Goal: Task Accomplishment & Management: Use online tool/utility

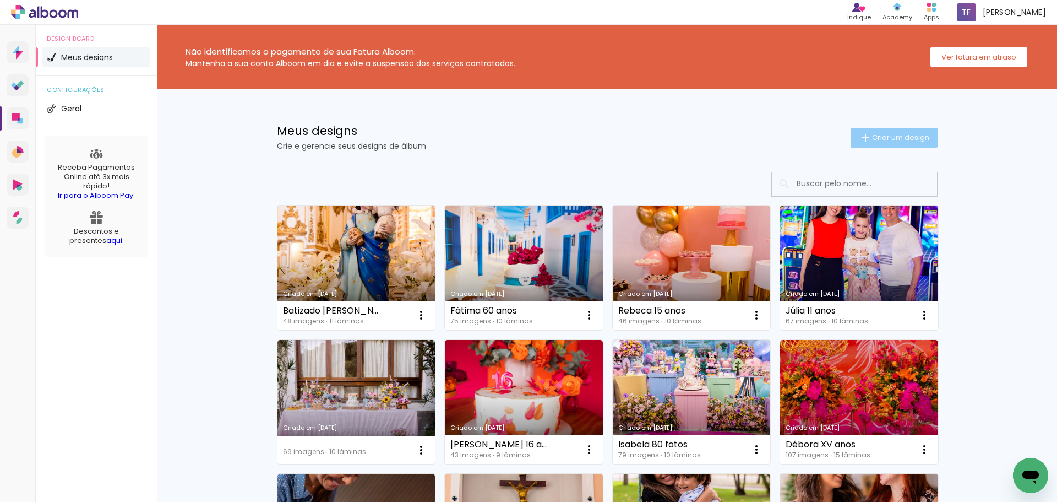
click at [895, 134] on span "Criar um design" at bounding box center [900, 137] width 57 height 7
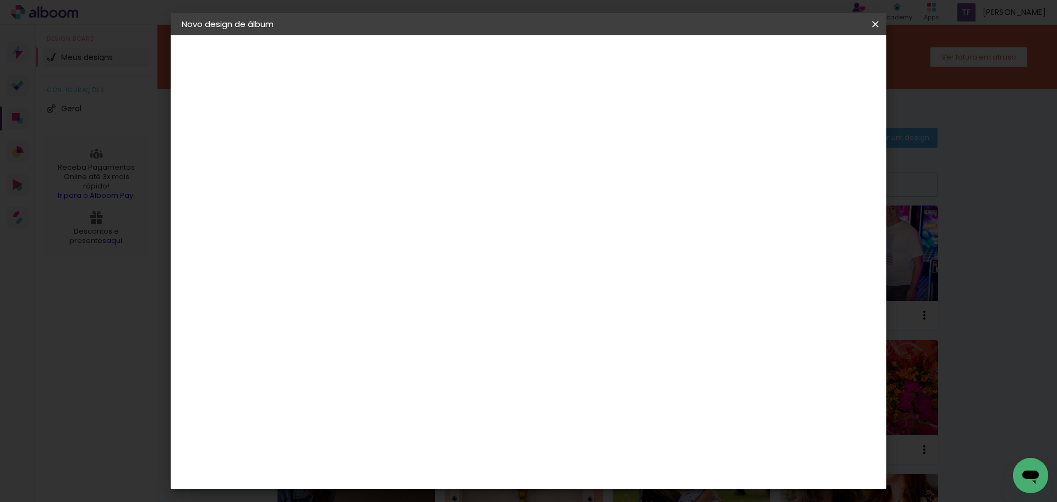
click at [362, 139] on input at bounding box center [362, 147] width 0 height 17
type input "[PERSON_NAME] 1a Comu"
type paper-input "[PERSON_NAME] 1a Comu"
click at [0, 0] on slot "Avançar" at bounding box center [0, 0] width 0 height 0
click at [402, 208] on input at bounding box center [389, 210] width 111 height 14
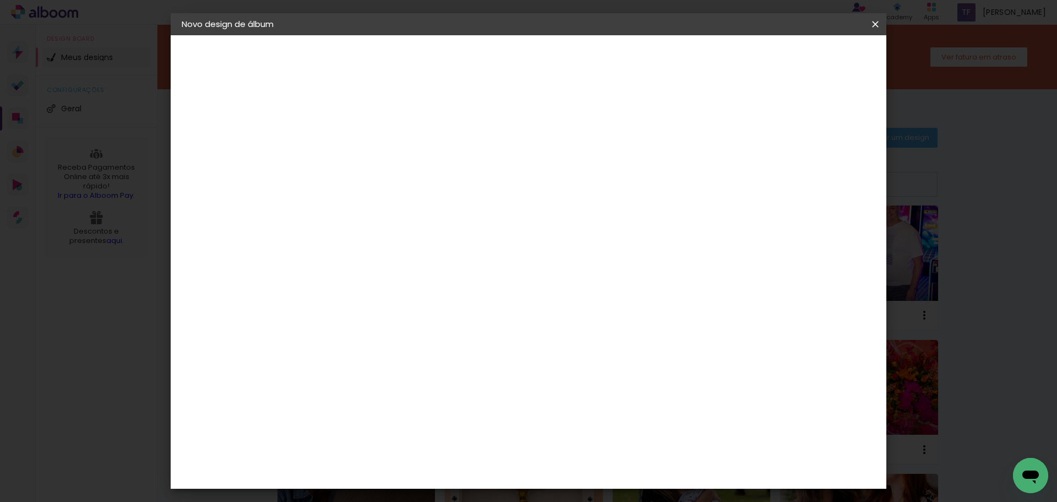
type input "go"
type paper-input "go"
click at [382, 246] on div "Go image" at bounding box center [368, 251] width 27 height 18
click at [0, 0] on slot "Avançar" at bounding box center [0, 0] width 0 height 0
click at [422, 193] on paper-input-container "Linha" at bounding box center [390, 192] width 64 height 28
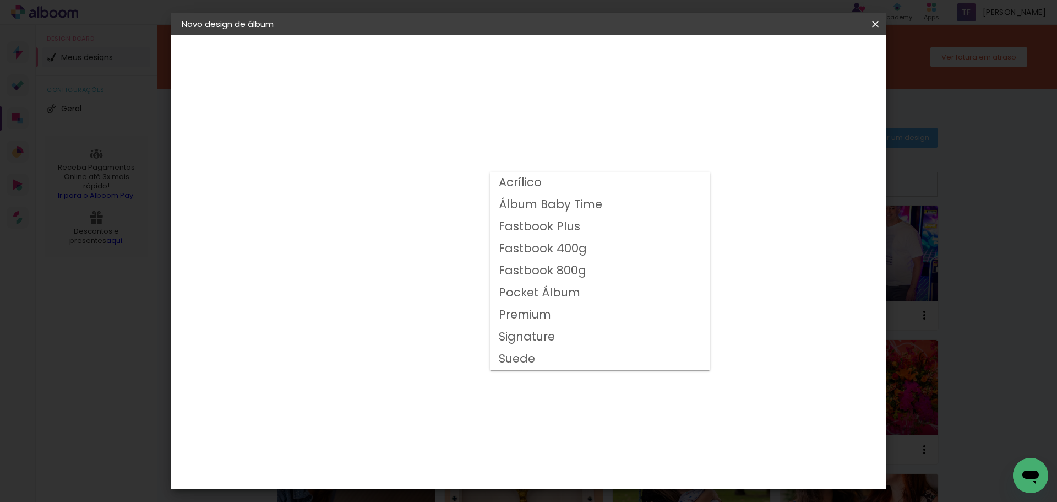
click at [0, 0] on slot "Fastbook 400g" at bounding box center [0, 0] width 0 height 0
type input "Fastbook 400g"
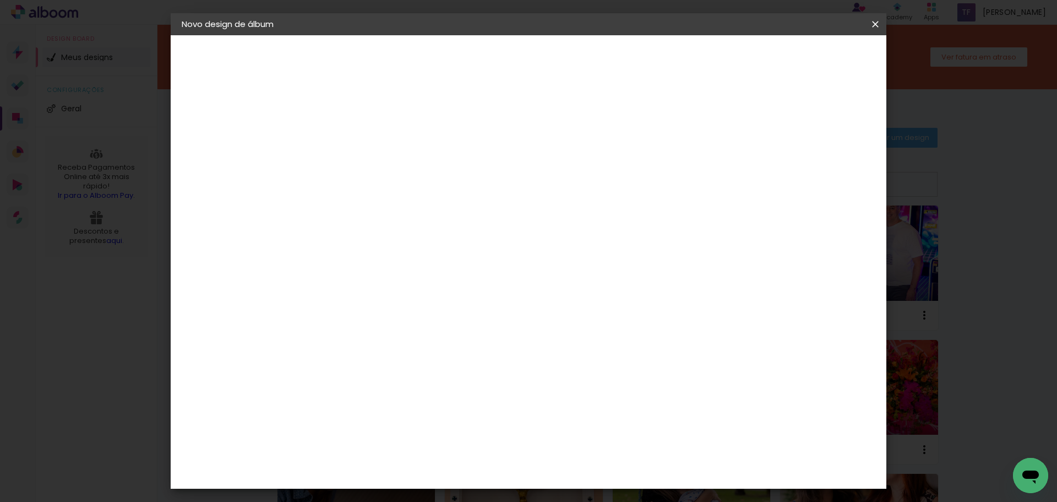
scroll to position [110, 0]
click at [436, 397] on span "20 × 20" at bounding box center [410, 415] width 51 height 36
click at [541, 52] on paper-button "Avançar" at bounding box center [514, 58] width 54 height 19
click at [807, 58] on span "Iniciar design" at bounding box center [781, 59] width 50 height 8
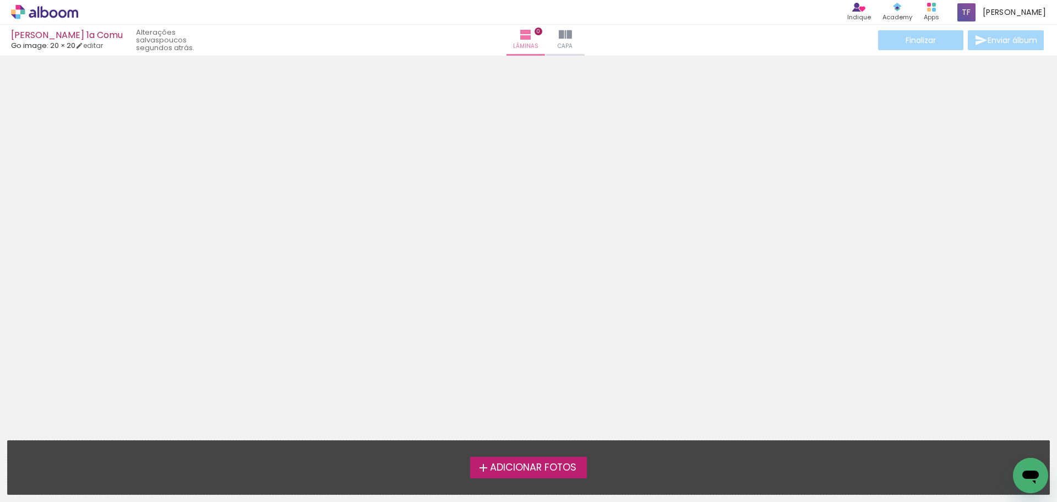
click at [515, 465] on span "Adicionar Fotos" at bounding box center [533, 467] width 86 height 10
click at [0, 0] on input "file" at bounding box center [0, 0] width 0 height 0
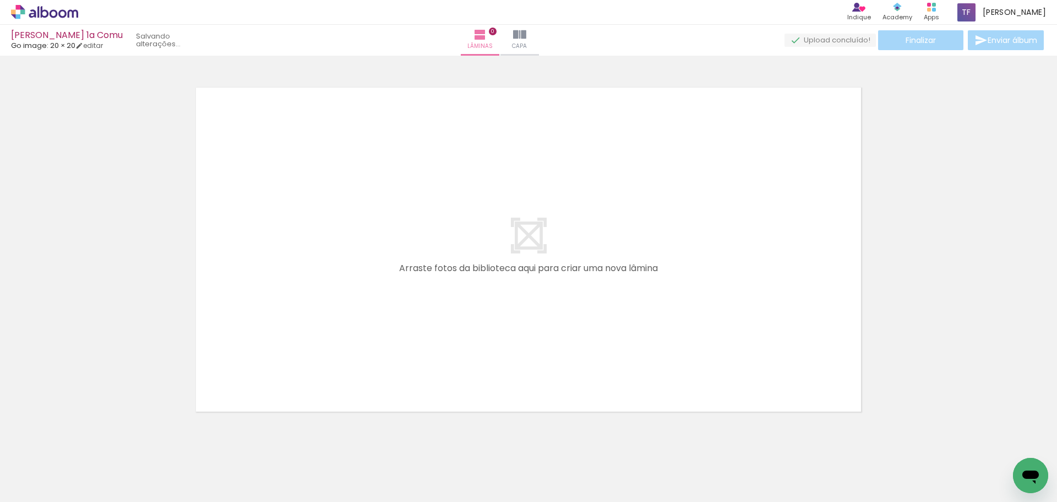
scroll to position [14, 0]
drag, startPoint x: 51, startPoint y: 2, endPoint x: 39, endPoint y: 17, distance: 19.9
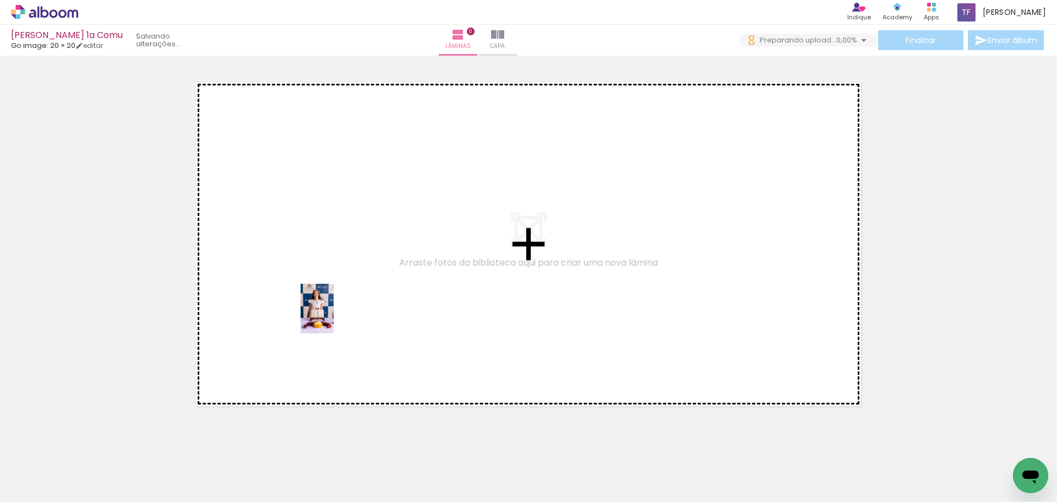
scroll to position [0, 0]
drag, startPoint x: 981, startPoint y: 470, endPoint x: 334, endPoint y: 317, distance: 665.3
click at [334, 317] on quentale-workspace at bounding box center [528, 251] width 1057 height 502
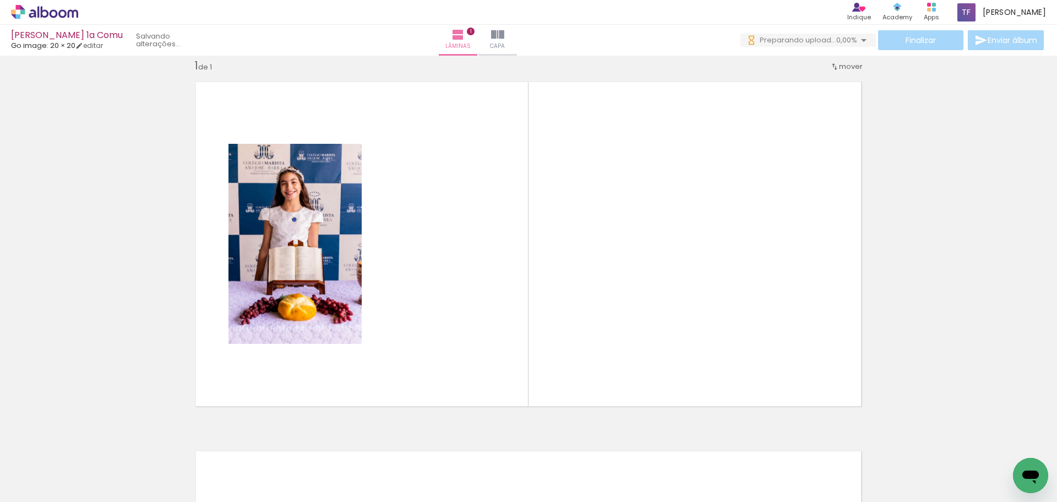
scroll to position [14, 0]
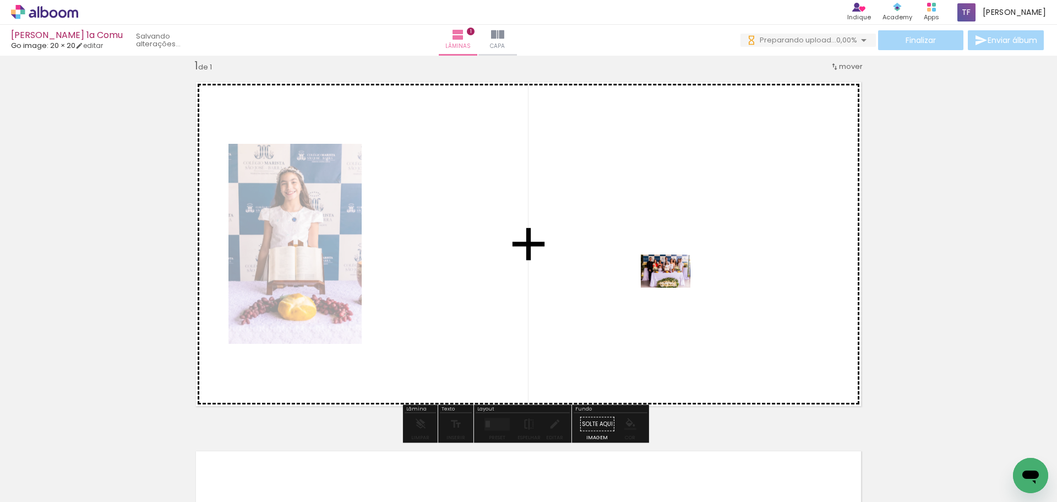
drag, startPoint x: 908, startPoint y: 475, endPoint x: 673, endPoint y: 286, distance: 301.2
click at [673, 286] on quentale-workspace at bounding box center [528, 251] width 1057 height 502
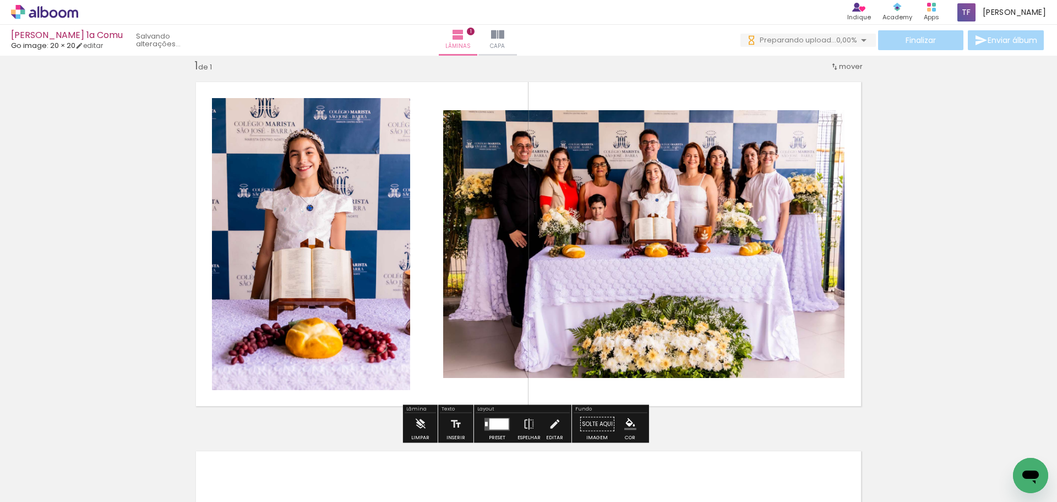
scroll to position [0, 0]
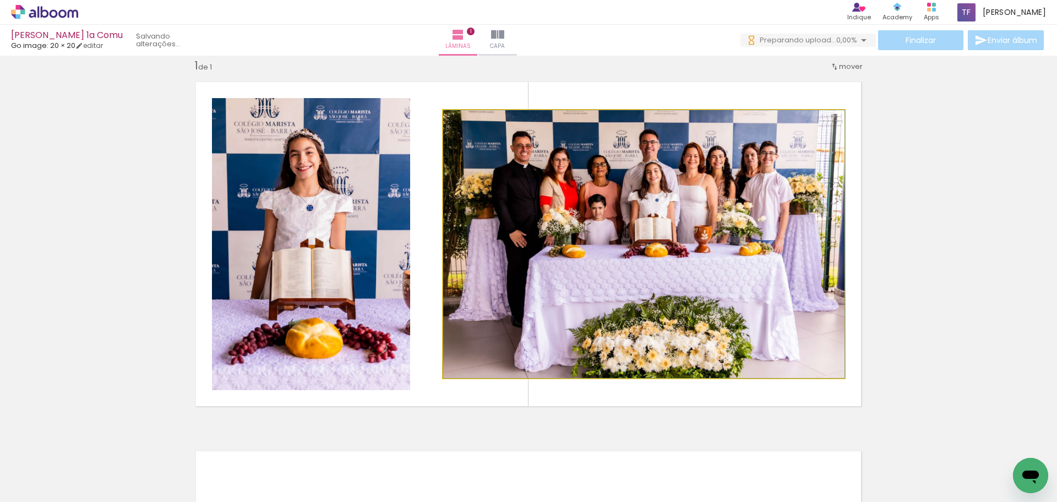
click at [669, 304] on quentale-photo at bounding box center [643, 244] width 401 height 268
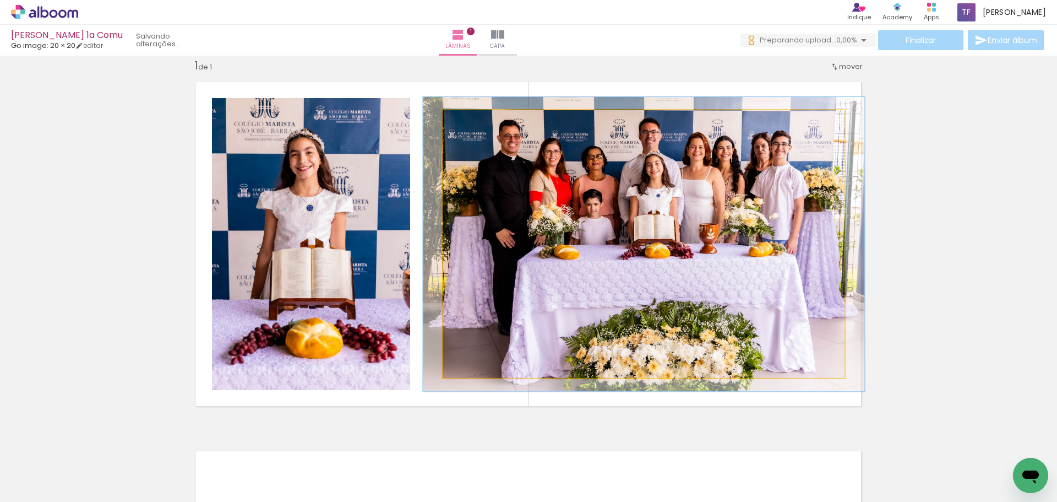
type paper-slider "110"
click at [472, 127] on div at bounding box center [473, 122] width 18 height 18
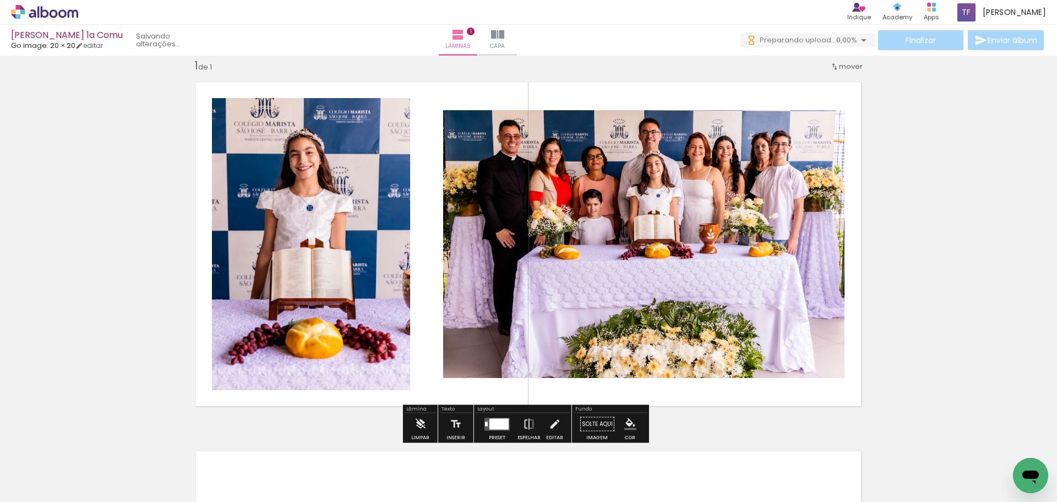
click at [1006, 187] on div "Inserir lâmina 1 de 1" at bounding box center [528, 414] width 1057 height 738
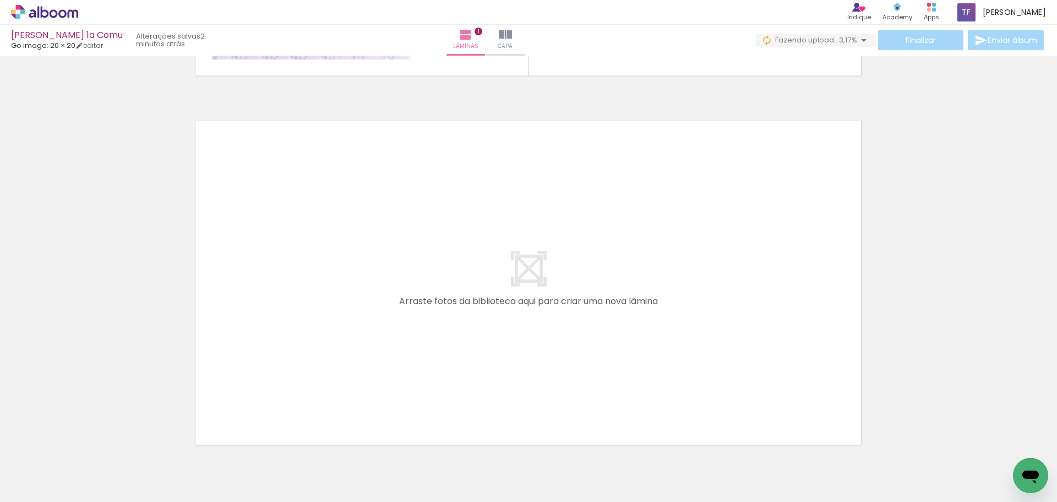
scroll to position [0, 493]
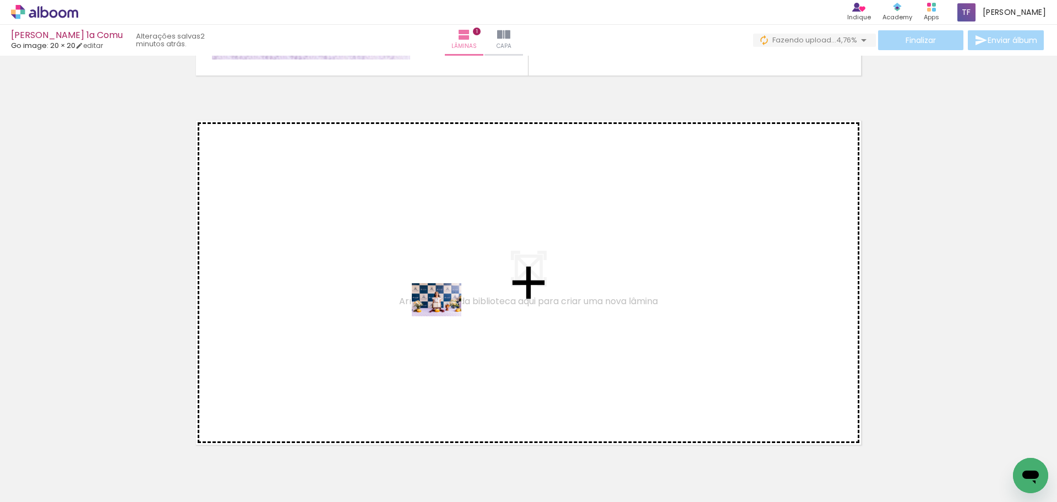
drag, startPoint x: 552, startPoint y: 470, endPoint x: 445, endPoint y: 315, distance: 188.0
click at [445, 315] on quentale-workspace at bounding box center [528, 251] width 1057 height 502
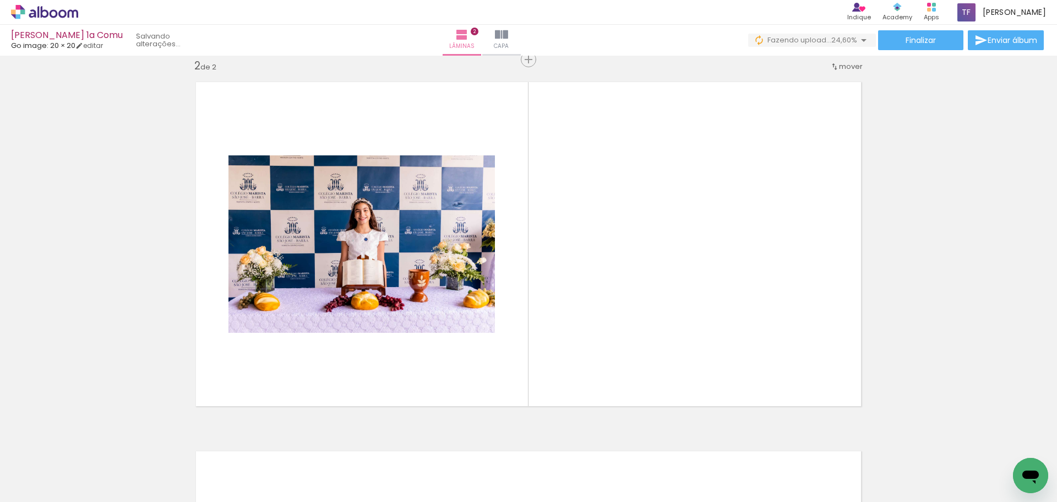
scroll to position [0, 3292]
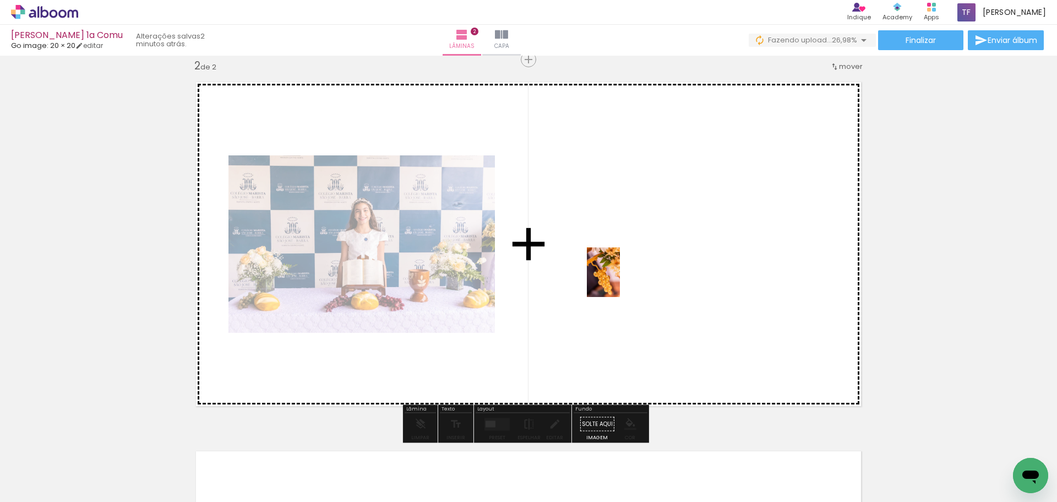
drag, startPoint x: 649, startPoint y: 470, endPoint x: 620, endPoint y: 280, distance: 191.5
click at [620, 280] on quentale-workspace at bounding box center [528, 251] width 1057 height 502
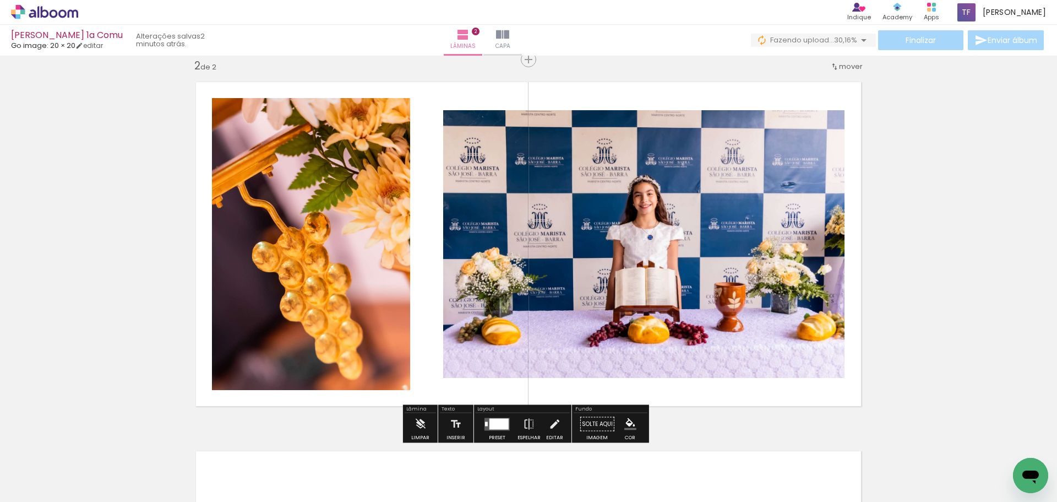
scroll to position [0, 0]
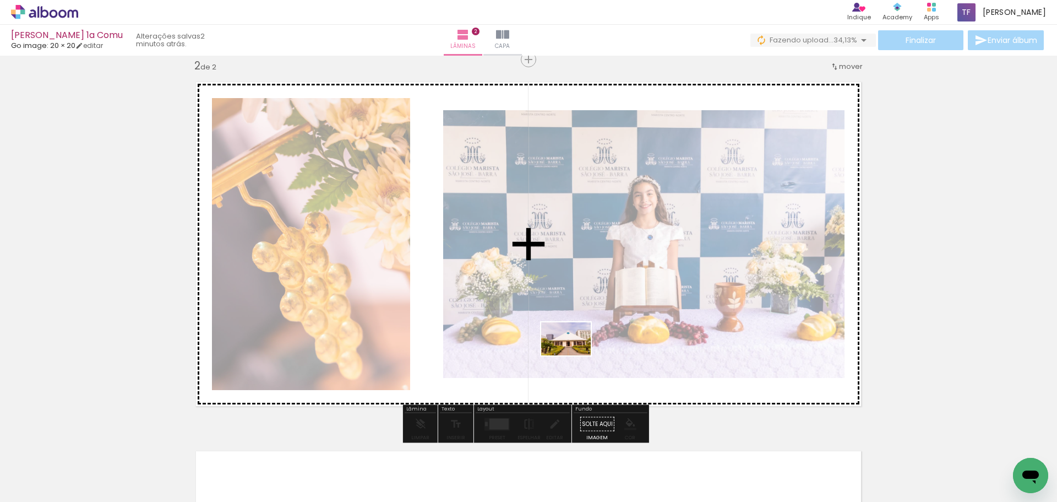
drag, startPoint x: 313, startPoint y: 475, endPoint x: 574, endPoint y: 355, distance: 287.5
click at [574, 355] on quentale-workspace at bounding box center [528, 251] width 1057 height 502
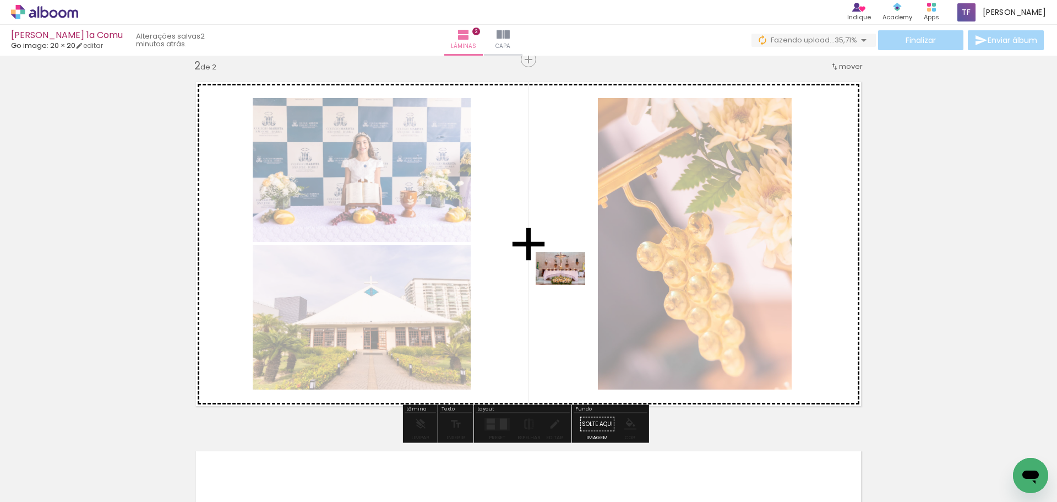
drag, startPoint x: 418, startPoint y: 464, endPoint x: 569, endPoint y: 285, distance: 234.0
click at [569, 285] on quentale-workspace at bounding box center [528, 251] width 1057 height 502
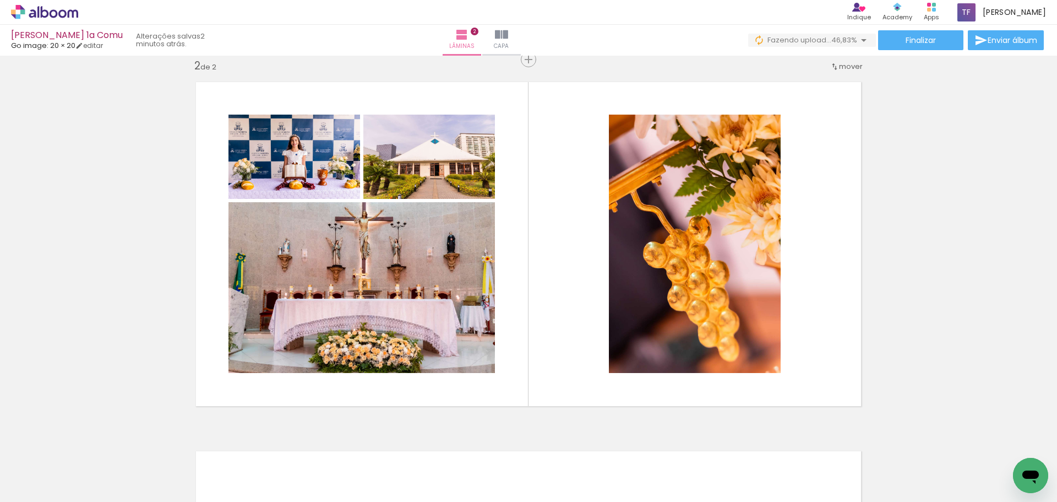
scroll to position [0, 449]
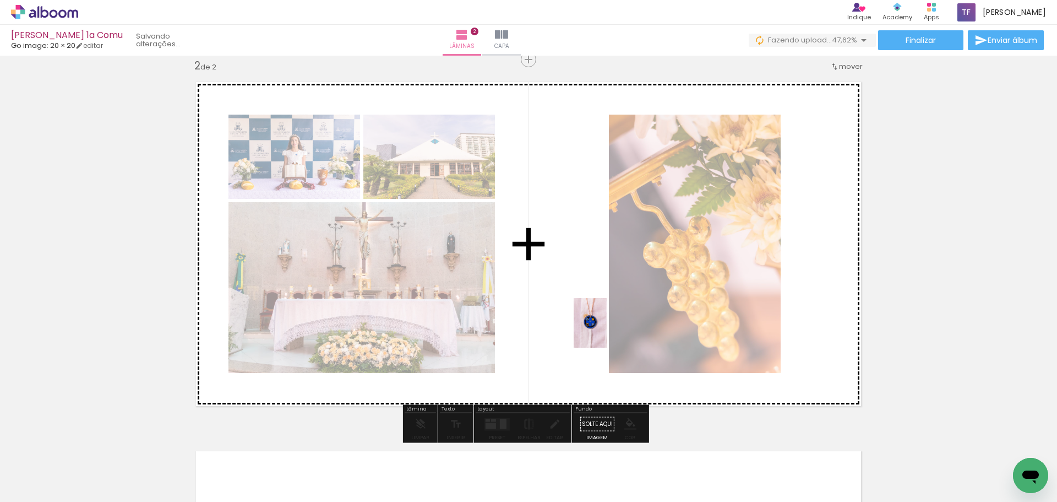
drag, startPoint x: 639, startPoint y: 464, endPoint x: 607, endPoint y: 331, distance: 137.0
click at [607, 331] on quentale-workspace at bounding box center [528, 251] width 1057 height 502
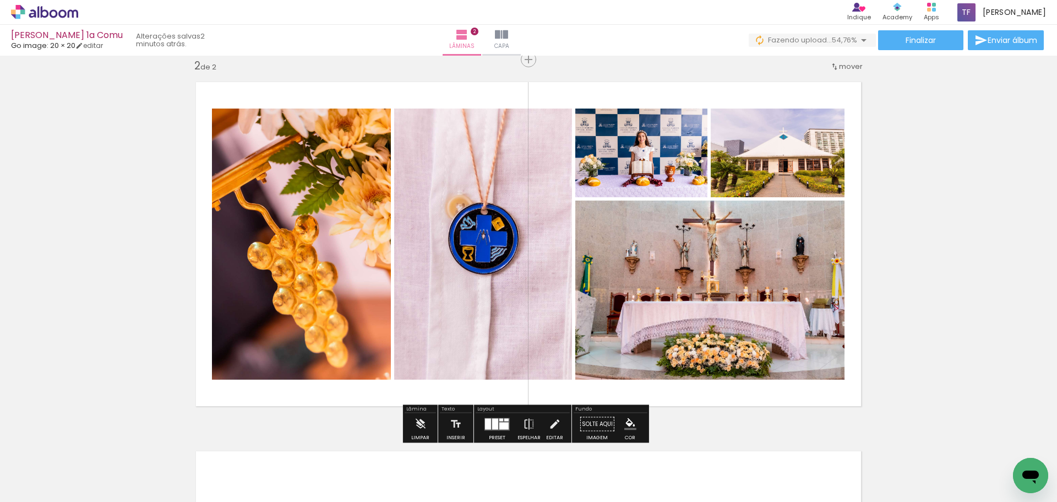
click at [492, 418] on div at bounding box center [495, 423] width 6 height 11
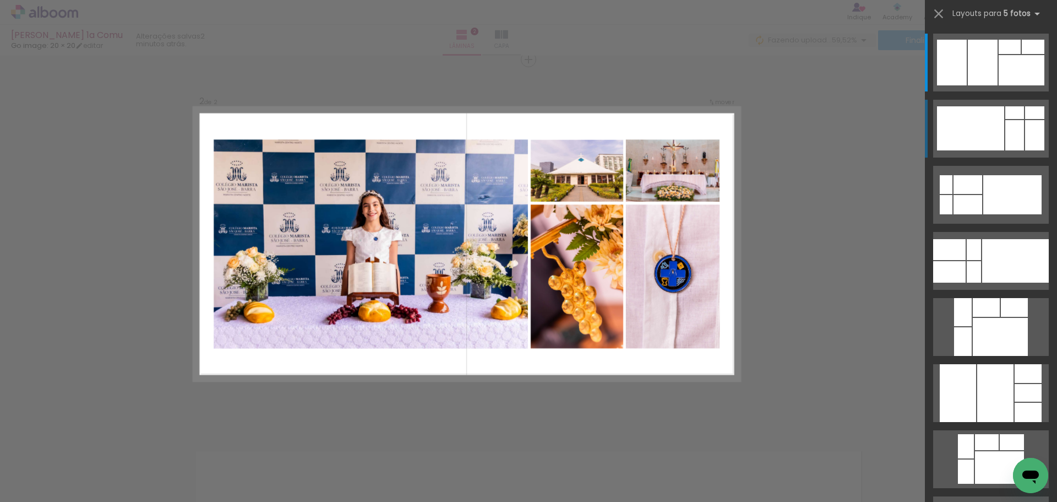
click at [1005, 127] on div at bounding box center [1014, 135] width 19 height 30
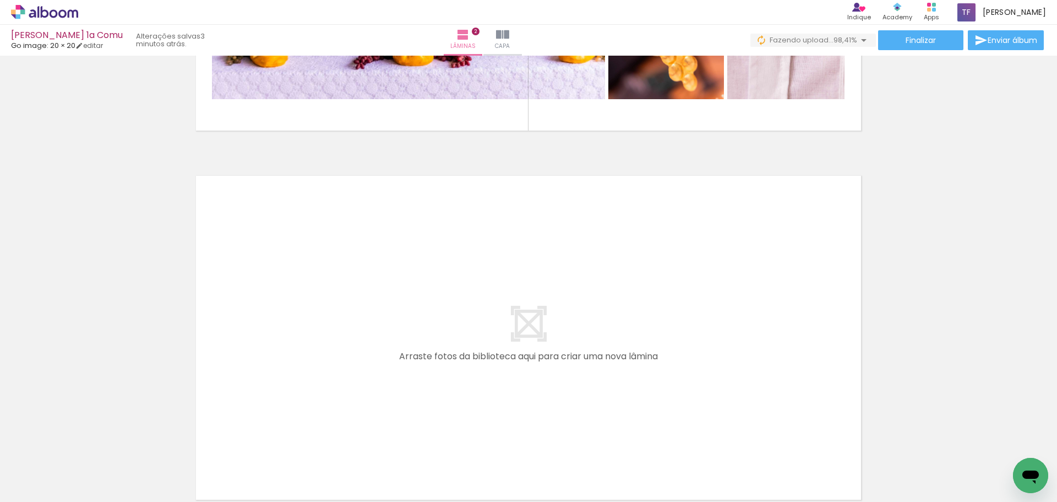
scroll to position [0, 1457]
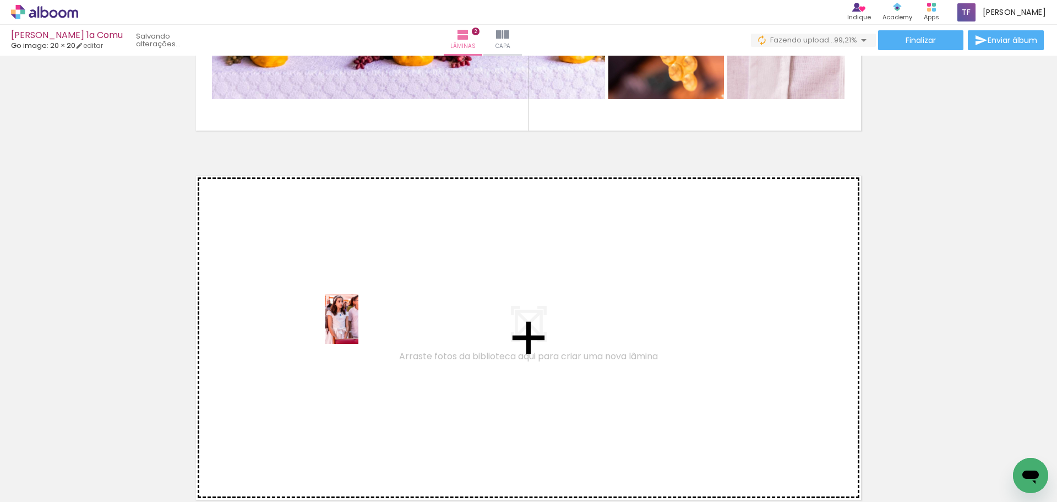
drag, startPoint x: 636, startPoint y: 467, endPoint x: 358, endPoint y: 327, distance: 311.5
click at [358, 327] on quentale-workspace at bounding box center [528, 251] width 1057 height 502
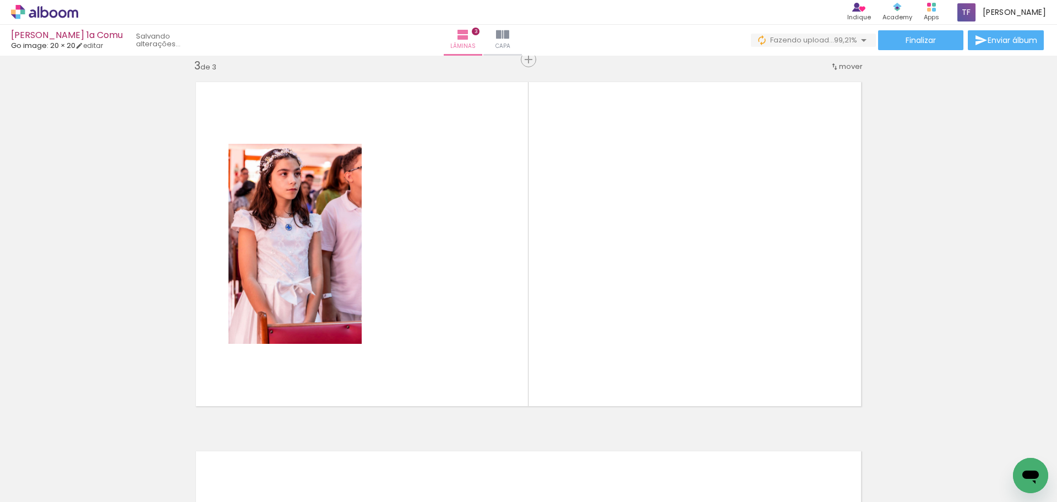
scroll to position [0, 964]
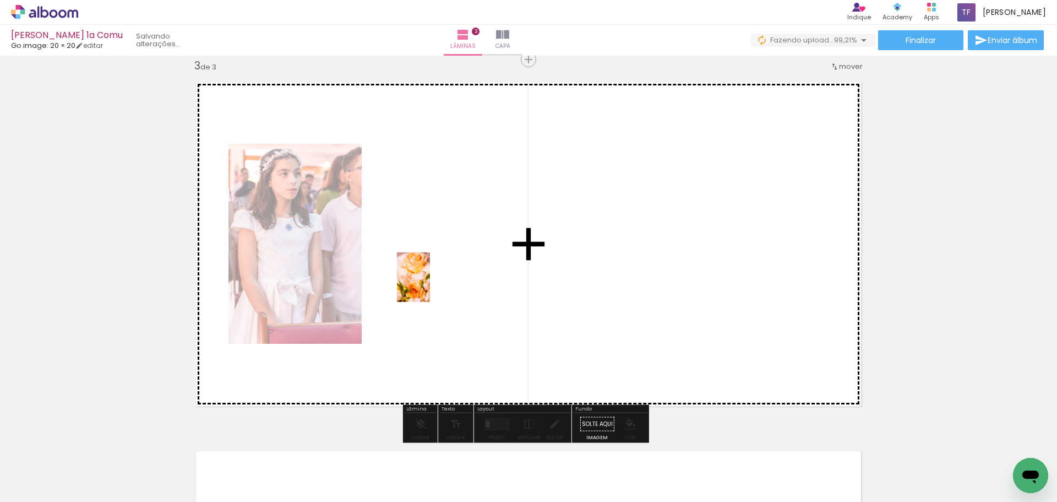
drag, startPoint x: 322, startPoint y: 477, endPoint x: 430, endPoint y: 285, distance: 220.4
click at [430, 285] on quentale-workspace at bounding box center [528, 251] width 1057 height 502
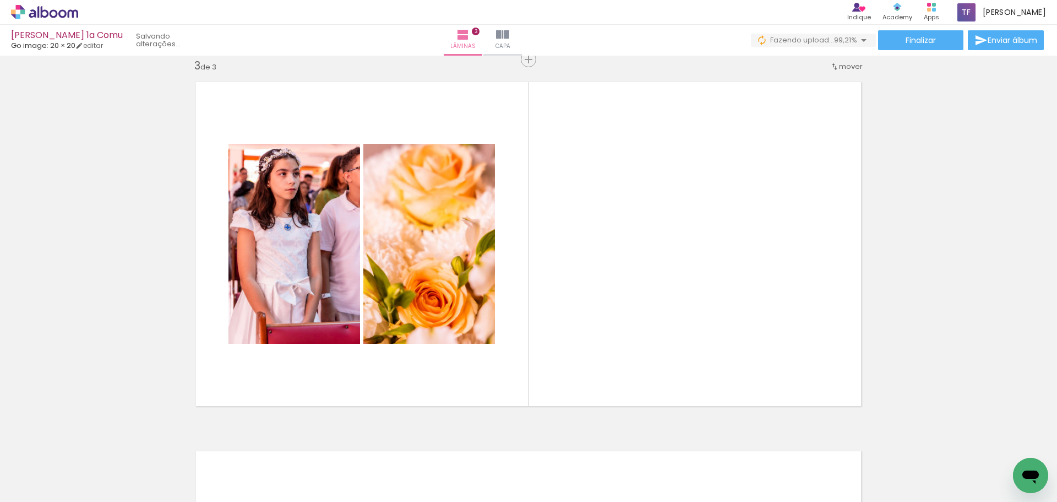
scroll to position [0, 1320]
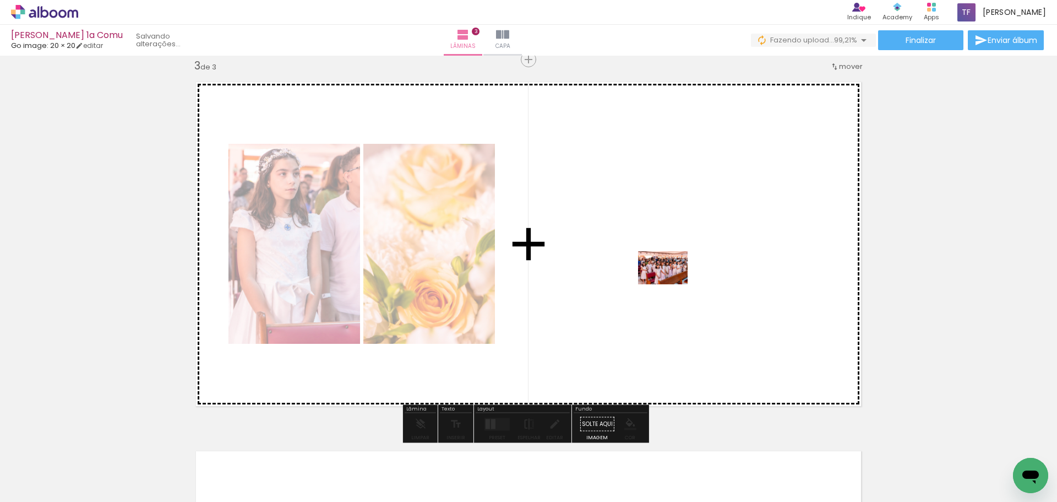
drag, startPoint x: 827, startPoint y: 467, endPoint x: 669, endPoint y: 282, distance: 242.5
click at [669, 282] on quentale-workspace at bounding box center [528, 251] width 1057 height 502
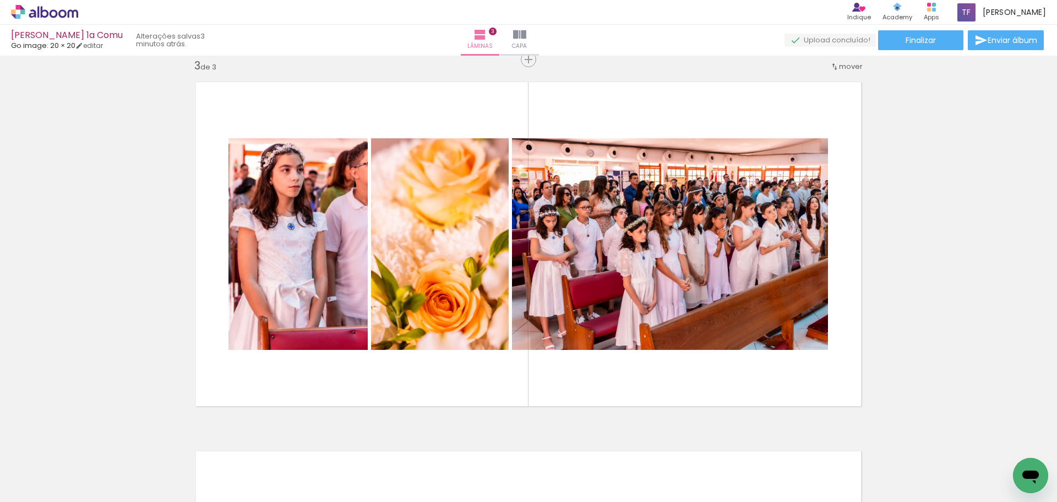
scroll to position [0, 1875]
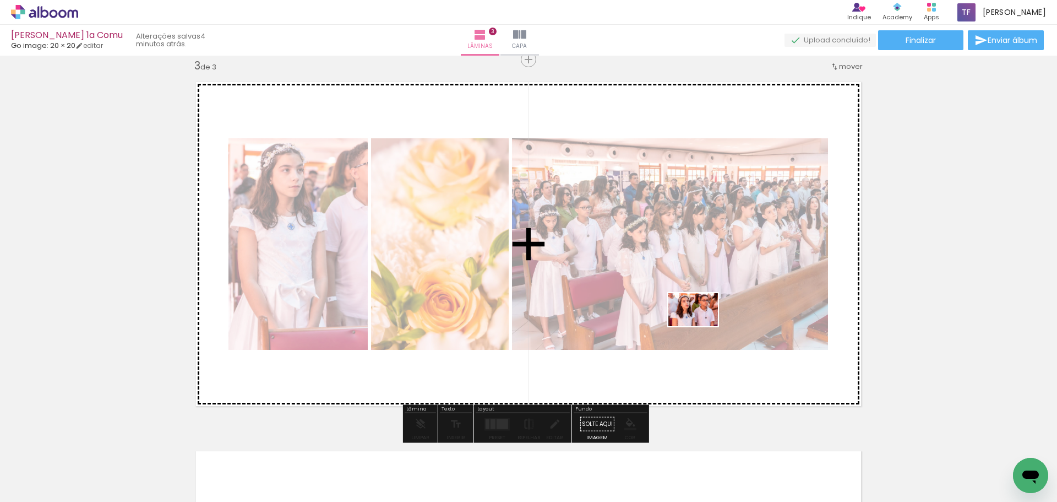
drag, startPoint x: 758, startPoint y: 471, endPoint x: 701, endPoint y: 326, distance: 155.3
click at [701, 326] on quentale-workspace at bounding box center [528, 251] width 1057 height 502
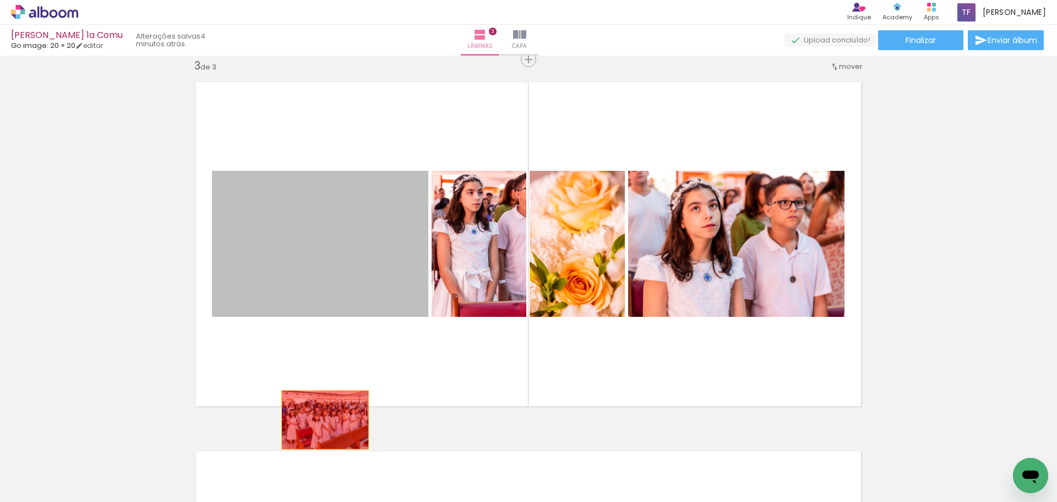
drag, startPoint x: 342, startPoint y: 266, endPoint x: 321, endPoint y: 420, distance: 155.1
click at [321, 420] on div "Inserir lâmina 1 de 3 Inserir lâmina 2 de 3 Inserir lâmina 3 de 3" at bounding box center [528, 45] width 1057 height 1476
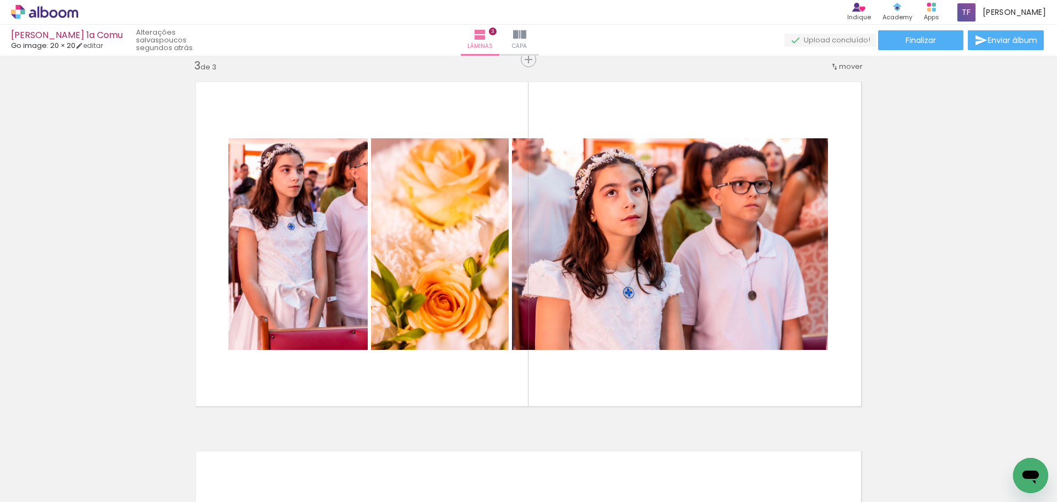
scroll to position [0, 2994]
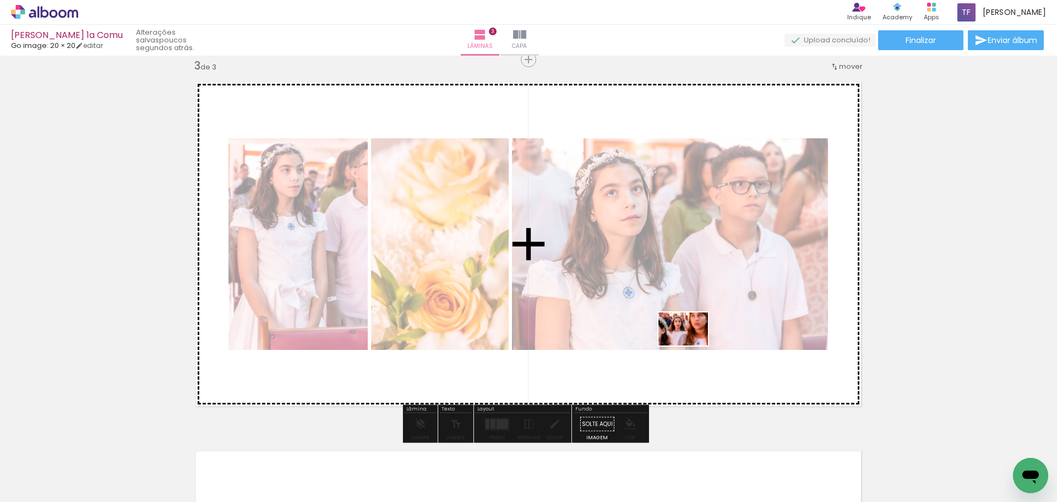
drag, startPoint x: 701, startPoint y: 473, endPoint x: 691, endPoint y: 345, distance: 128.6
click at [691, 345] on quentale-workspace at bounding box center [528, 251] width 1057 height 502
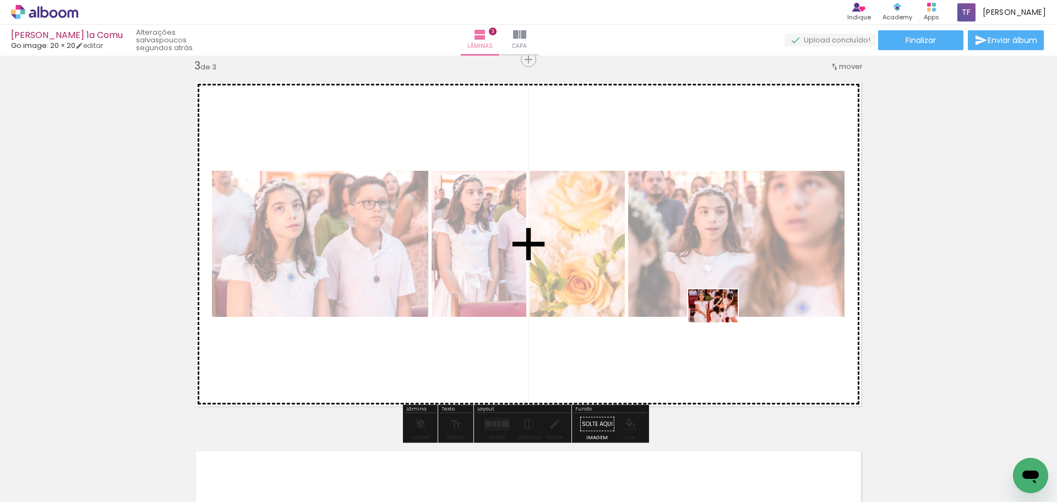
drag, startPoint x: 748, startPoint y: 476, endPoint x: 721, endPoint y: 322, distance: 156.5
click at [721, 322] on quentale-workspace at bounding box center [528, 251] width 1057 height 502
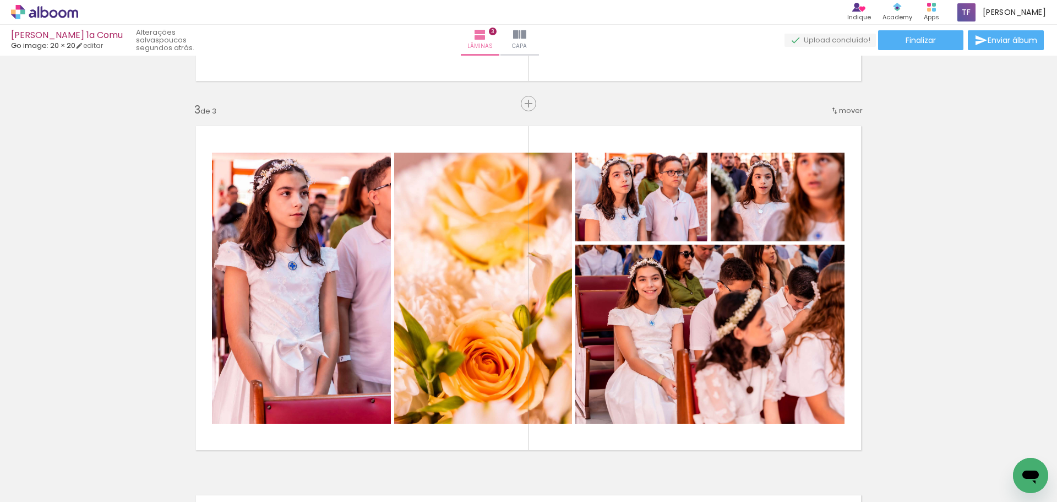
scroll to position [697, 0]
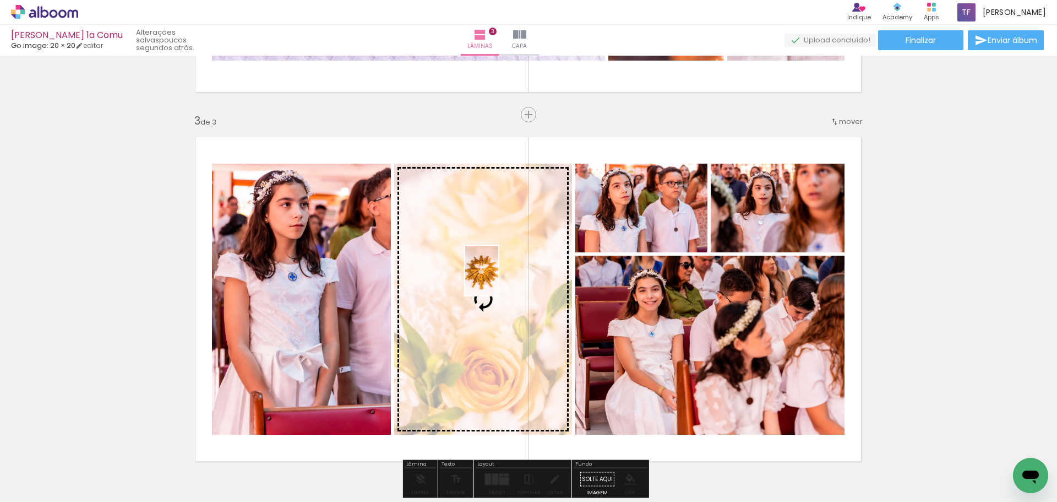
drag, startPoint x: 268, startPoint y: 462, endPoint x: 498, endPoint y: 279, distance: 294.2
click at [498, 279] on quentale-workspace at bounding box center [528, 251] width 1057 height 502
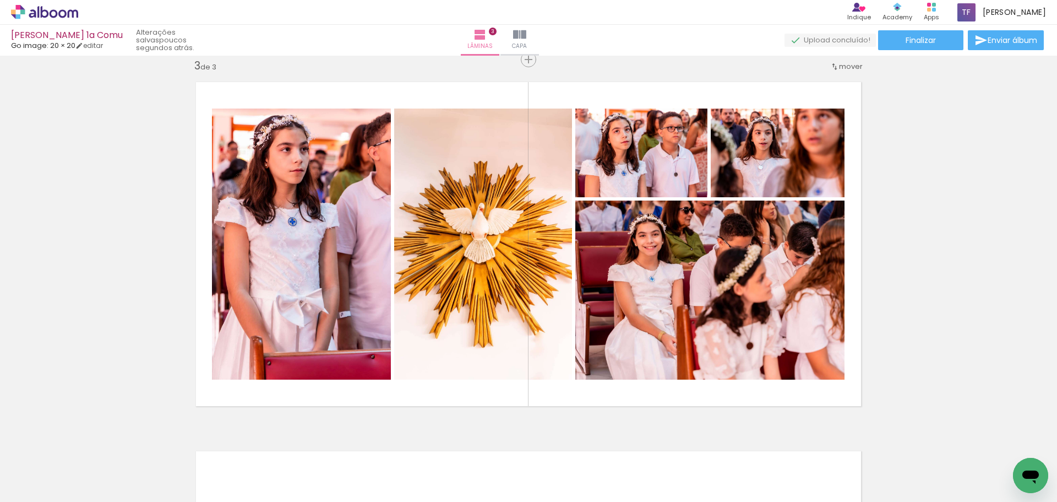
scroll to position [0, 737]
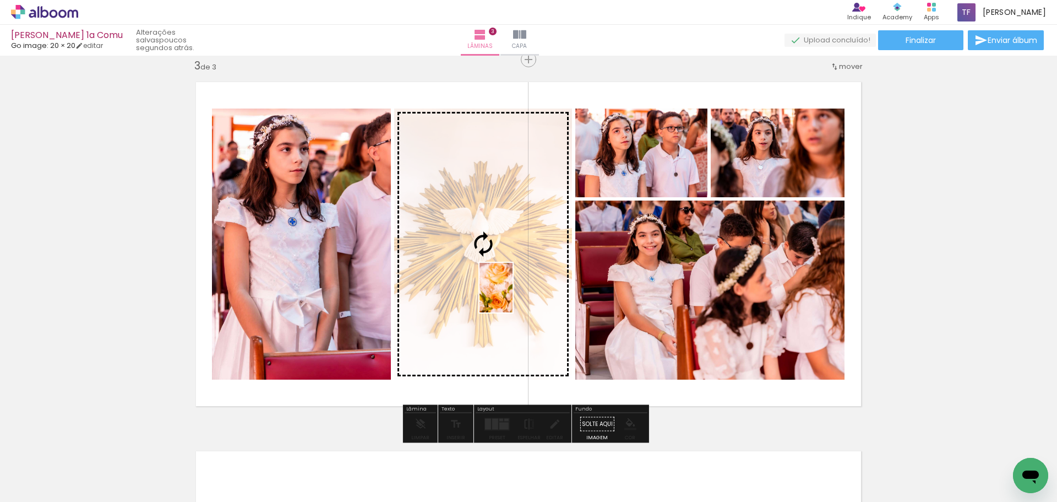
drag, startPoint x: 548, startPoint y: 472, endPoint x: 513, endPoint y: 296, distance: 179.8
click at [513, 296] on quentale-workspace at bounding box center [528, 251] width 1057 height 502
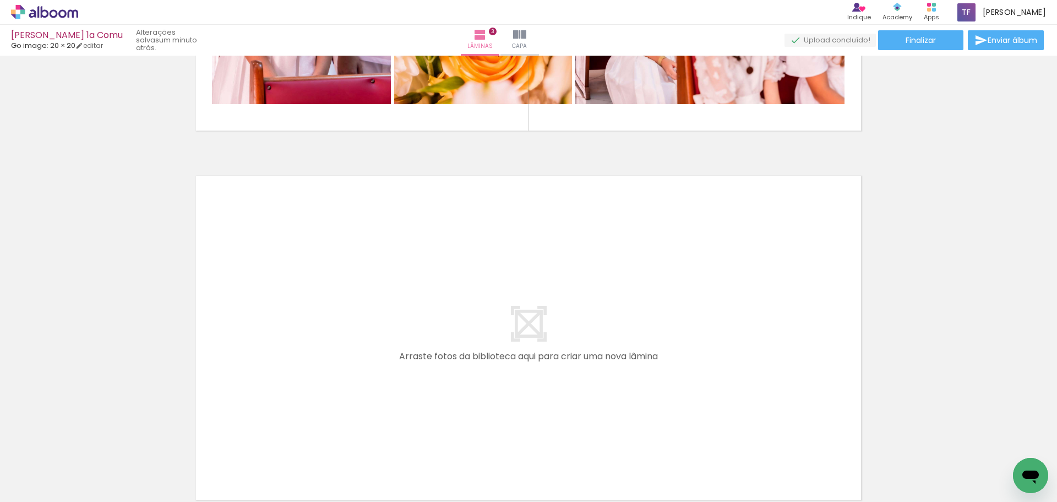
scroll to position [0, 6806]
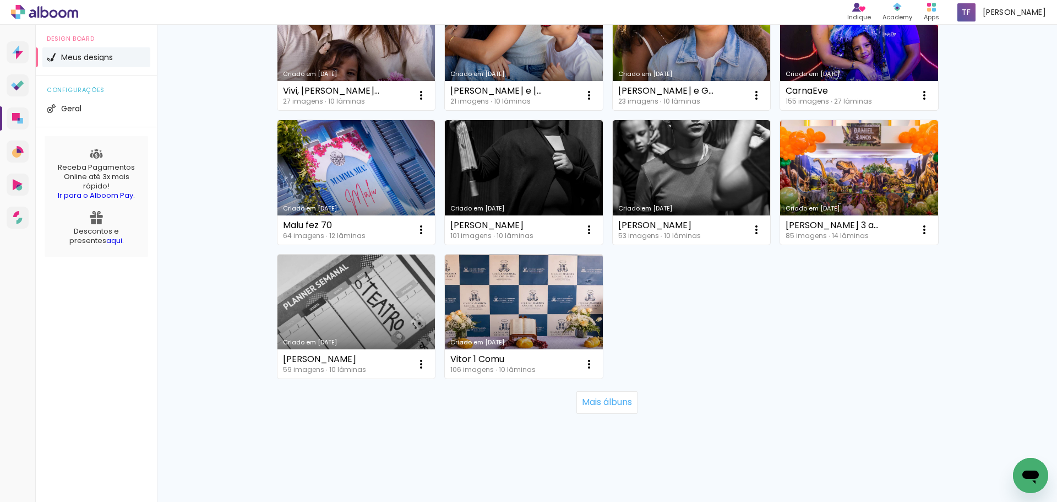
scroll to position [758, 0]
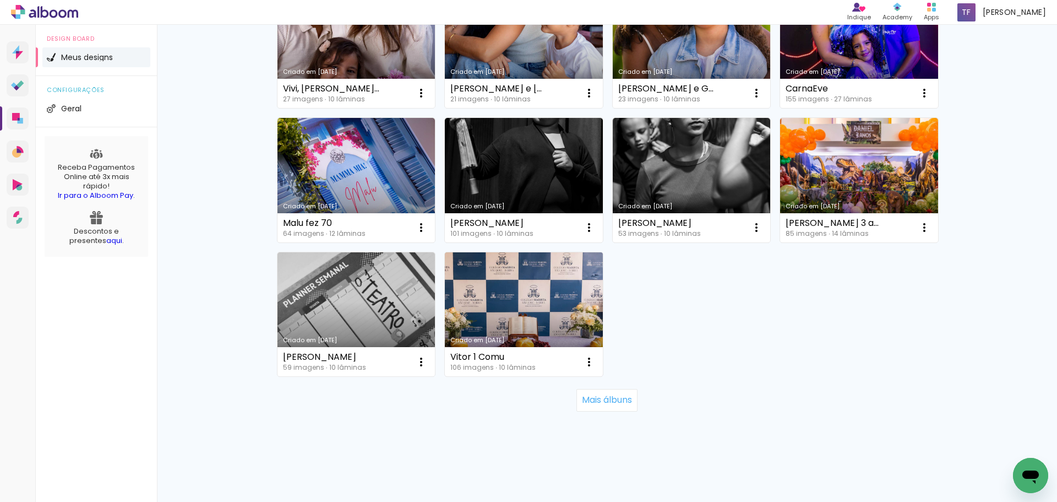
click at [508, 296] on link "Criado em [DATE]" at bounding box center [524, 314] width 158 height 124
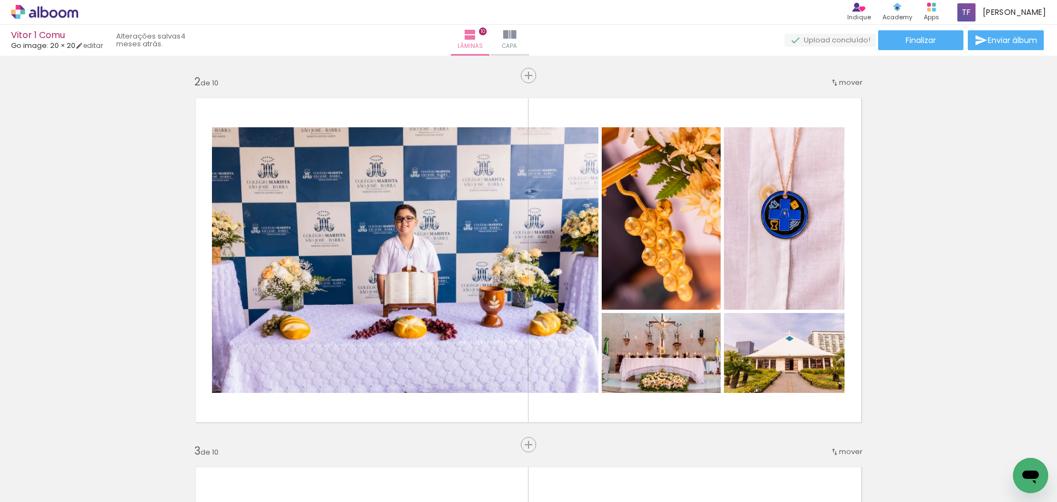
scroll to position [385, 0]
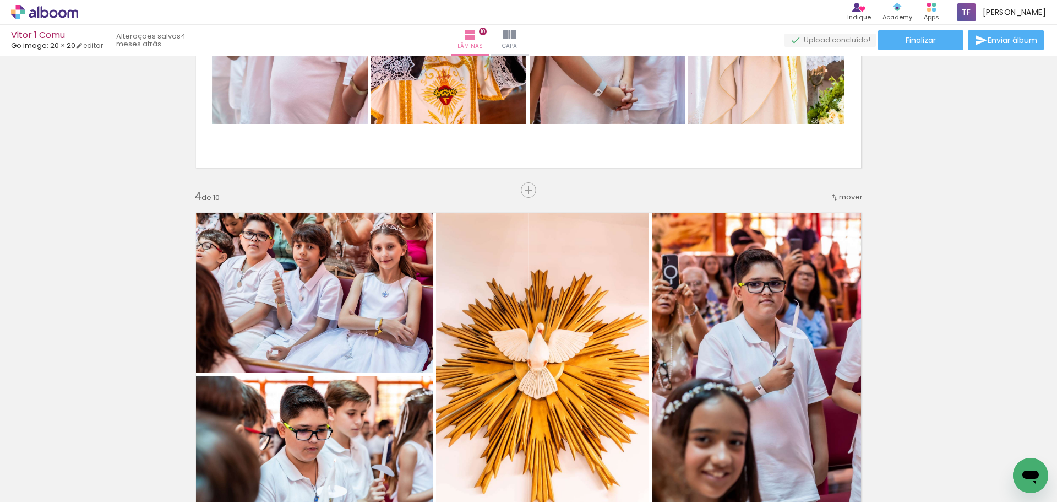
scroll to position [991, 0]
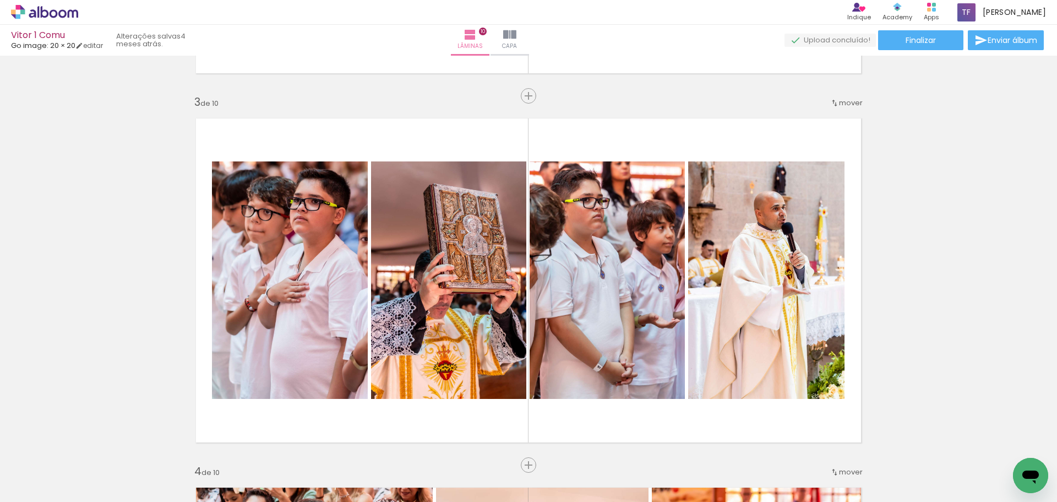
scroll to position [0, 2023]
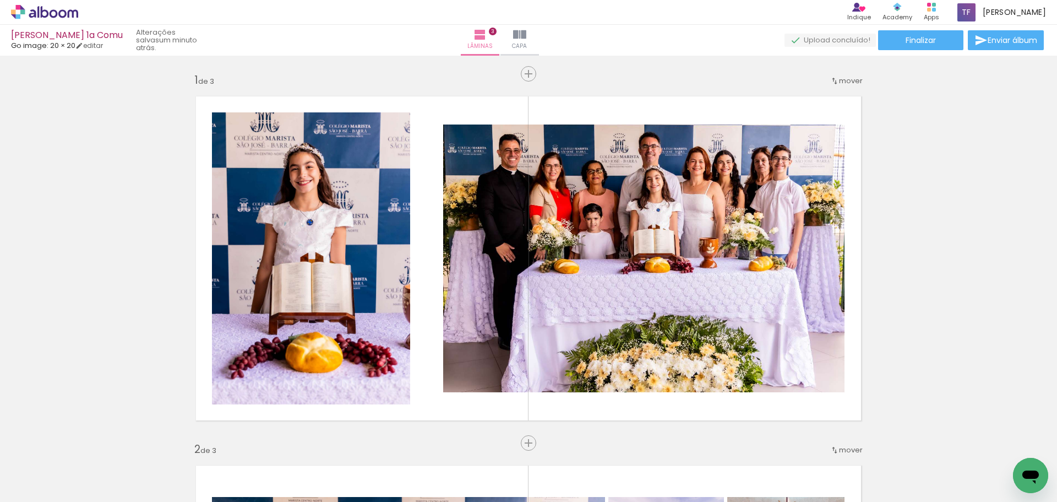
scroll to position [0, 6806]
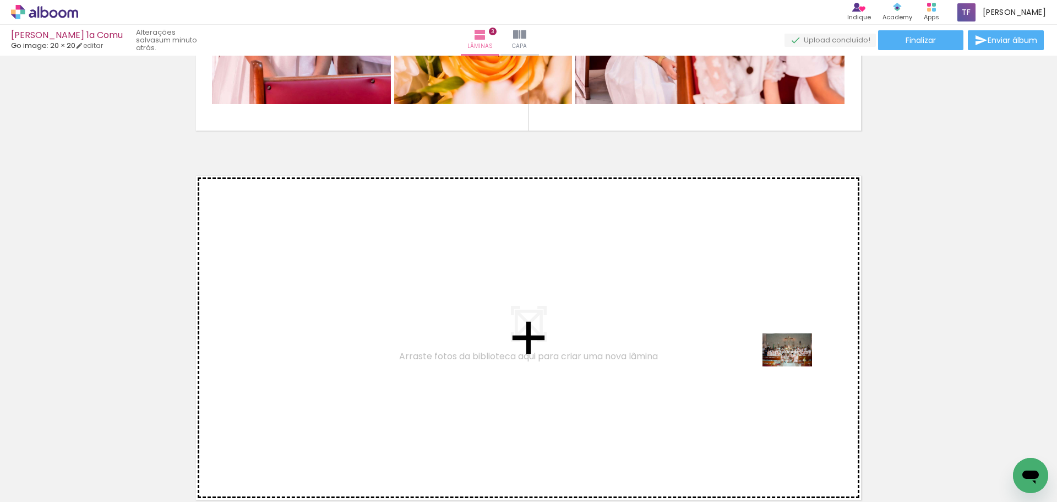
drag, startPoint x: 1006, startPoint y: 472, endPoint x: 796, endPoint y: 366, distance: 235.9
click at [796, 366] on quentale-workspace at bounding box center [528, 251] width 1057 height 502
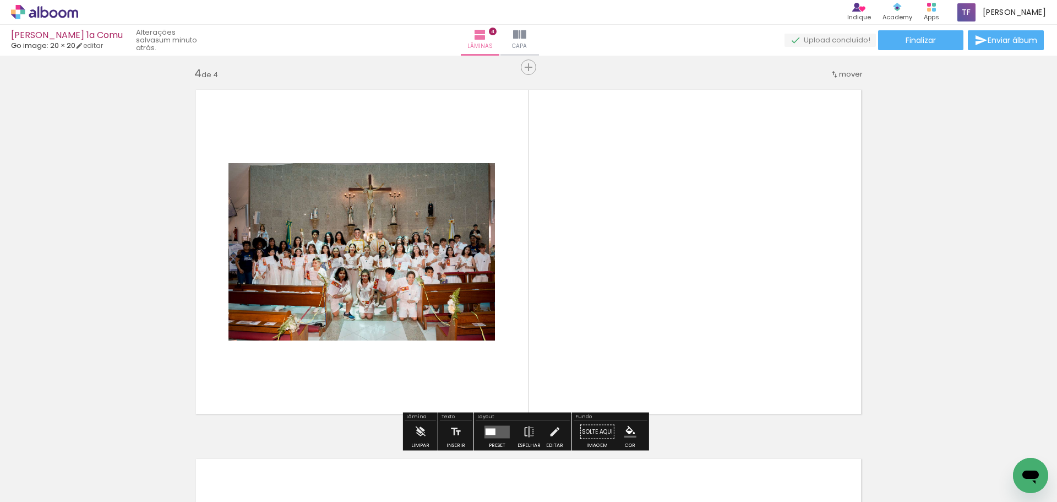
scroll to position [1121, 0]
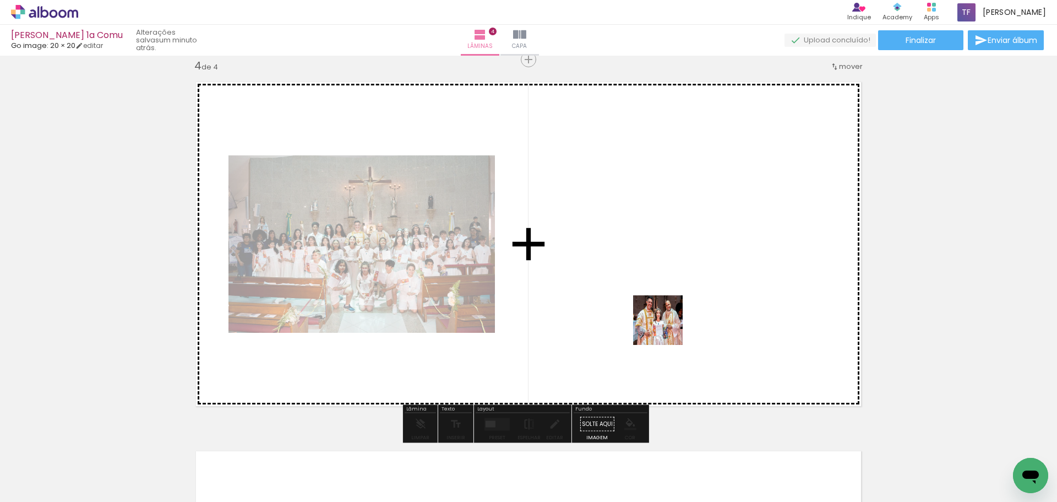
drag, startPoint x: 768, startPoint y: 471, endPoint x: 660, endPoint y: 322, distance: 184.1
click at [660, 322] on quentale-workspace at bounding box center [528, 251] width 1057 height 502
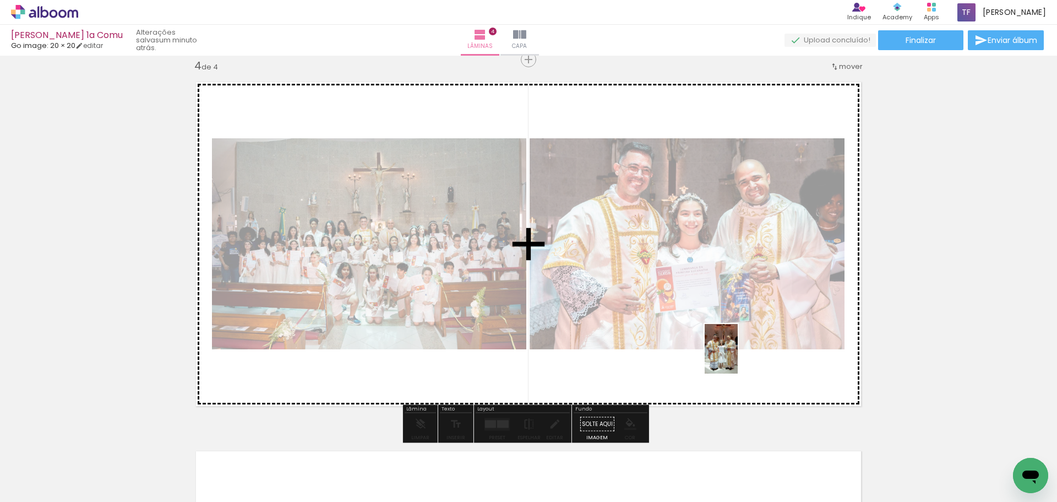
drag, startPoint x: 829, startPoint y: 469, endPoint x: 738, endPoint y: 357, distance: 144.4
click at [738, 357] on quentale-workspace at bounding box center [528, 251] width 1057 height 502
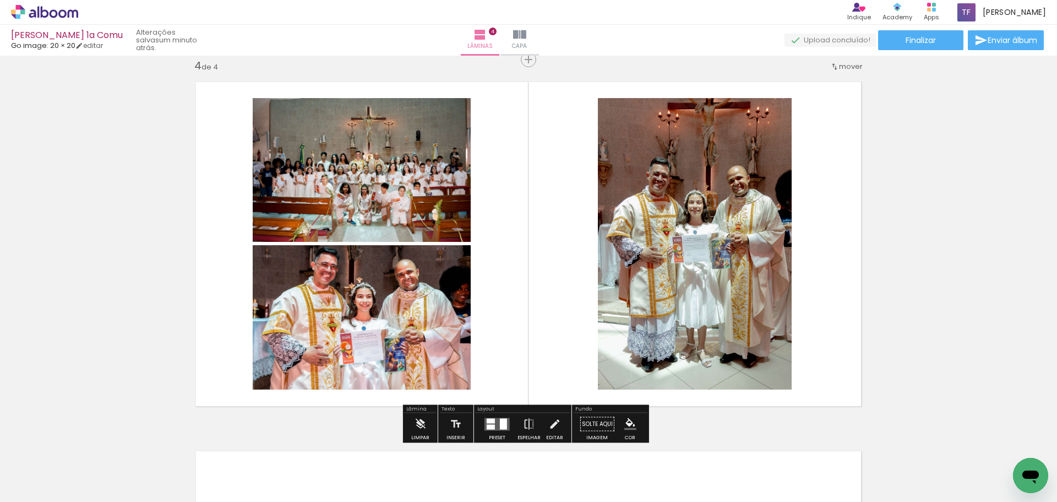
click at [494, 416] on div at bounding box center [497, 424] width 30 height 22
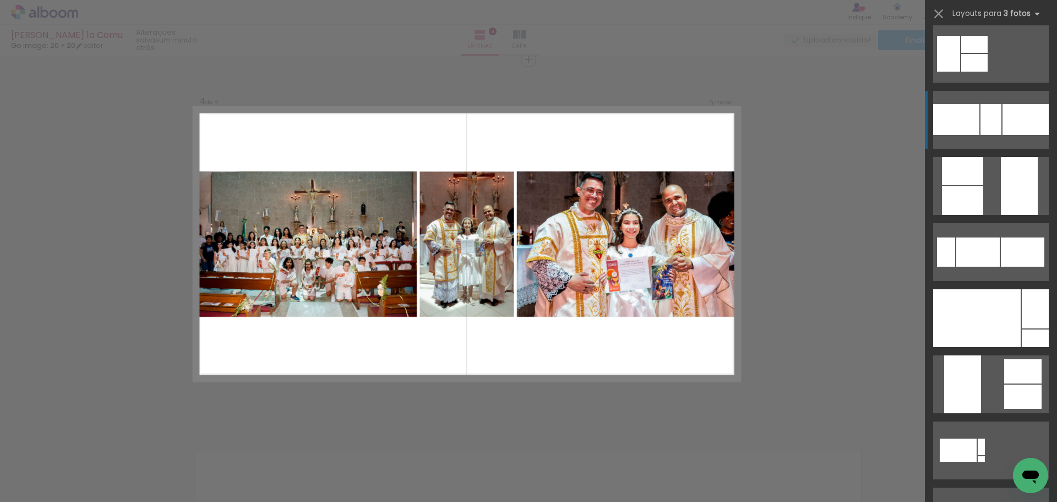
scroll to position [275, 0]
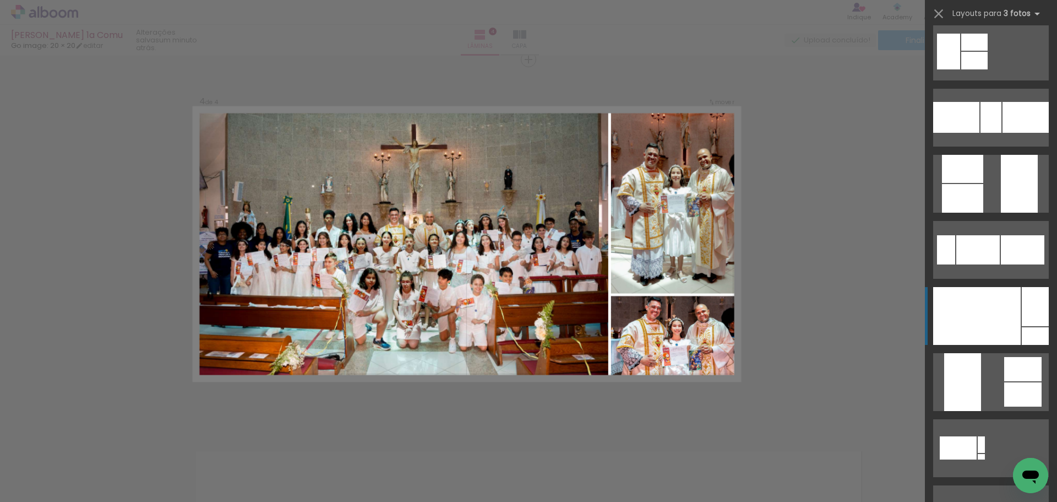
click at [980, 306] on div at bounding box center [977, 316] width 88 height 58
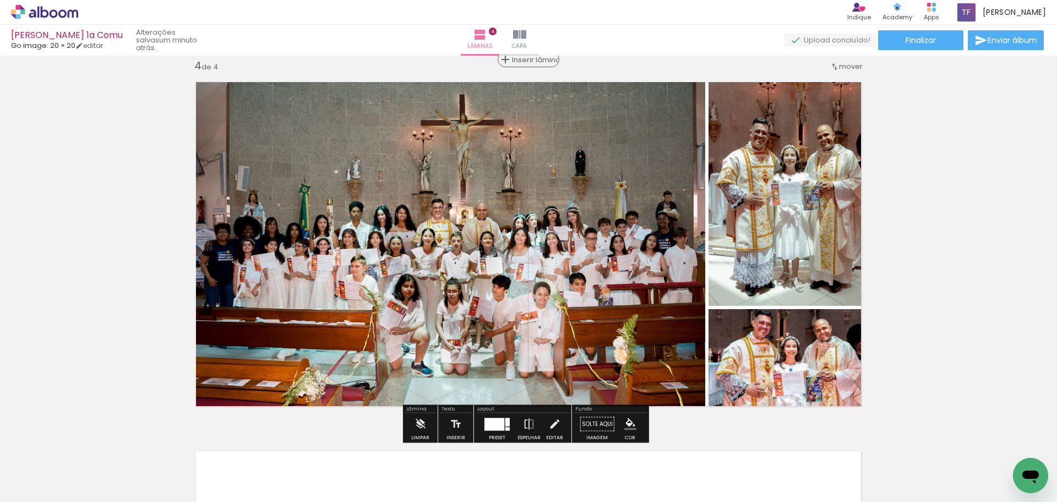
click at [524, 61] on span "Inserir lâmina" at bounding box center [533, 59] width 43 height 7
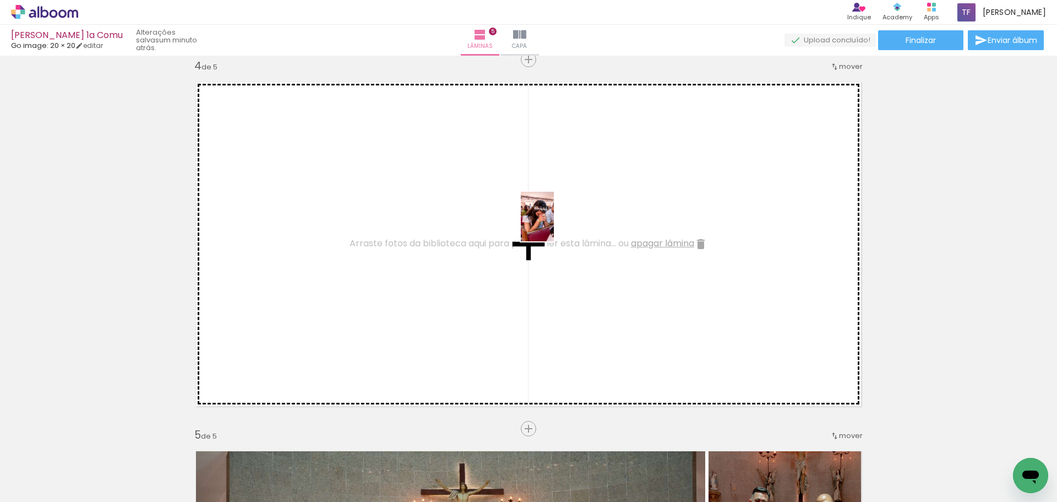
drag, startPoint x: 216, startPoint y: 472, endPoint x: 554, endPoint y: 225, distance: 418.8
click at [554, 225] on quentale-workspace at bounding box center [528, 251] width 1057 height 502
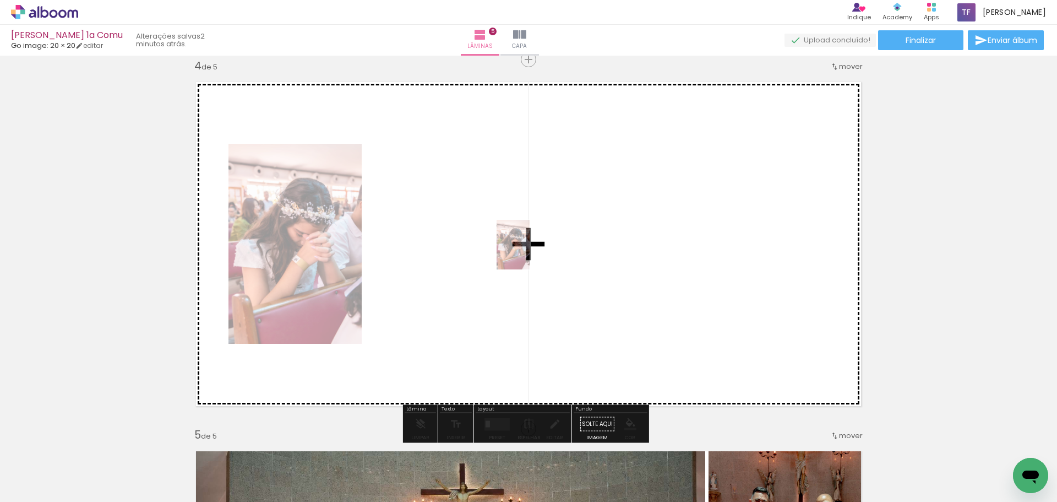
drag, startPoint x: 217, startPoint y: 464, endPoint x: 530, endPoint y: 253, distance: 377.0
click at [530, 253] on quentale-workspace at bounding box center [528, 251] width 1057 height 502
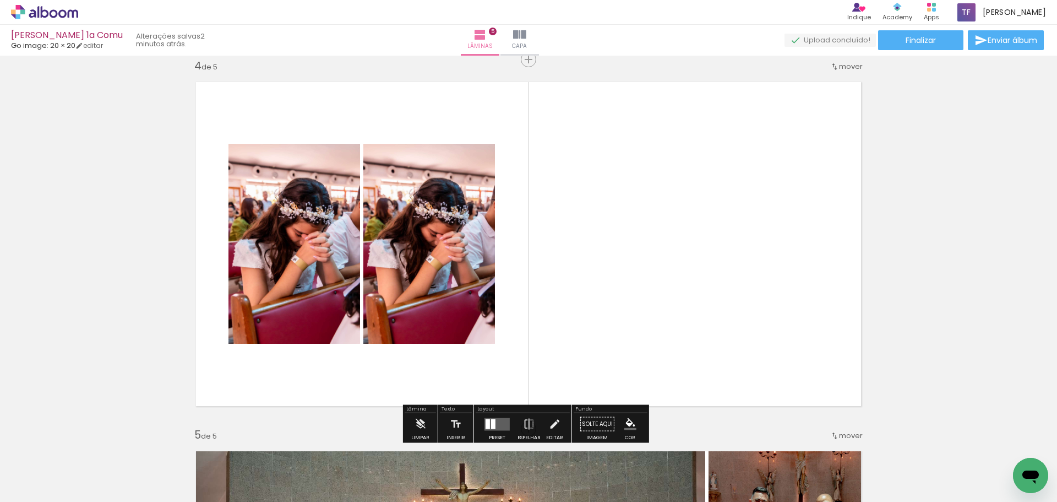
click at [484, 234] on quentale-photo at bounding box center [429, 244] width 132 height 200
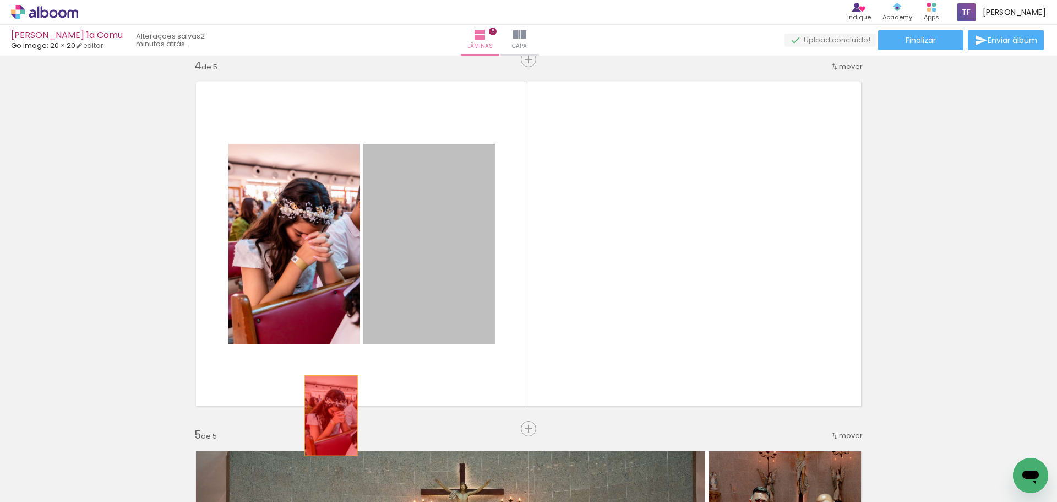
drag, startPoint x: 454, startPoint y: 255, endPoint x: 327, endPoint y: 415, distance: 204.2
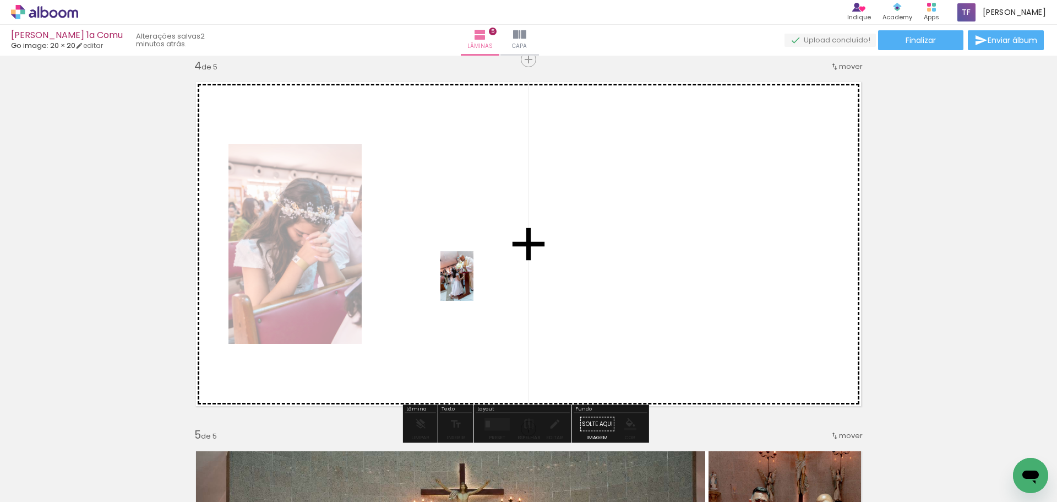
drag, startPoint x: 146, startPoint y: 471, endPoint x: 480, endPoint y: 280, distance: 384.0
click at [480, 280] on quentale-workspace at bounding box center [528, 251] width 1057 height 502
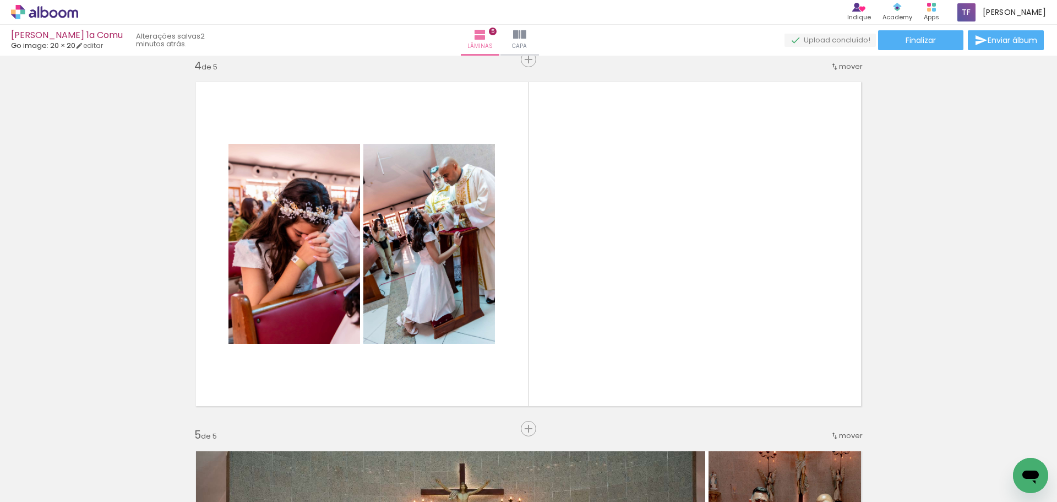
scroll to position [0, 6428]
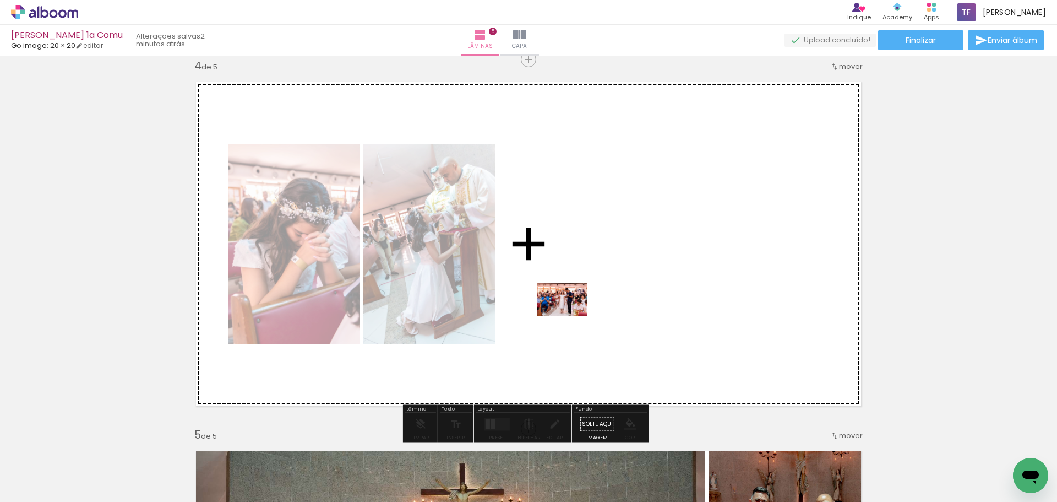
drag, startPoint x: 347, startPoint y: 470, endPoint x: 574, endPoint y: 314, distance: 274.4
click at [574, 314] on quentale-workspace at bounding box center [528, 251] width 1057 height 502
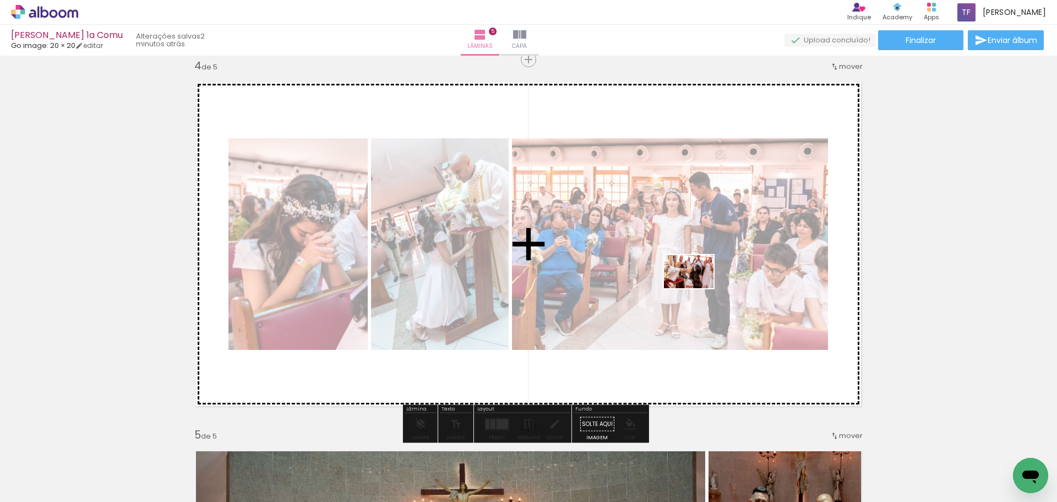
drag, startPoint x: 402, startPoint y: 473, endPoint x: 697, endPoint y: 288, distance: 348.6
click at [697, 288] on quentale-workspace at bounding box center [528, 251] width 1057 height 502
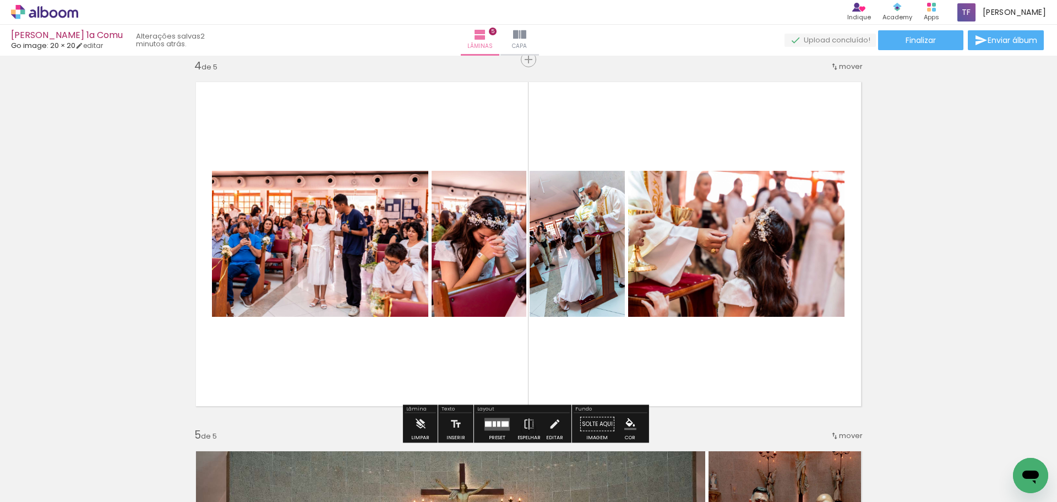
click at [502, 420] on quentale-layouter at bounding box center [496, 423] width 25 height 13
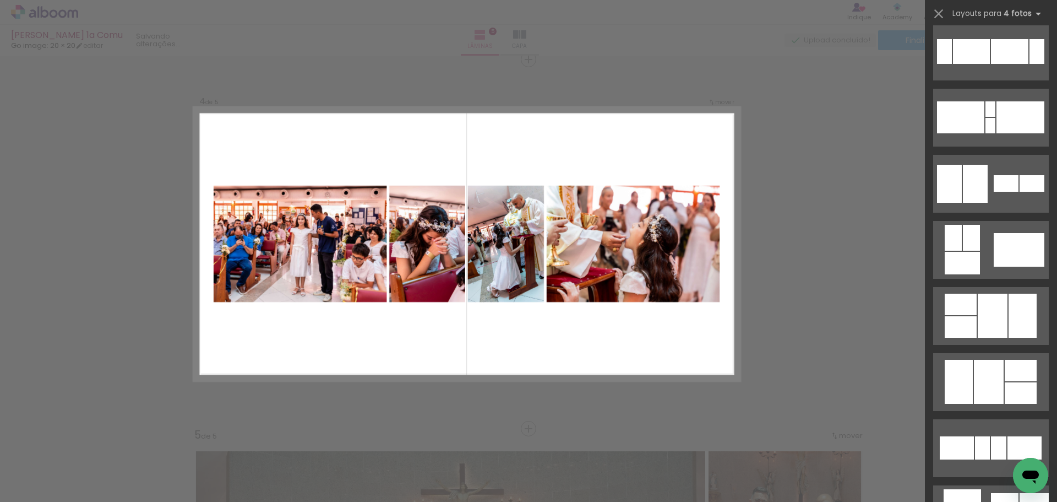
scroll to position [0, 0]
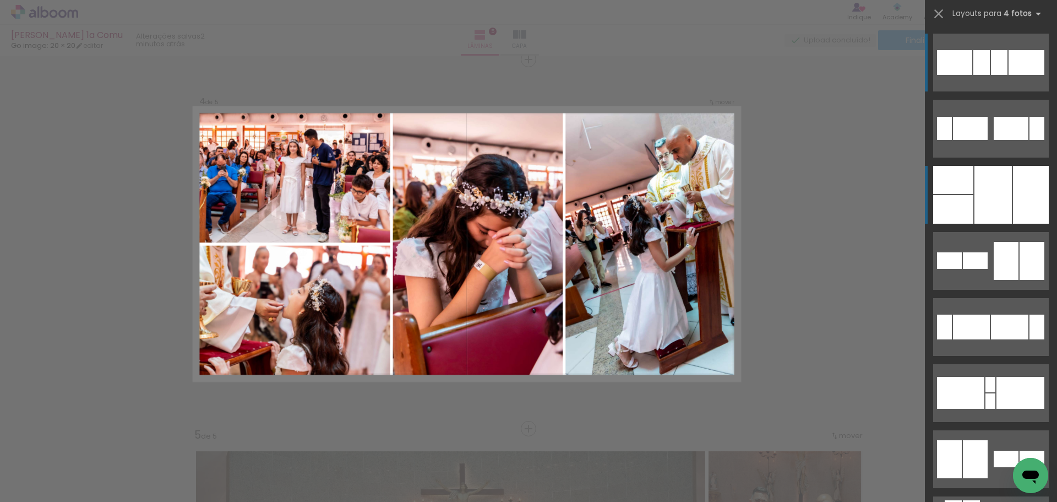
click at [993, 186] on div at bounding box center [992, 195] width 37 height 58
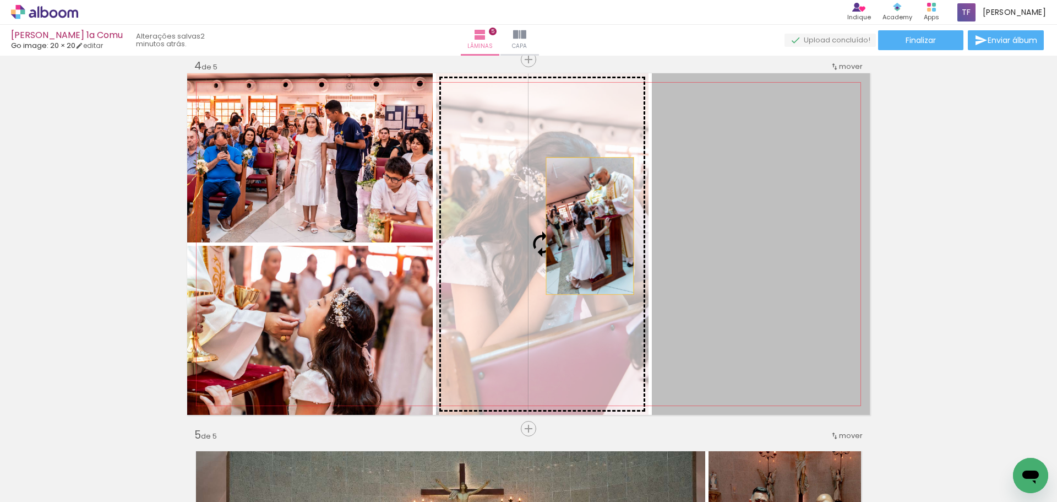
drag, startPoint x: 791, startPoint y: 210, endPoint x: 585, endPoint y: 226, distance: 207.1
click at [0, 0] on slot at bounding box center [0, 0] width 0 height 0
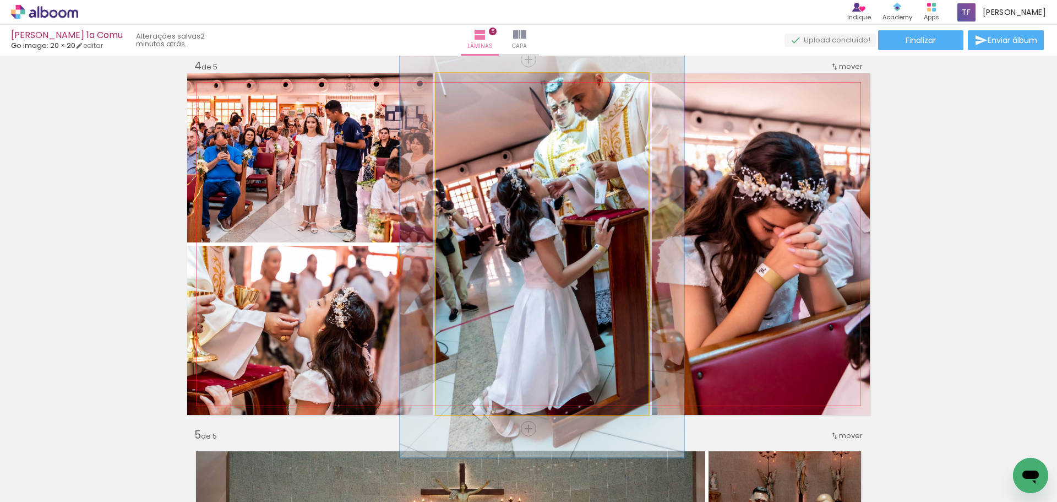
drag, startPoint x: 462, startPoint y: 85, endPoint x: 471, endPoint y: 88, distance: 9.6
type paper-slider "125"
click at [471, 88] on div at bounding box center [471, 85] width 18 height 18
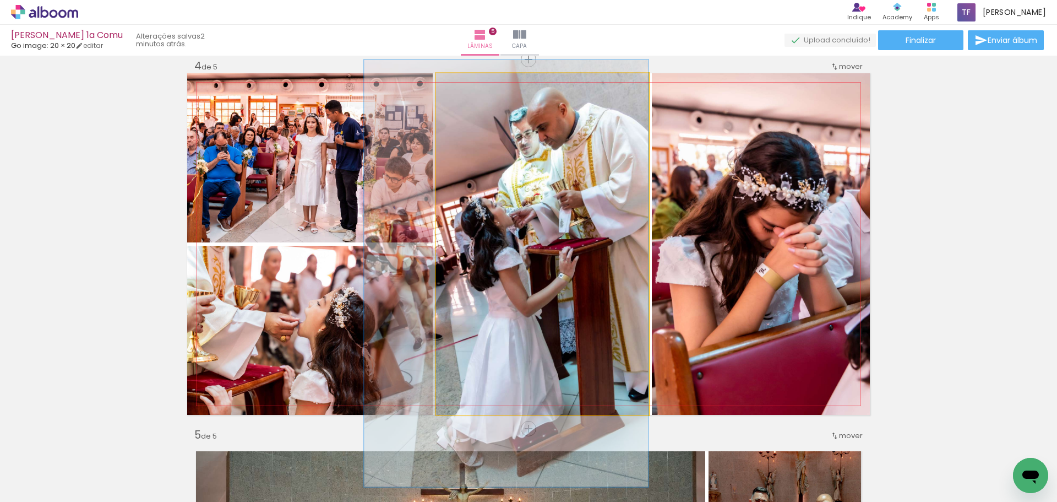
drag, startPoint x: 558, startPoint y: 153, endPoint x: 519, endPoint y: 182, distance: 48.8
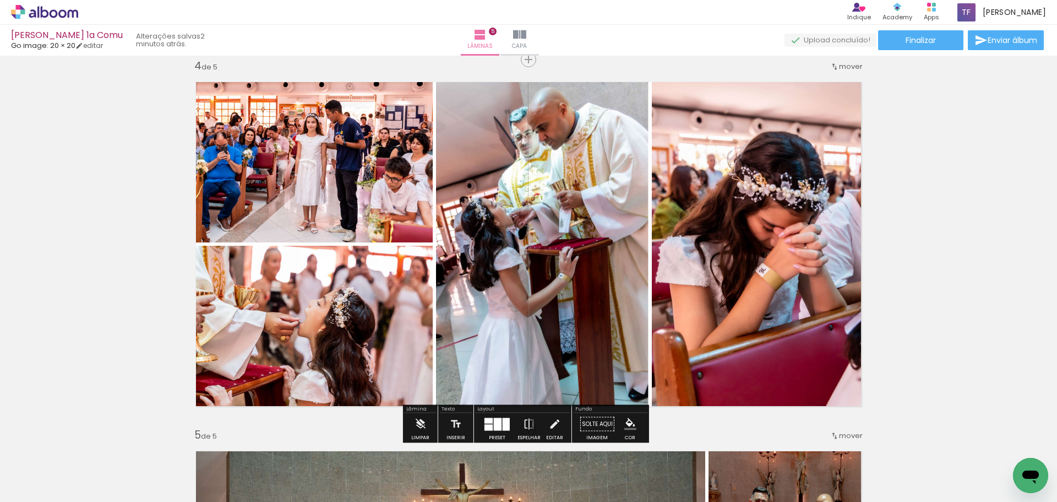
click at [945, 225] on div "Inserir lâmina 1 de 5 Inserir lâmina 2 de 5 Inserir lâmina 3 de 5 Inserir lâmin…" at bounding box center [528, 46] width 1057 height 2214
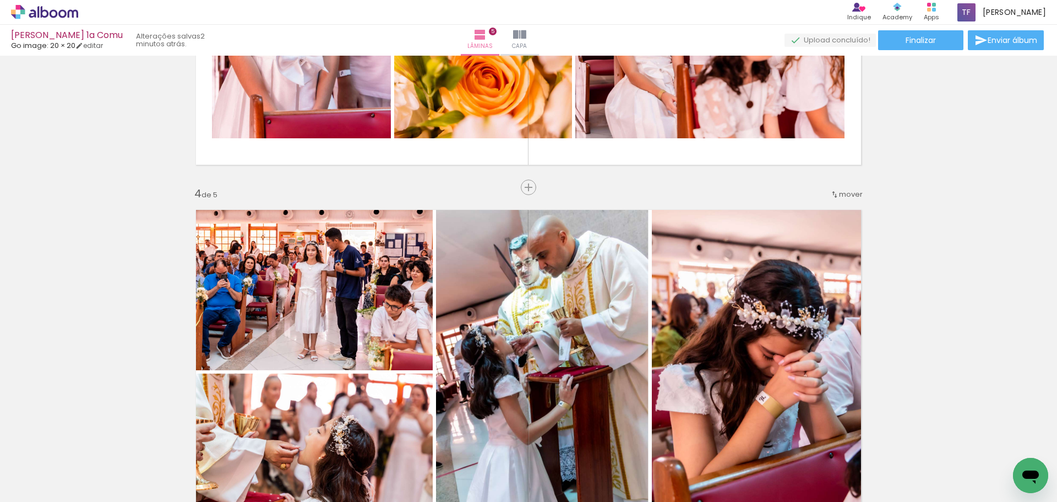
scroll to position [956, 0]
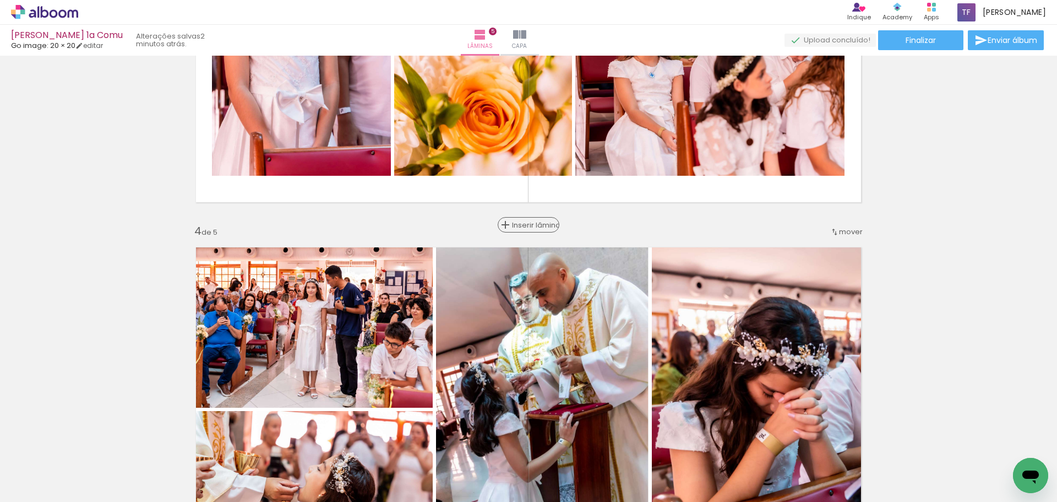
click at [523, 228] on span "Inserir lâmina" at bounding box center [533, 224] width 43 height 7
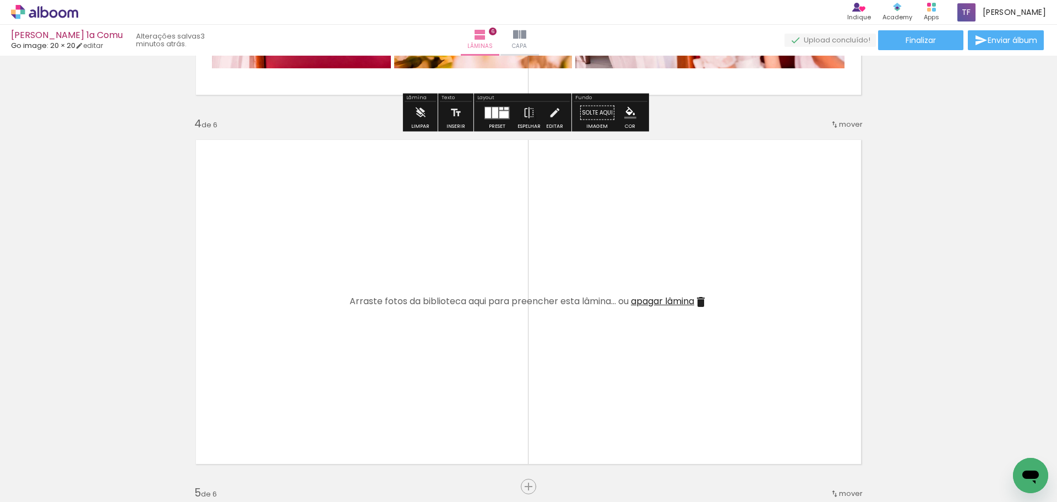
scroll to position [1066, 0]
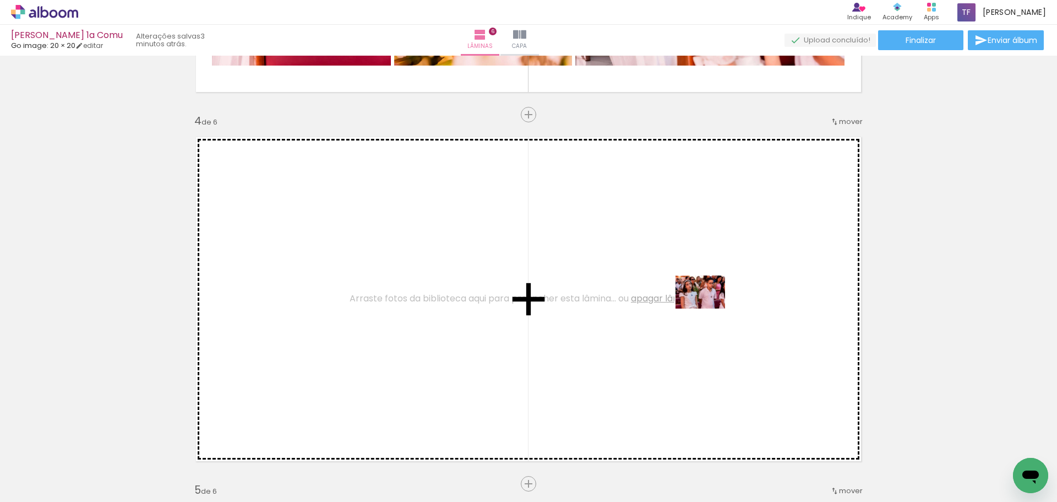
drag, startPoint x: 955, startPoint y: 469, endPoint x: 709, endPoint y: 308, distance: 294.4
click at [709, 308] on quentale-workspace at bounding box center [528, 251] width 1057 height 502
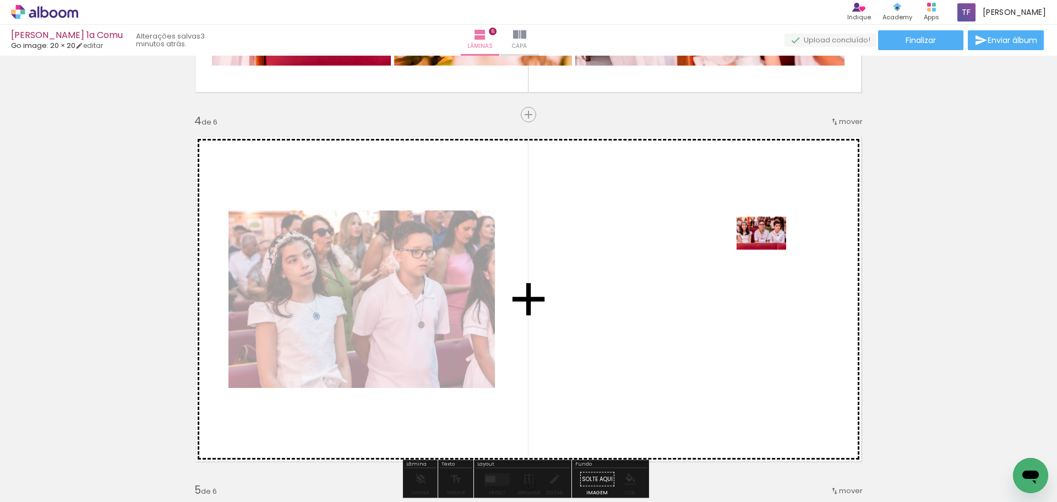
drag, startPoint x: 446, startPoint y: 463, endPoint x: 728, endPoint y: 263, distance: 345.4
click at [728, 263] on quentale-workspace at bounding box center [528, 251] width 1057 height 502
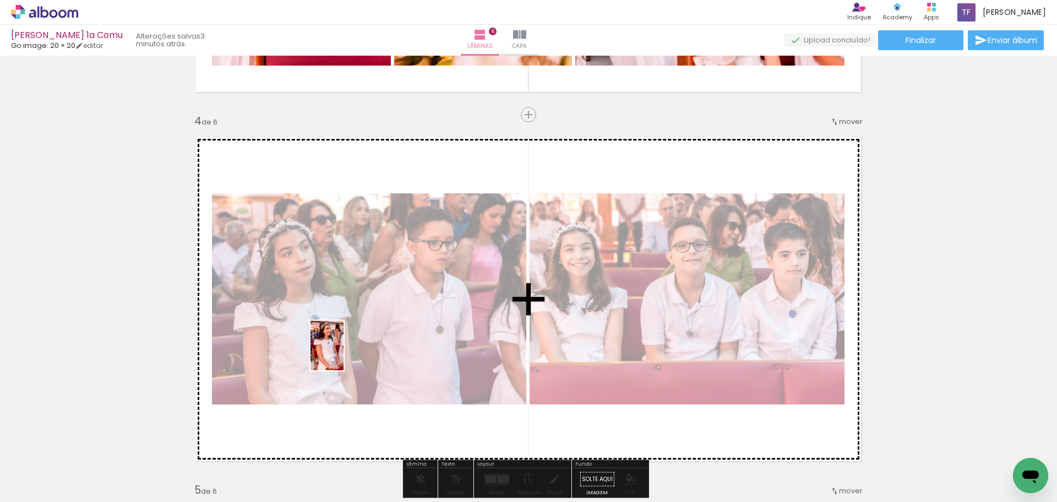
drag, startPoint x: 282, startPoint y: 463, endPoint x: 344, endPoint y: 353, distance: 125.4
click at [344, 353] on quentale-workspace at bounding box center [528, 251] width 1057 height 502
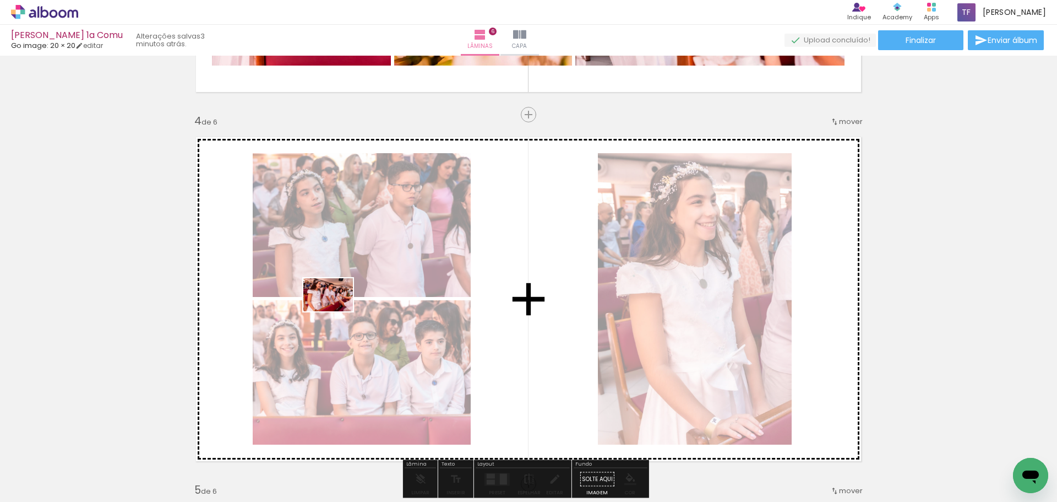
drag, startPoint x: 228, startPoint y: 463, endPoint x: 336, endPoint y: 311, distance: 186.4
click at [336, 311] on quentale-workspace at bounding box center [528, 251] width 1057 height 502
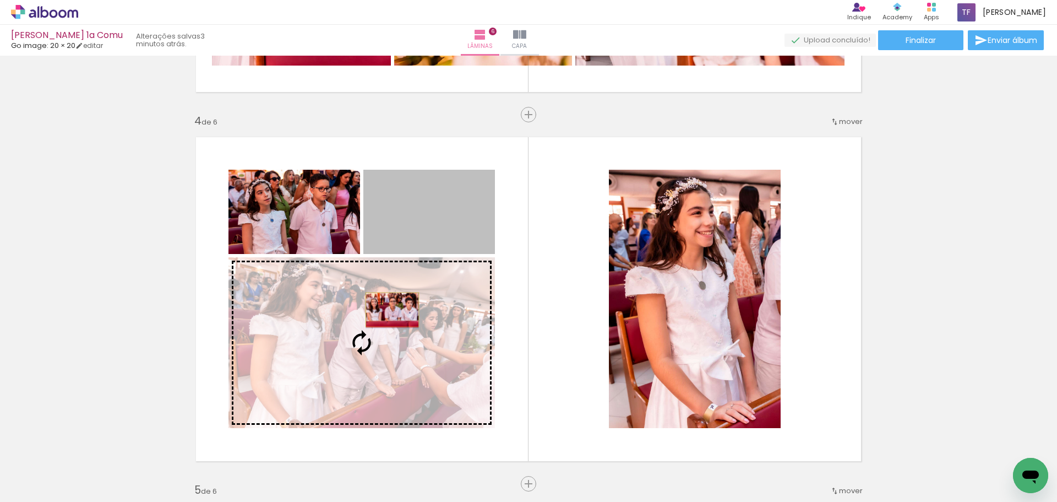
drag, startPoint x: 411, startPoint y: 215, endPoint x: 388, endPoint y: 309, distance: 96.9
click at [0, 0] on slot at bounding box center [0, 0] width 0 height 0
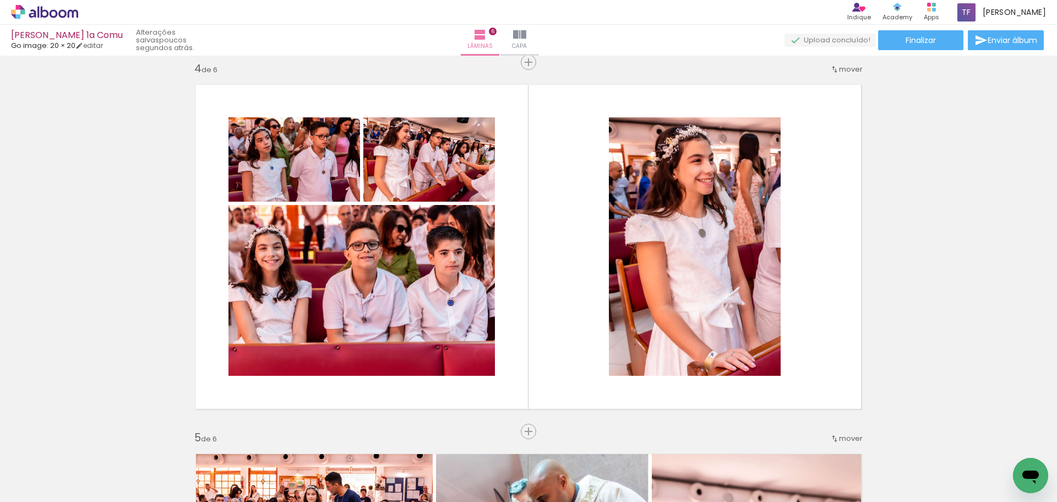
scroll to position [1121, 0]
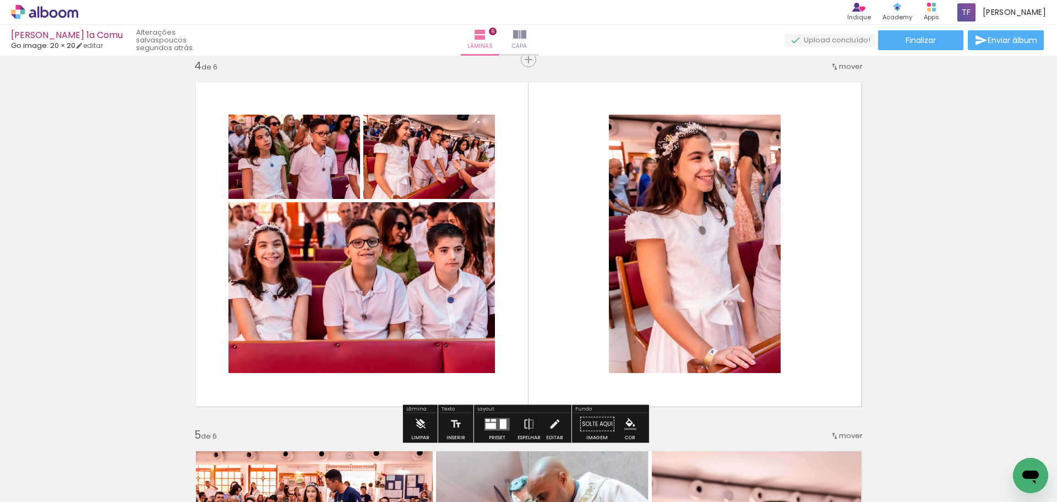
click at [490, 424] on div at bounding box center [491, 425] width 10 height 6
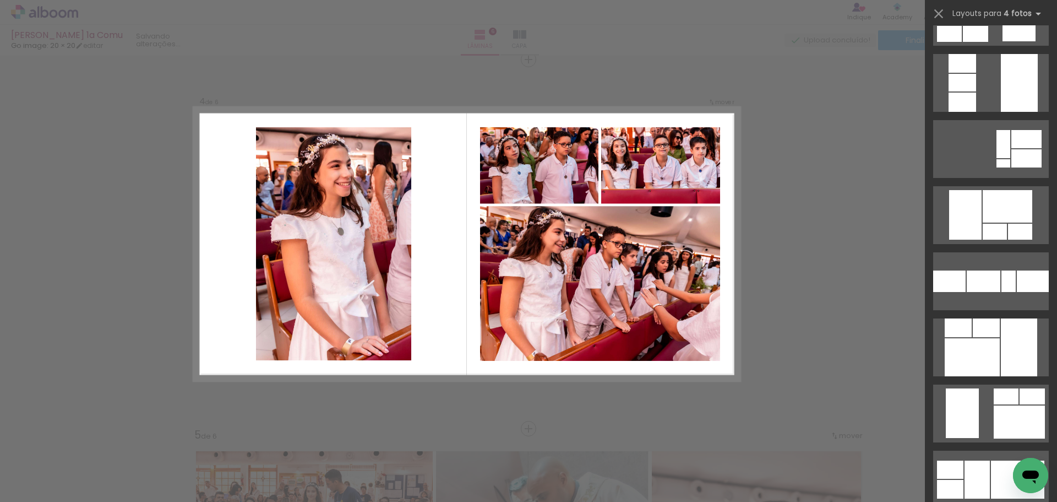
scroll to position [2477, 0]
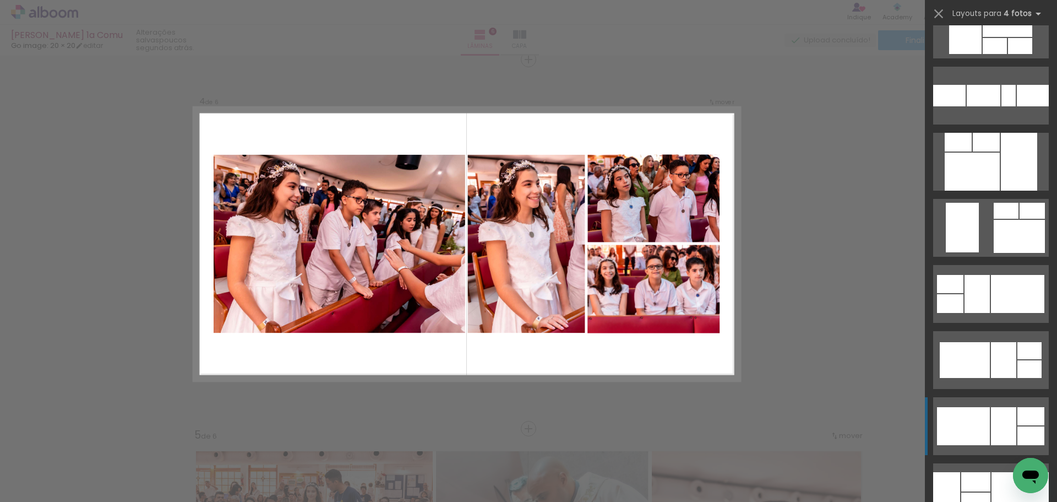
click at [1009, 425] on div at bounding box center [1003, 426] width 25 height 38
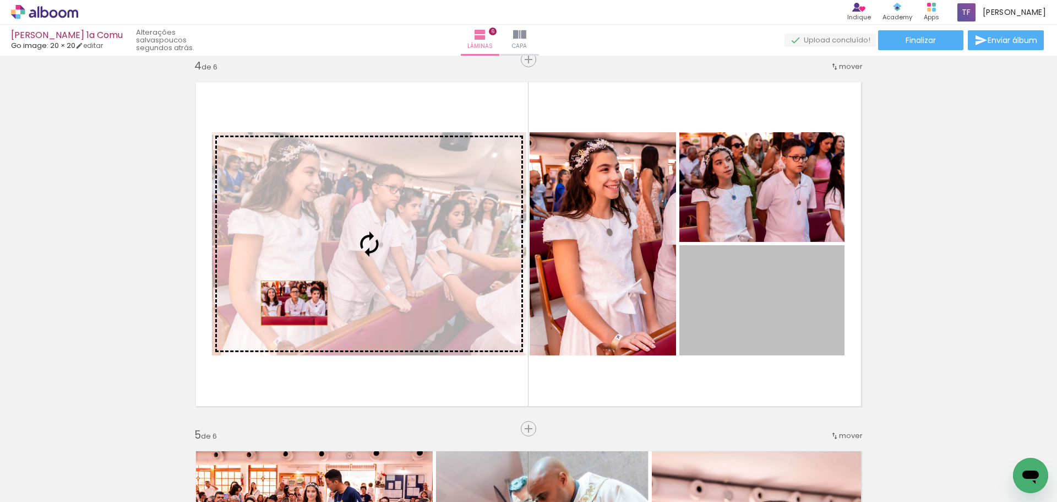
drag, startPoint x: 759, startPoint y: 313, endPoint x: 291, endPoint y: 302, distance: 468.6
click at [0, 0] on slot at bounding box center [0, 0] width 0 height 0
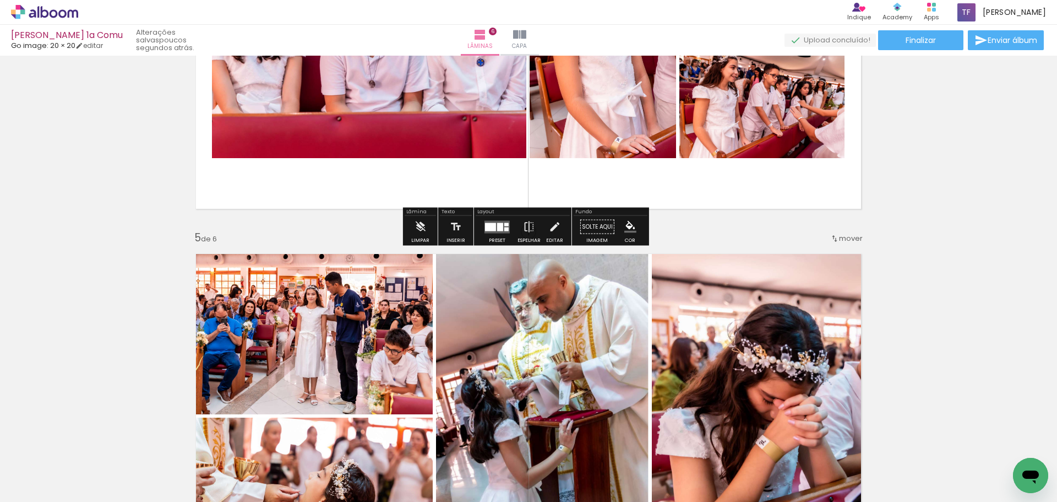
scroll to position [1286, 0]
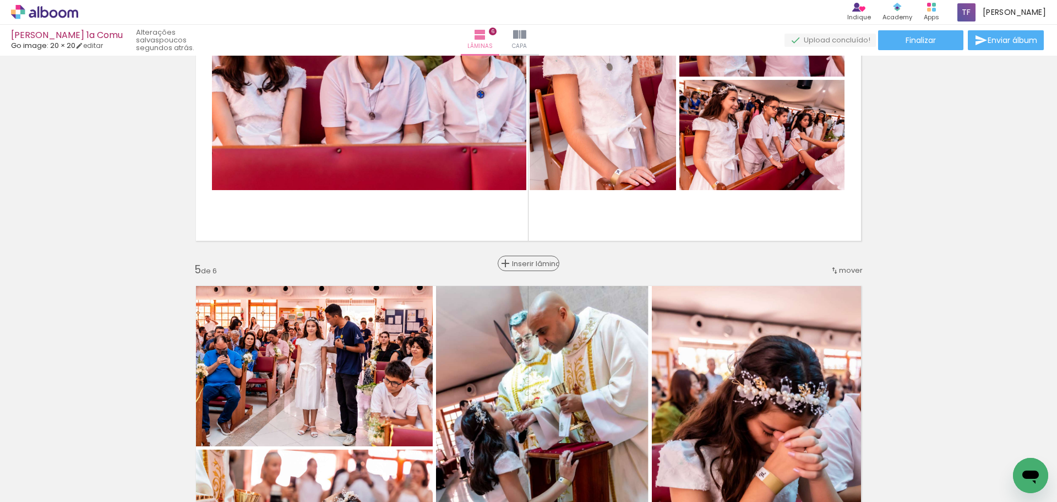
click at [525, 265] on span "Inserir lâmina" at bounding box center [533, 263] width 43 height 7
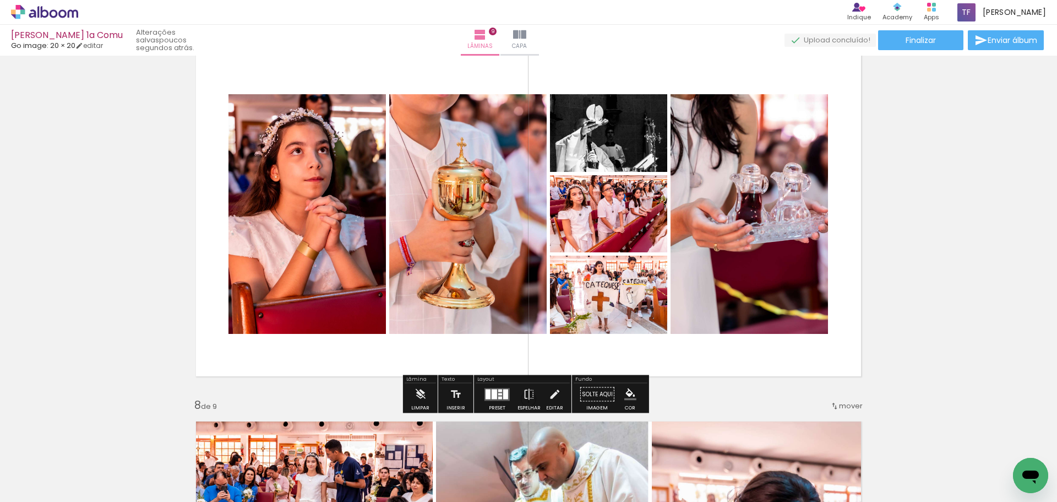
scroll to position [0, 5153]
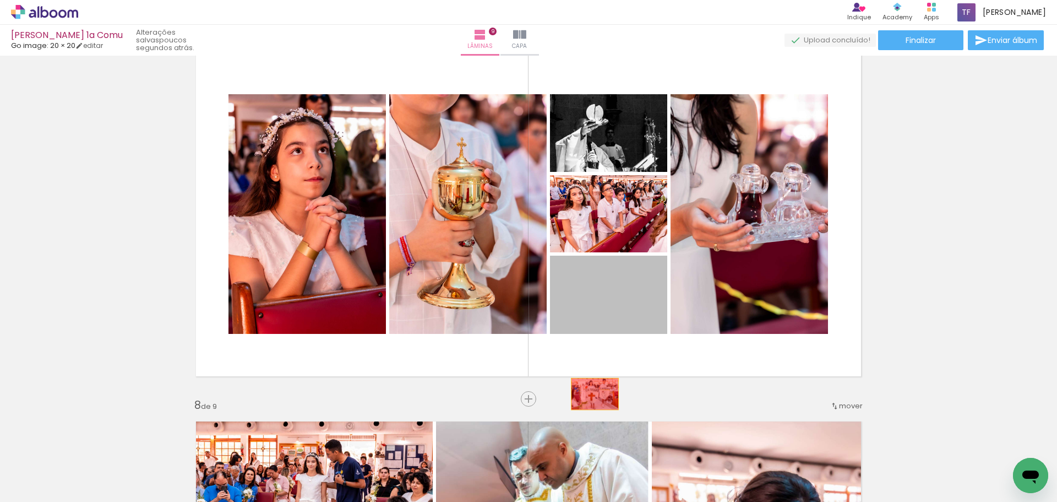
drag, startPoint x: 612, startPoint y: 302, endPoint x: 591, endPoint y: 394, distance: 93.9
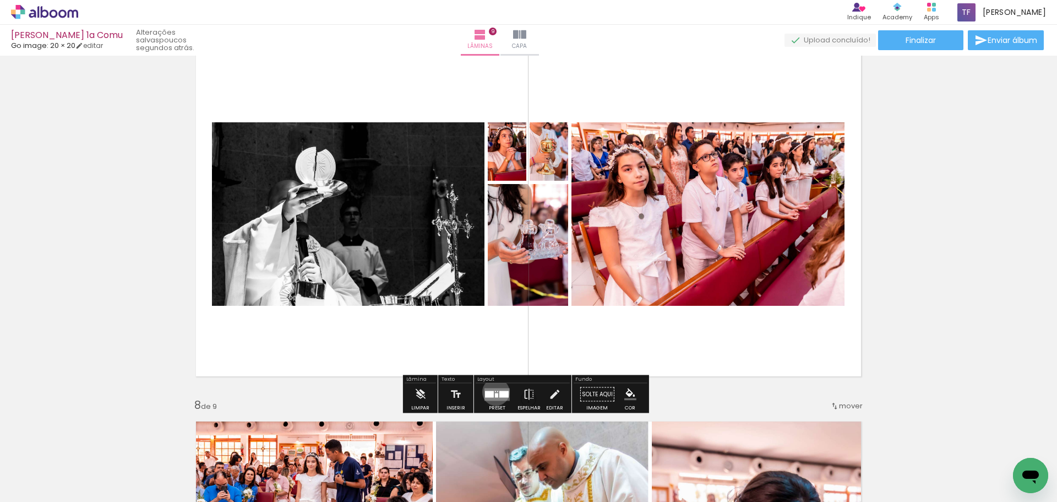
click at [493, 391] on quentale-layouter at bounding box center [496, 394] width 25 height 13
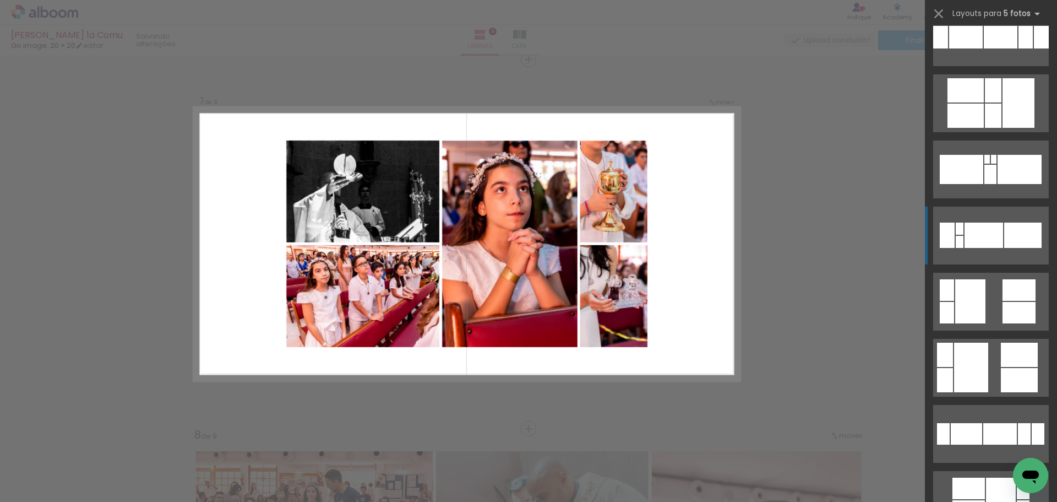
scroll to position [606, 0]
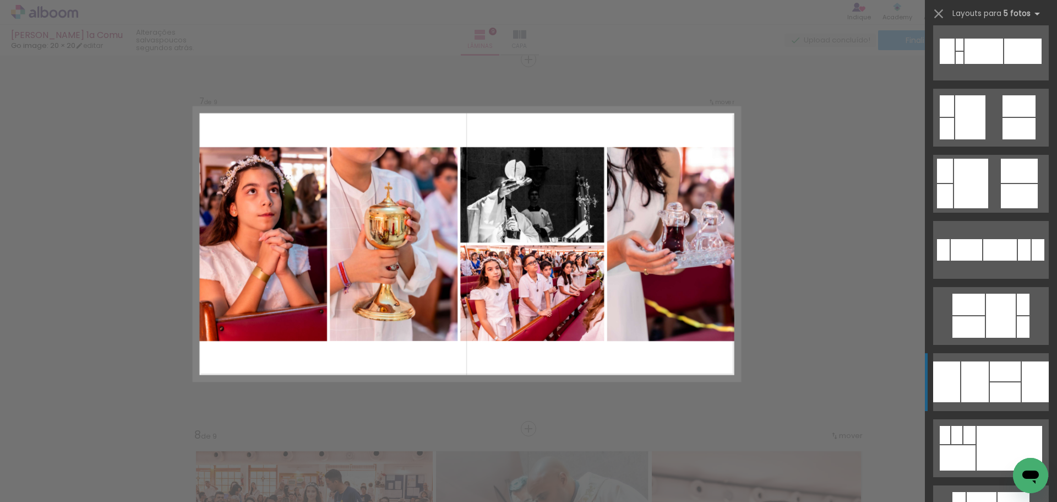
click at [1022, 385] on div at bounding box center [1035, 381] width 27 height 41
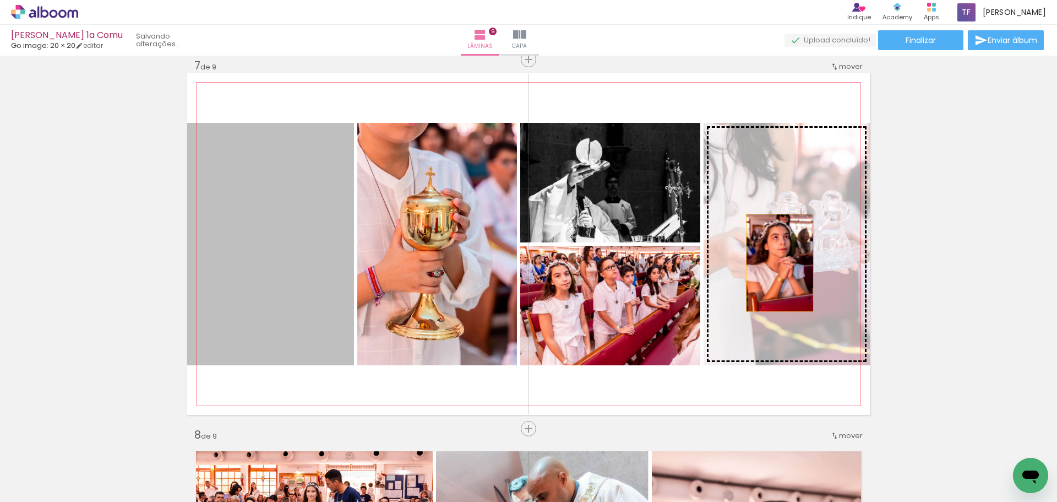
drag, startPoint x: 311, startPoint y: 266, endPoint x: 776, endPoint y: 263, distance: 464.7
click at [0, 0] on slot at bounding box center [0, 0] width 0 height 0
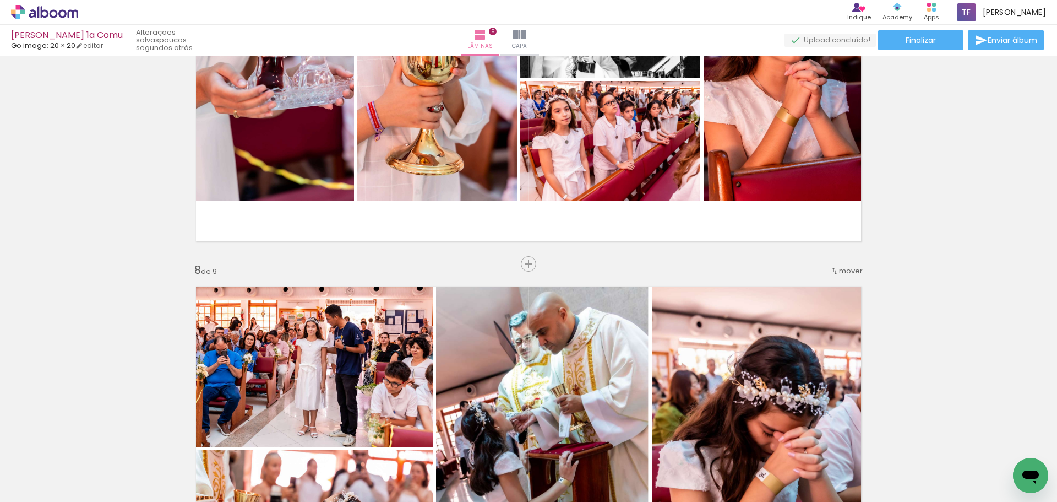
scroll to position [2393, 0]
click at [519, 264] on span "Inserir lâmina" at bounding box center [533, 263] width 43 height 7
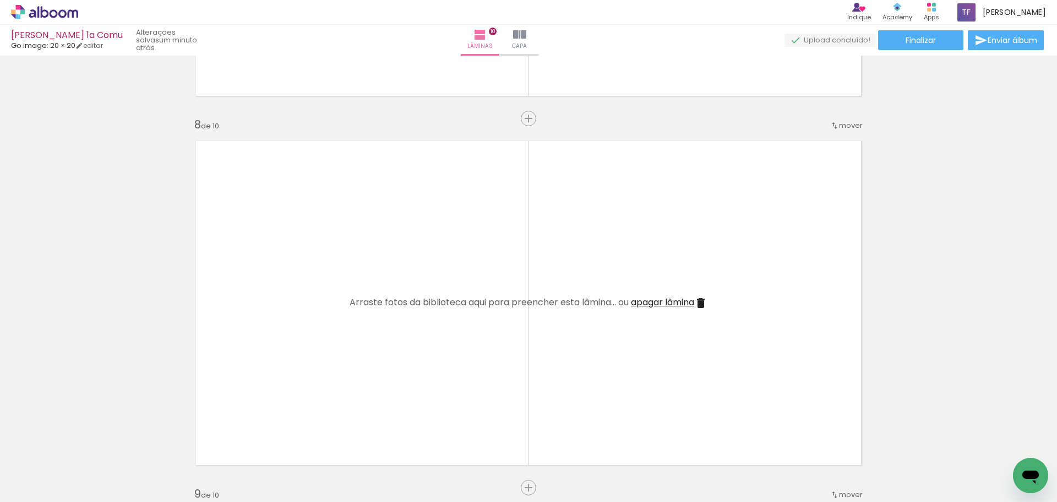
scroll to position [2558, 0]
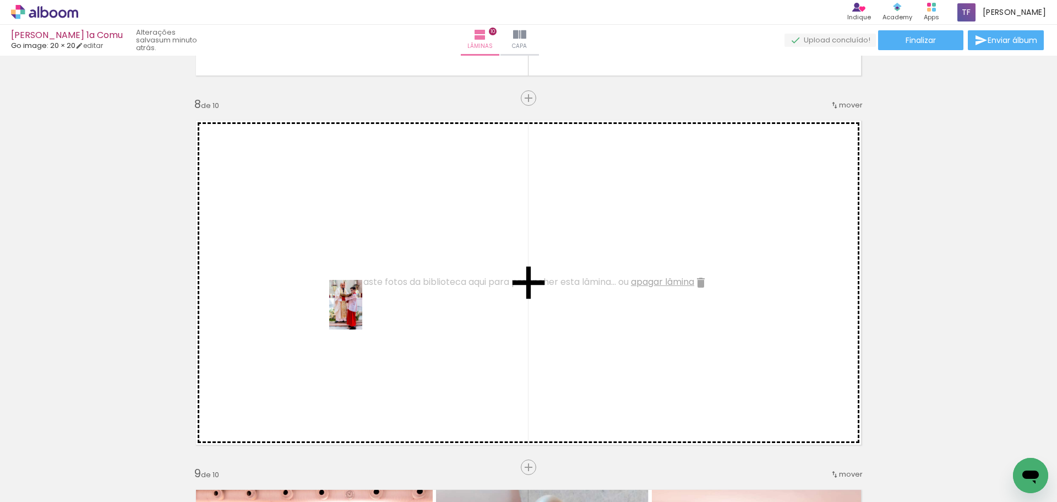
drag, startPoint x: 270, startPoint y: 474, endPoint x: 362, endPoint y: 313, distance: 185.7
click at [362, 313] on quentale-workspace at bounding box center [528, 251] width 1057 height 502
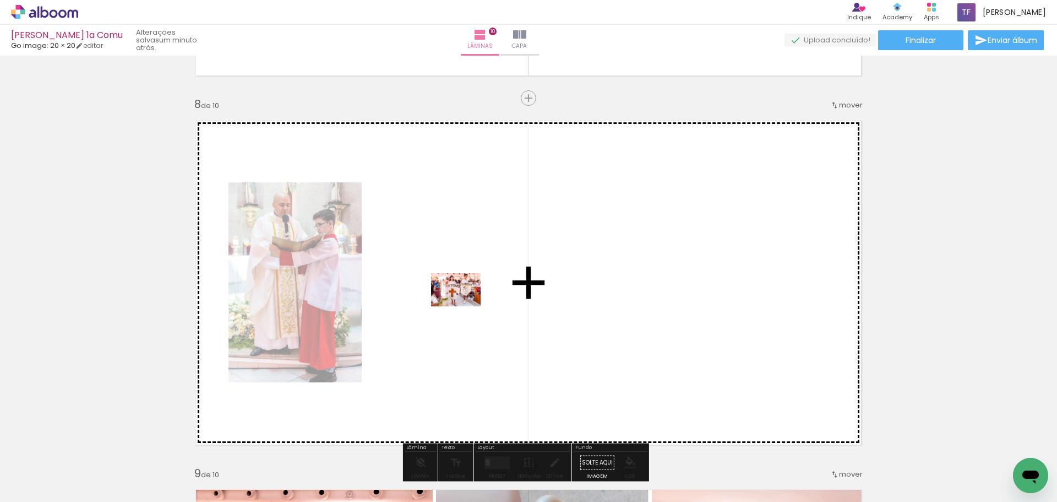
drag, startPoint x: 513, startPoint y: 467, endPoint x: 464, endPoint y: 306, distance: 168.4
click at [464, 306] on quentale-workspace at bounding box center [528, 251] width 1057 height 502
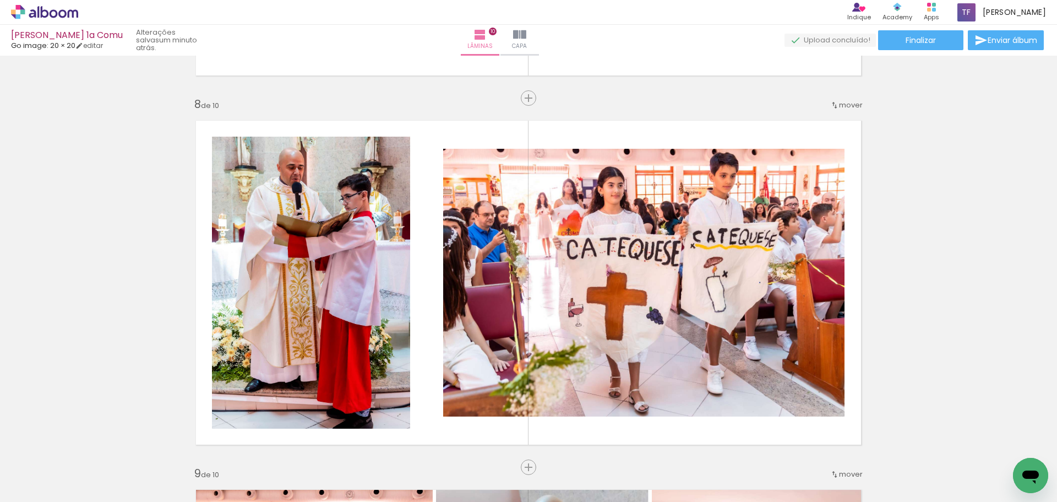
scroll to position [0, 4794]
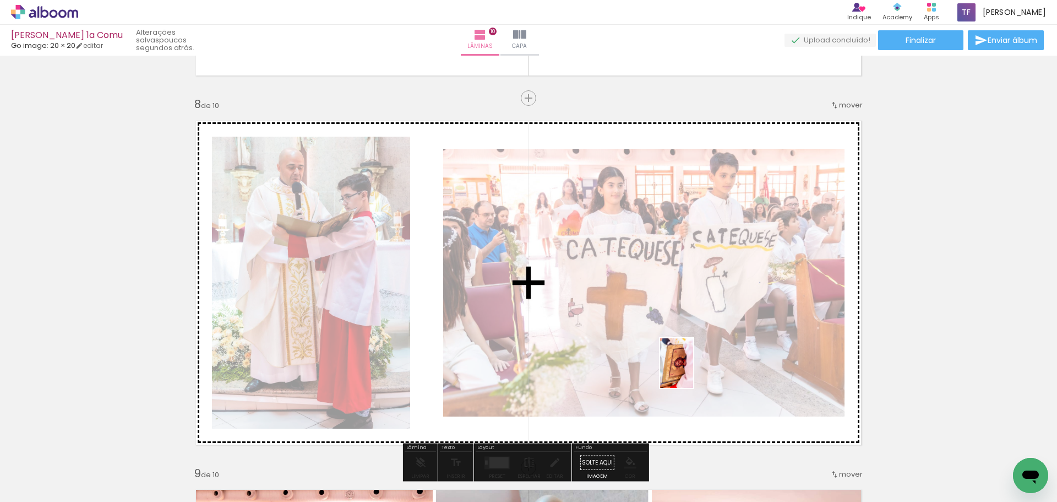
drag, startPoint x: 807, startPoint y: 470, endPoint x: 693, endPoint y: 371, distance: 150.2
click at [693, 371] on quentale-workspace at bounding box center [528, 251] width 1057 height 502
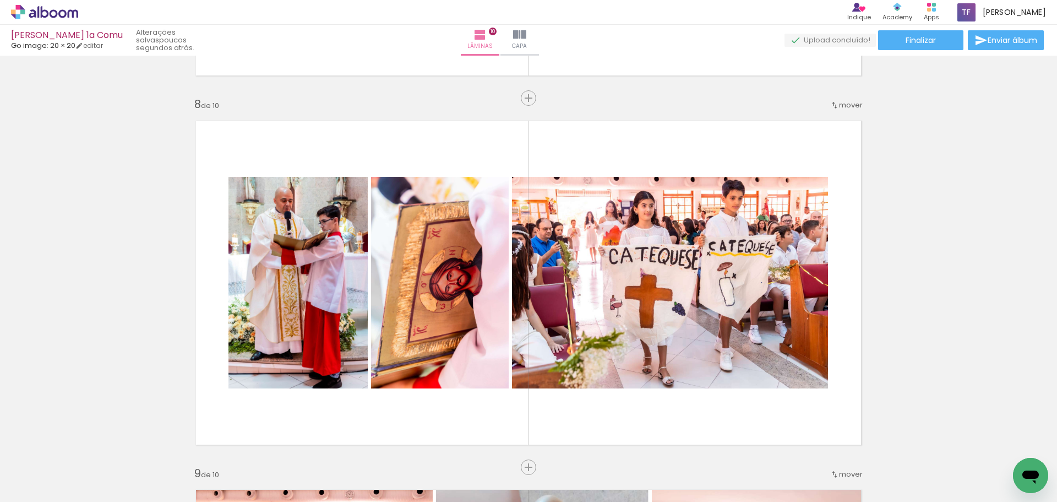
scroll to position [0, 2639]
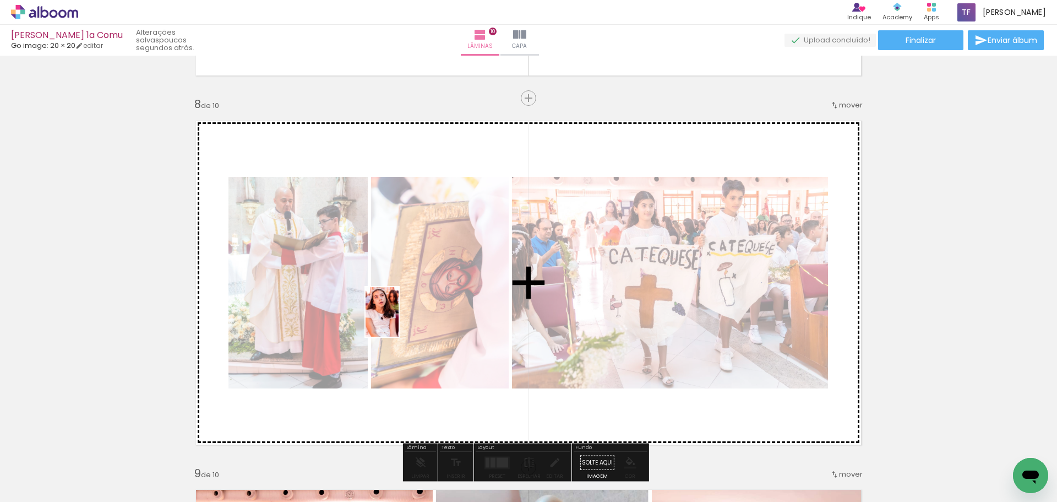
drag, startPoint x: 379, startPoint y: 473, endPoint x: 399, endPoint y: 320, distance: 154.9
click at [399, 320] on quentale-workspace at bounding box center [528, 251] width 1057 height 502
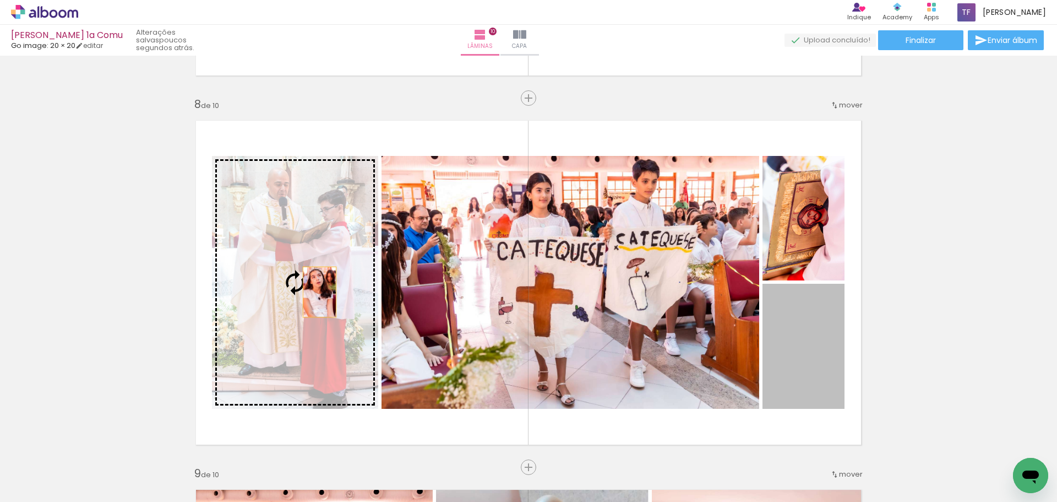
drag, startPoint x: 818, startPoint y: 350, endPoint x: 315, endPoint y: 292, distance: 506.0
click at [0, 0] on slot at bounding box center [0, 0] width 0 height 0
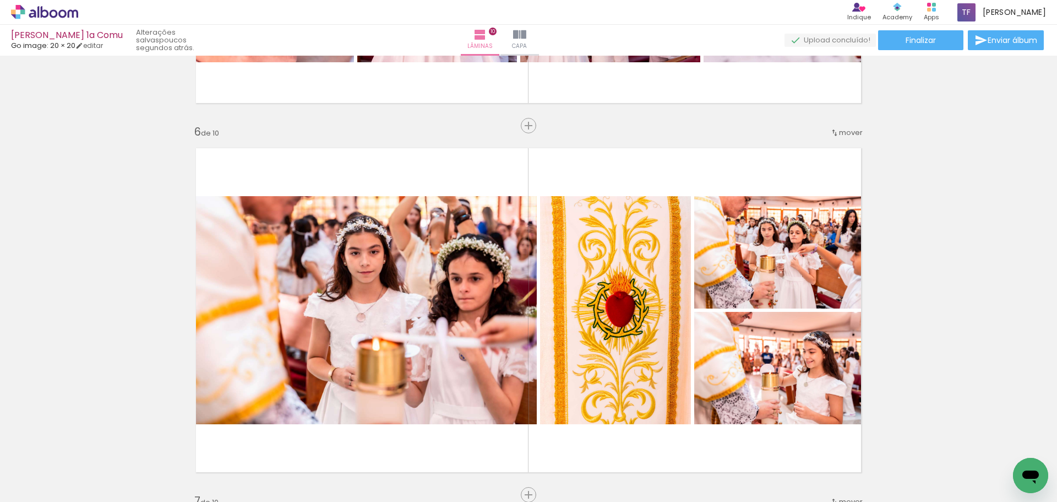
scroll to position [1842, 0]
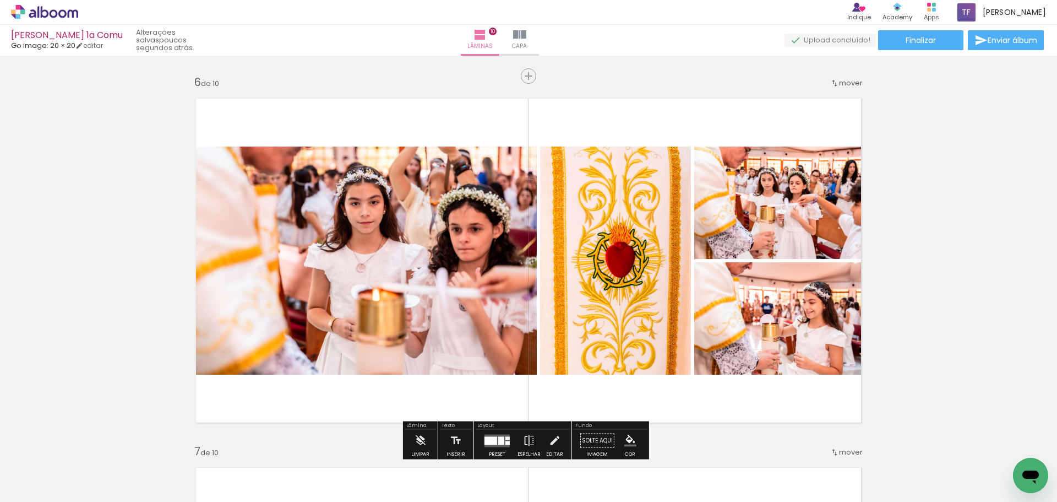
click at [842, 82] on span "mover" at bounding box center [851, 83] width 24 height 10
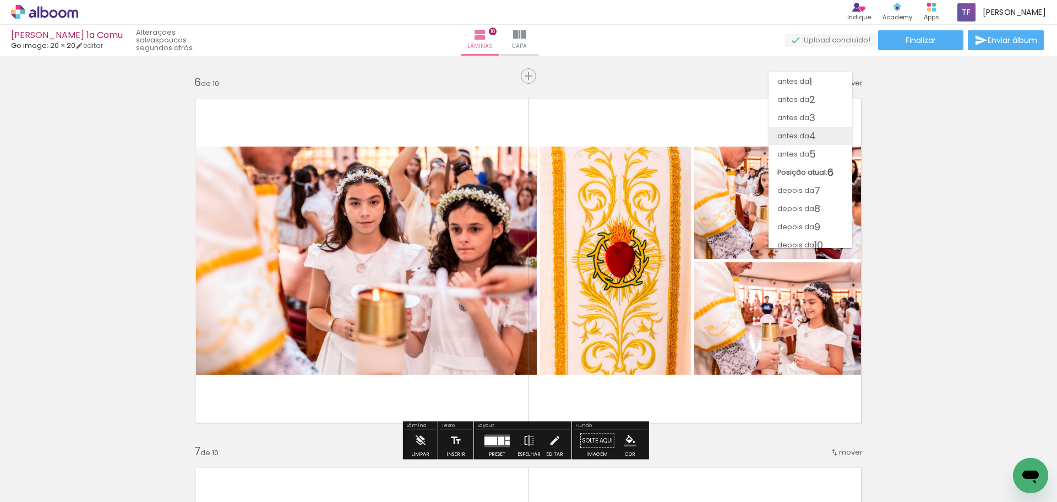
click at [807, 142] on span "antes da" at bounding box center [793, 136] width 32 height 18
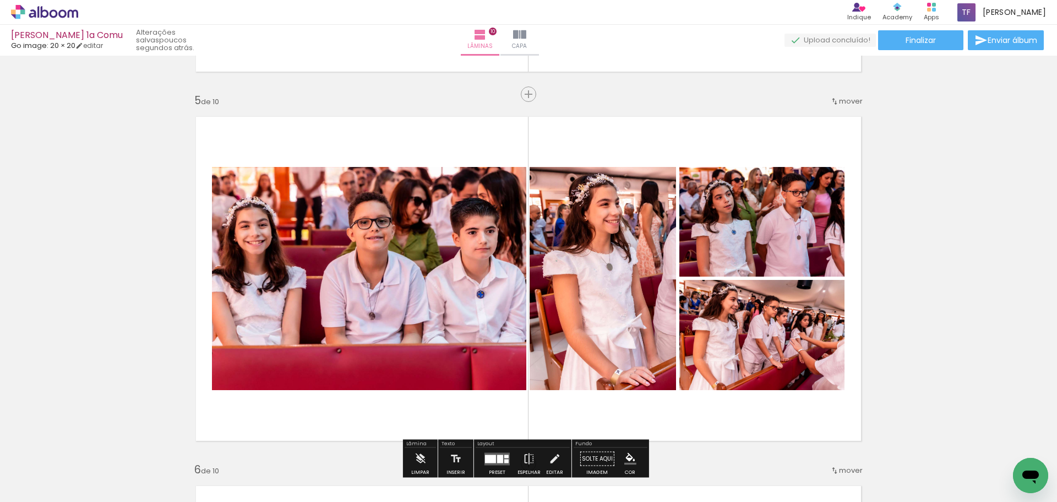
scroll to position [1451, 0]
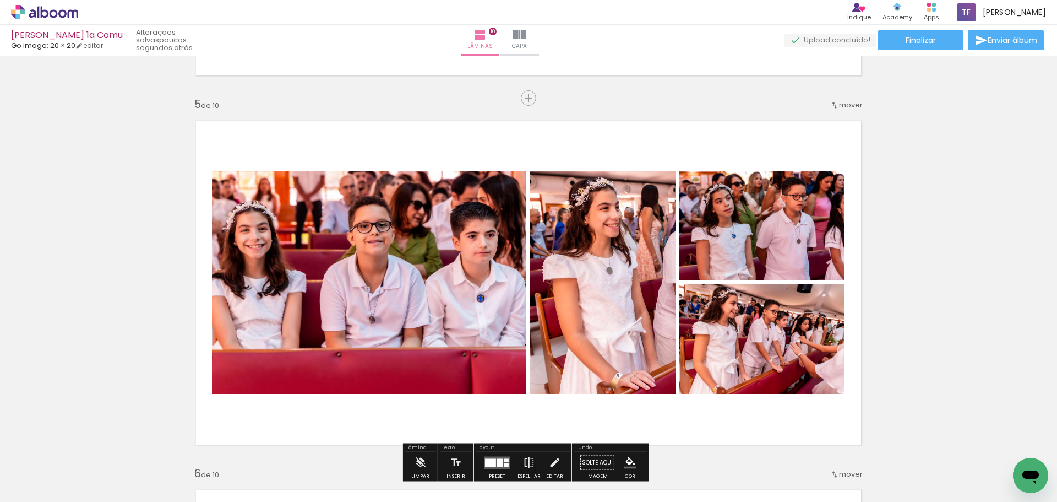
click at [853, 108] on span "mover" at bounding box center [851, 105] width 24 height 10
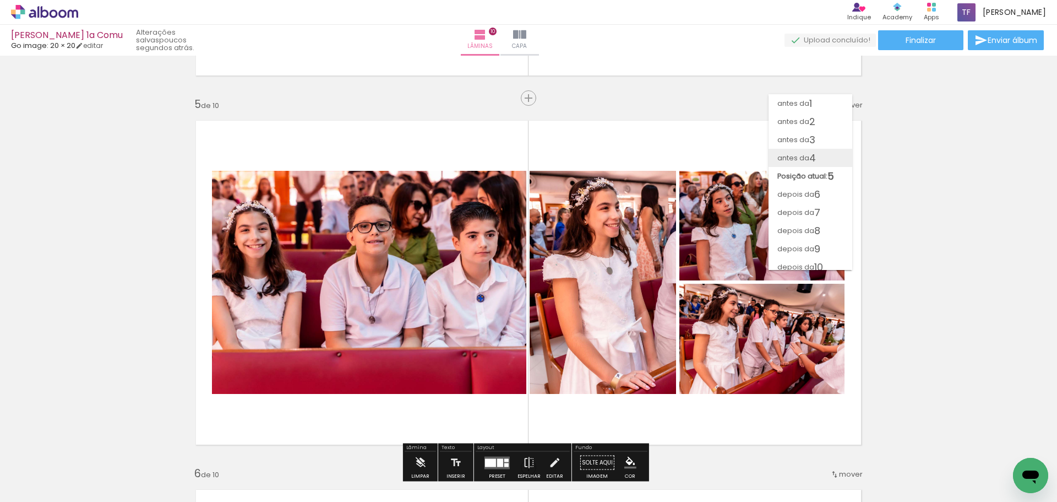
click at [809, 160] on span "4" at bounding box center [812, 158] width 7 height 18
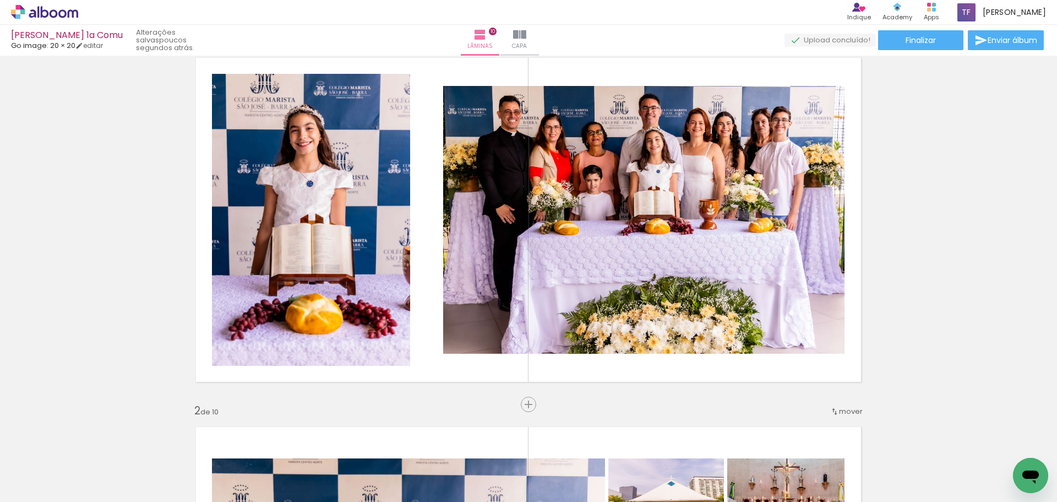
scroll to position [0, 0]
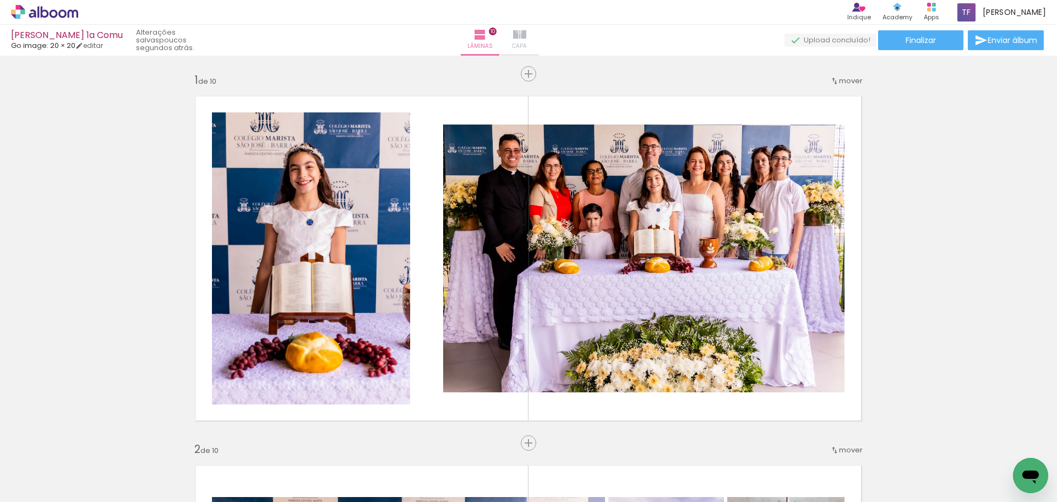
click at [526, 30] on iron-icon at bounding box center [519, 34] width 13 height 13
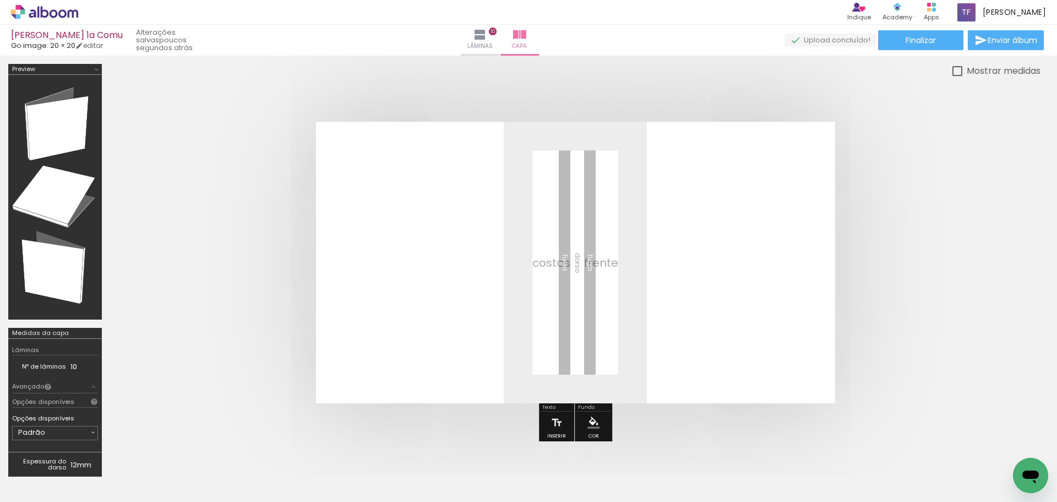
scroll to position [0, 3963]
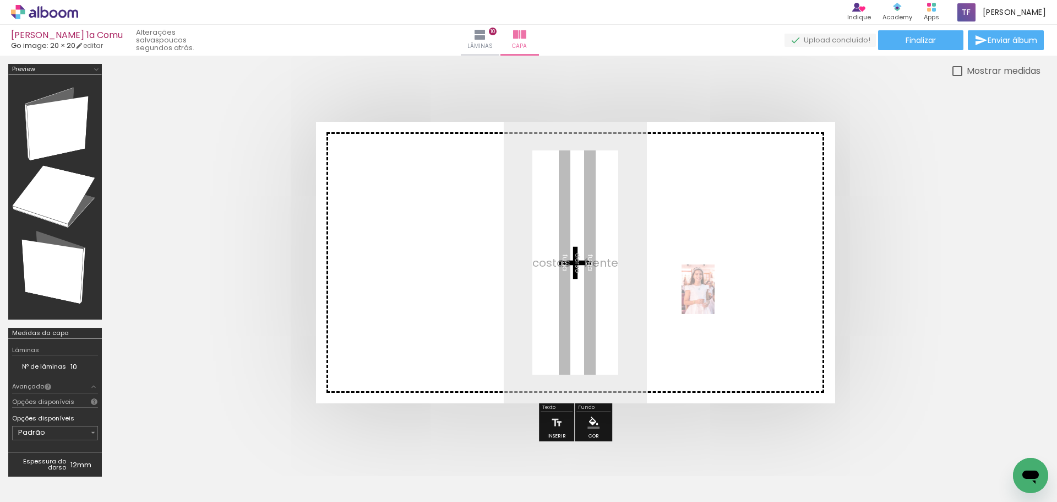
drag, startPoint x: 719, startPoint y: 470, endPoint x: 715, endPoint y: 297, distance: 172.4
click at [715, 297] on quentale-workspace at bounding box center [528, 251] width 1057 height 502
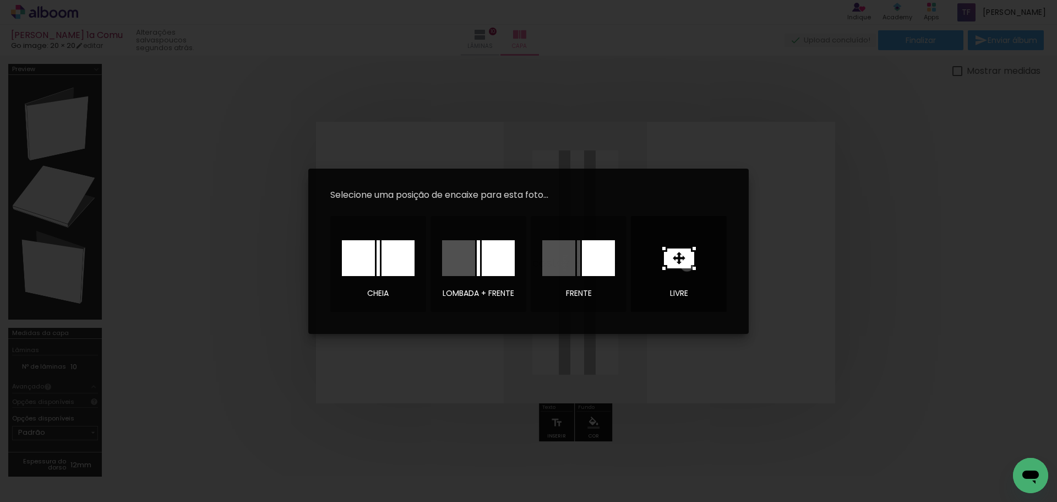
click at [687, 264] on icon at bounding box center [679, 258] width 30 height 20
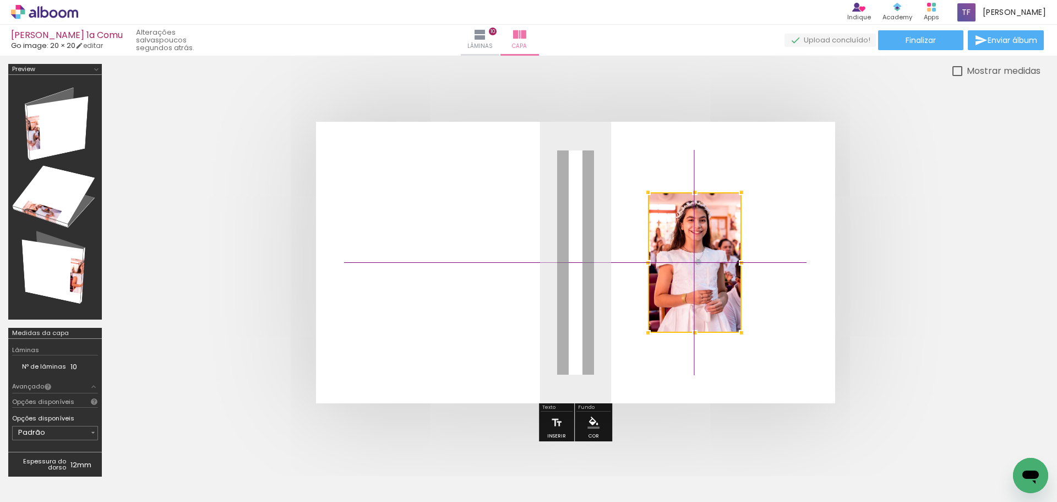
drag, startPoint x: 606, startPoint y: 257, endPoint x: 737, endPoint y: 245, distance: 131.5
click at [737, 245] on div at bounding box center [695, 262] width 94 height 140
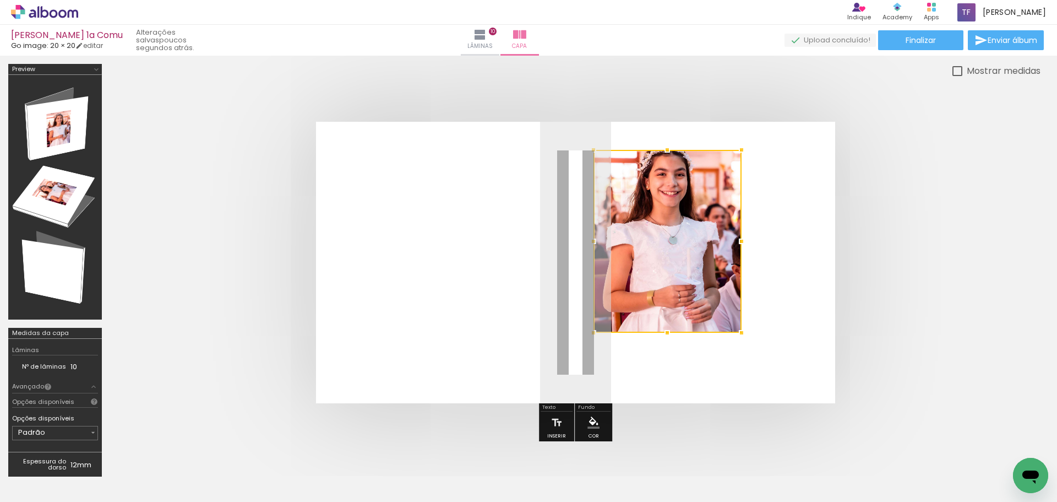
drag, startPoint x: 646, startPoint y: 195, endPoint x: 580, endPoint y: 164, distance: 72.9
click at [580, 164] on album-spread at bounding box center [575, 262] width 519 height 281
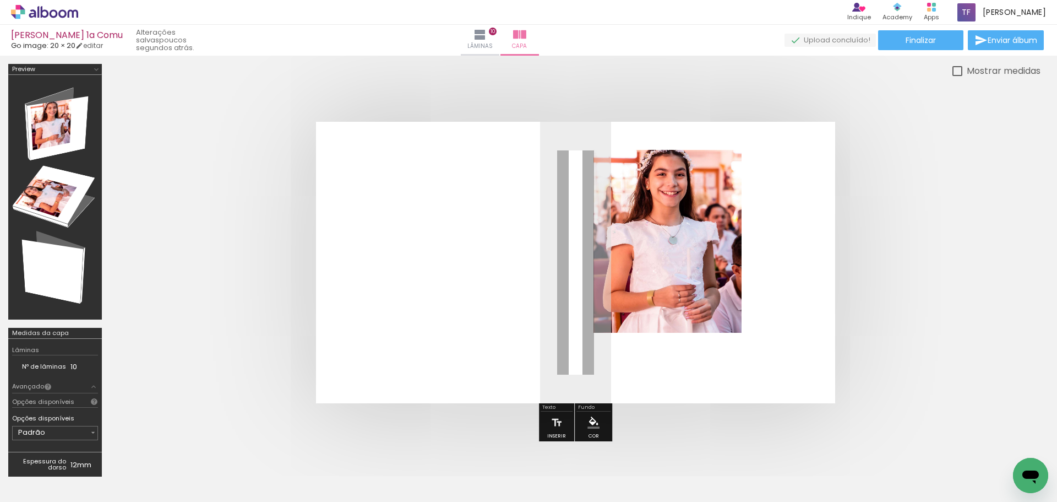
click at [712, 316] on quentale-photo at bounding box center [667, 241] width 148 height 183
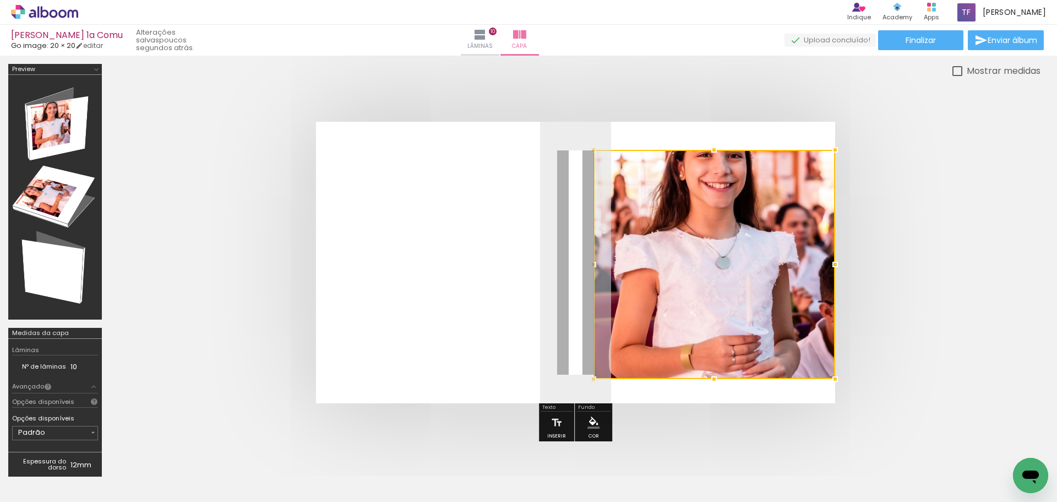
drag, startPoint x: 741, startPoint y: 333, endPoint x: 813, endPoint y: 379, distance: 85.7
click at [813, 379] on album-spread at bounding box center [575, 262] width 519 height 281
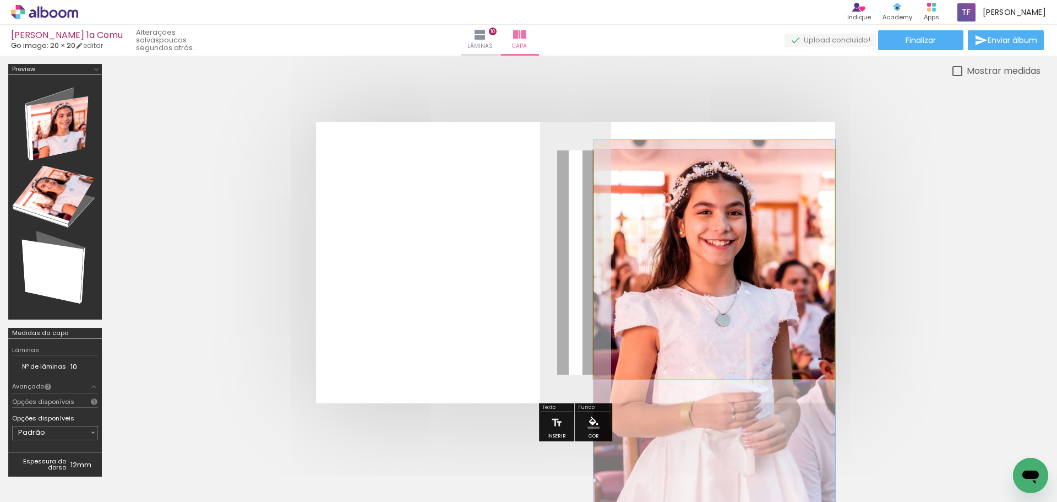
drag, startPoint x: 733, startPoint y: 205, endPoint x: 734, endPoint y: 262, distance: 57.3
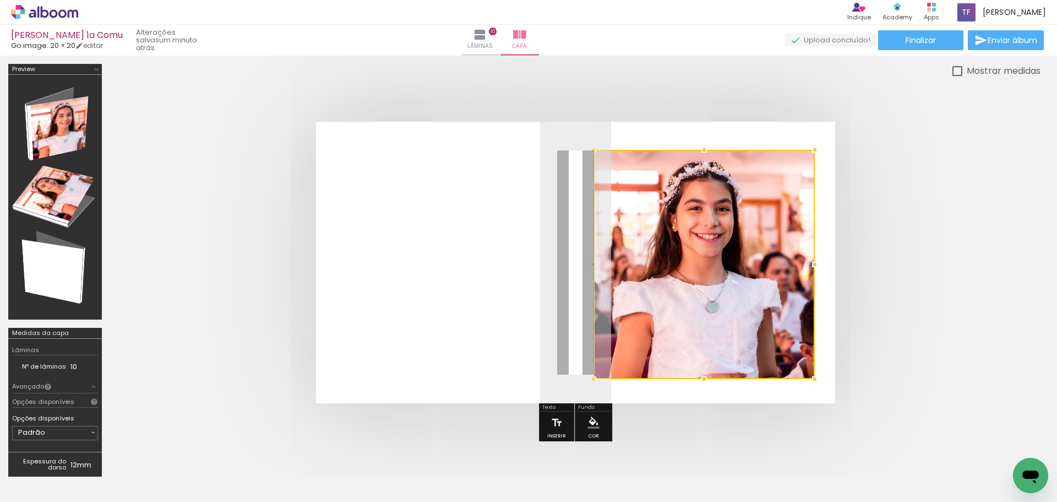
click at [830, 267] on album-spread at bounding box center [575, 262] width 519 height 281
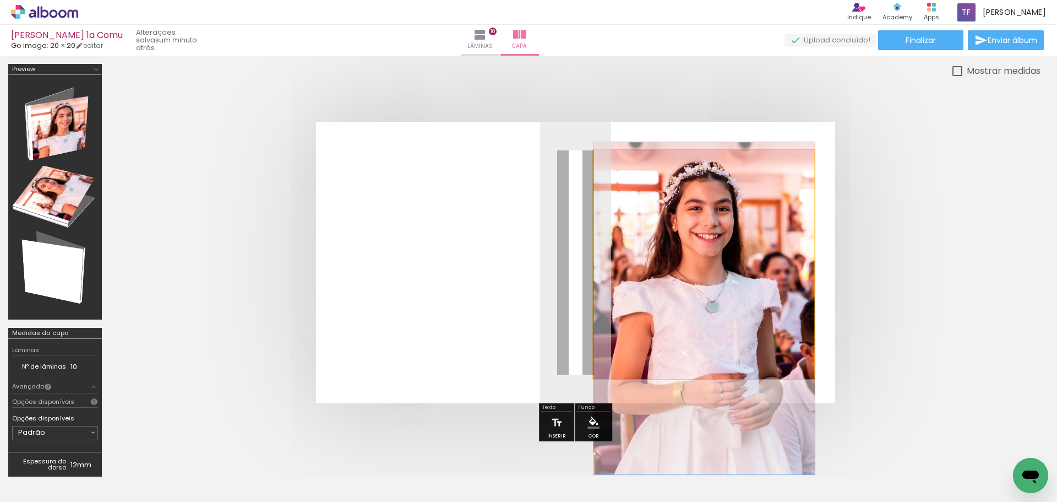
click at [729, 247] on quentale-photo at bounding box center [703, 264] width 221 height 229
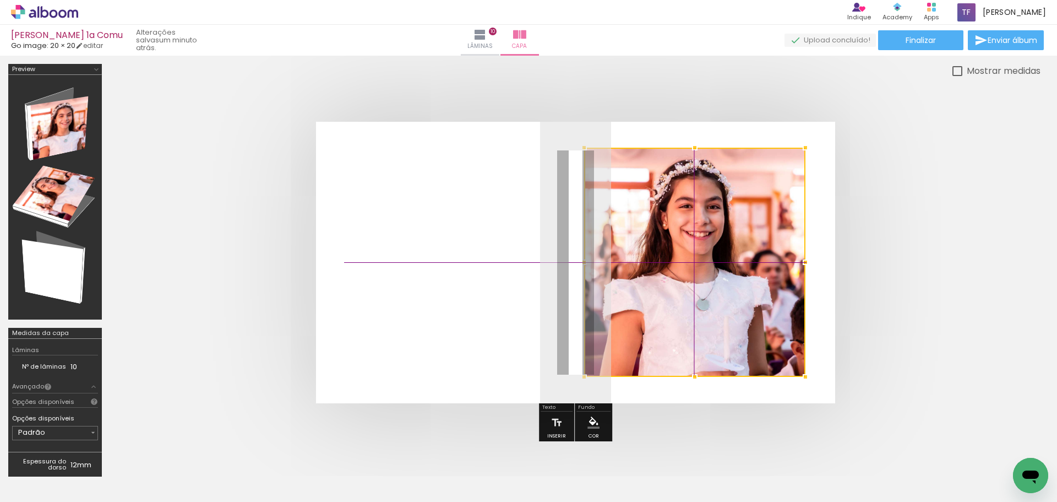
click at [738, 263] on div at bounding box center [694, 262] width 221 height 229
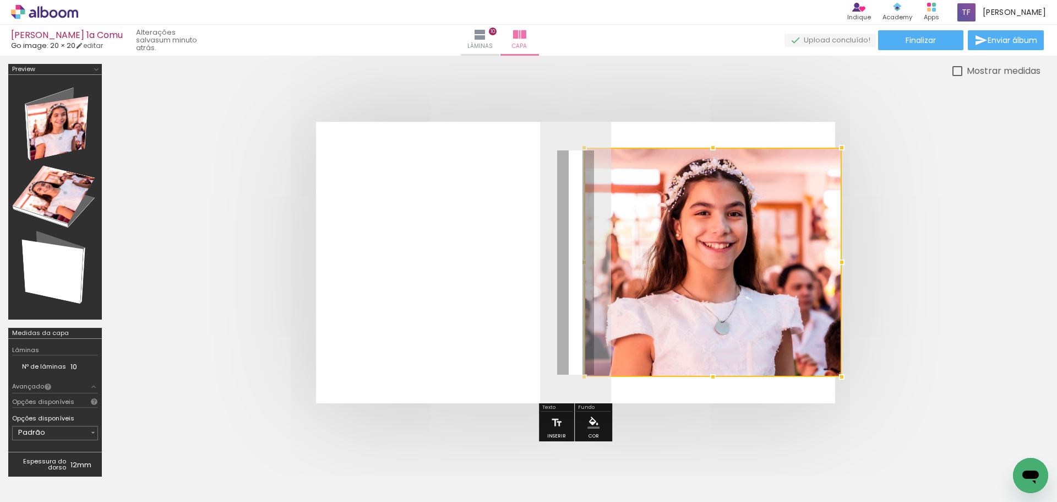
click at [807, 260] on div at bounding box center [713, 262] width 258 height 229
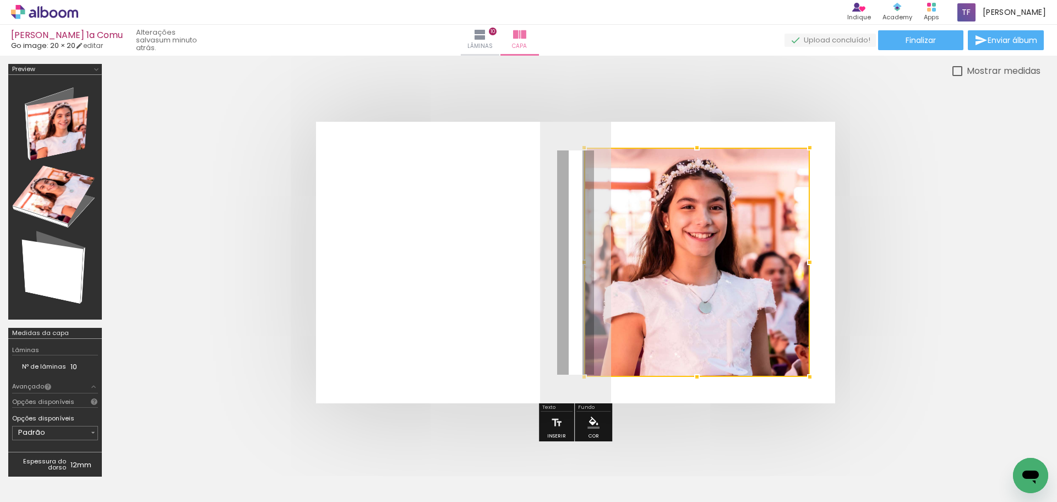
click at [830, 259] on album-spread at bounding box center [575, 262] width 519 height 281
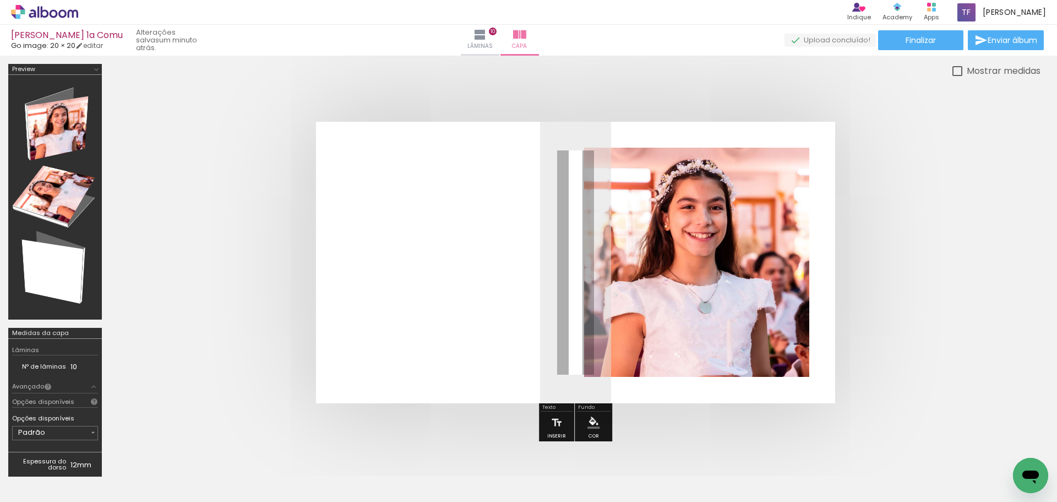
click at [591, 419] on iron-icon "color picker" at bounding box center [593, 422] width 12 height 12
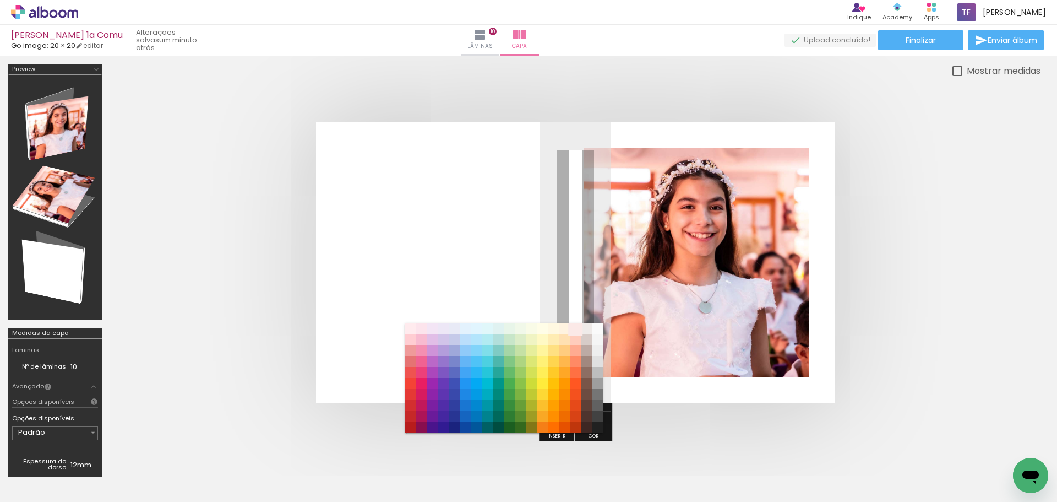
click at [574, 327] on paper-item "#fbe9e7" at bounding box center [575, 328] width 11 height 11
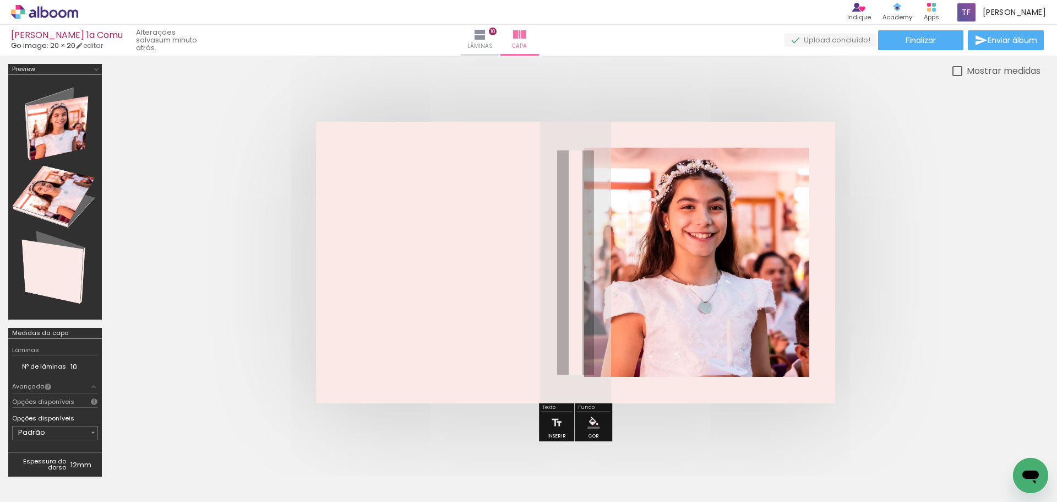
click at [941, 265] on quentale-cover at bounding box center [575, 262] width 842 height 281
click at [918, 39] on span "Finalizar" at bounding box center [921, 40] width 30 height 8
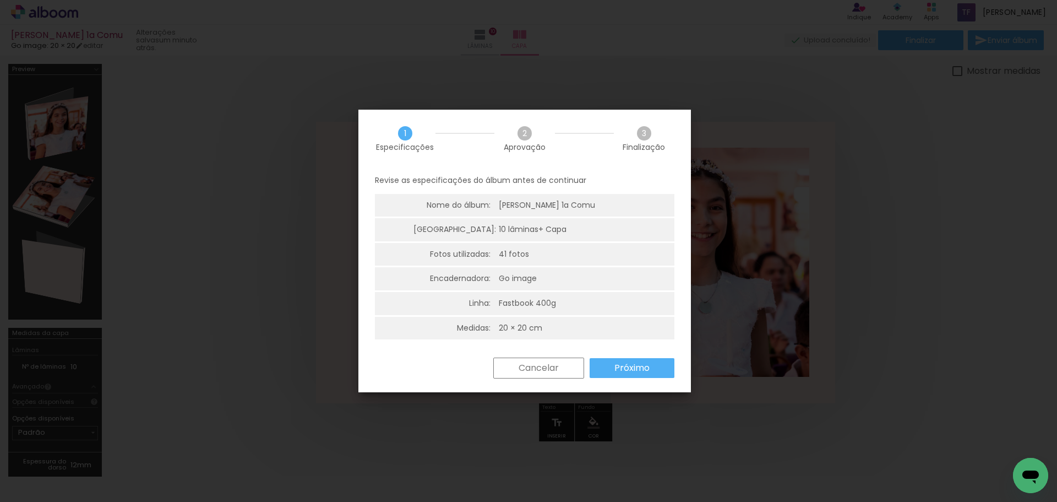
click at [0, 0] on slot "Próximo" at bounding box center [0, 0] width 0 height 0
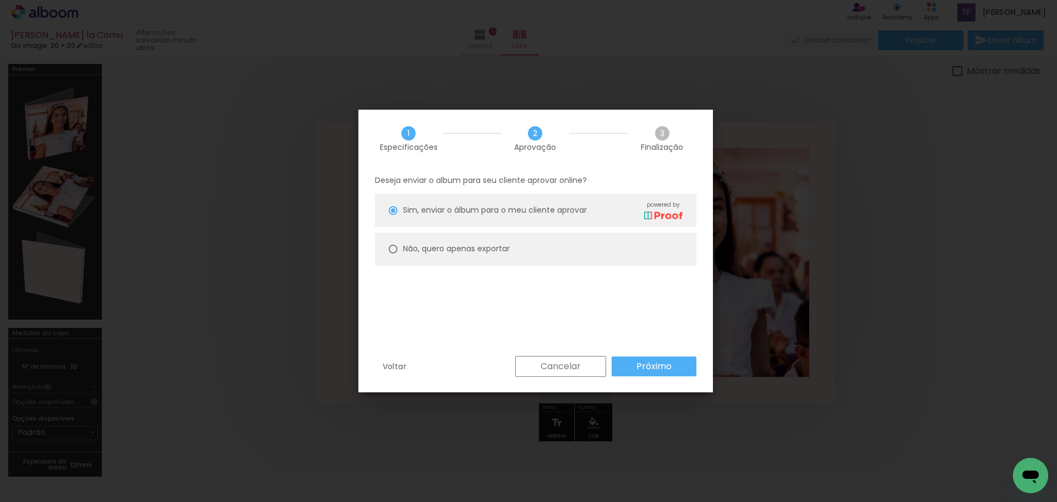
click at [434, 255] on paper-radio-button "Não, quero apenas exportar" at bounding box center [536, 248] width 322 height 33
type paper-radio-button "on"
click at [632, 368] on paper-button "Próximo" at bounding box center [654, 366] width 85 height 20
type input "Alta, 300 DPI"
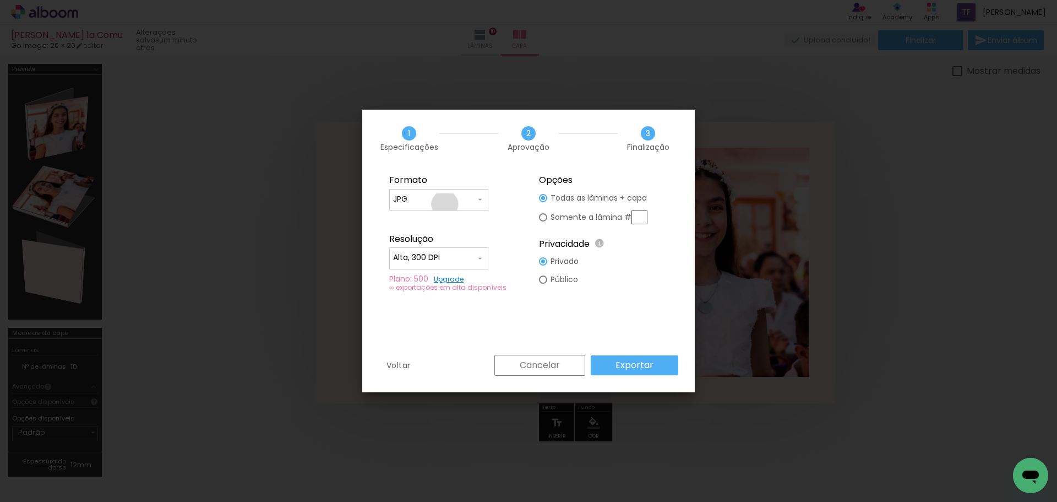
click at [445, 204] on div at bounding box center [438, 204] width 91 height 1
click at [445, 218] on paper-item "PDF" at bounding box center [438, 220] width 99 height 22
type input "PDF"
click at [0, 0] on slot "Exportar" at bounding box center [0, 0] width 0 height 0
